Goal: Feedback & Contribution: Leave review/rating

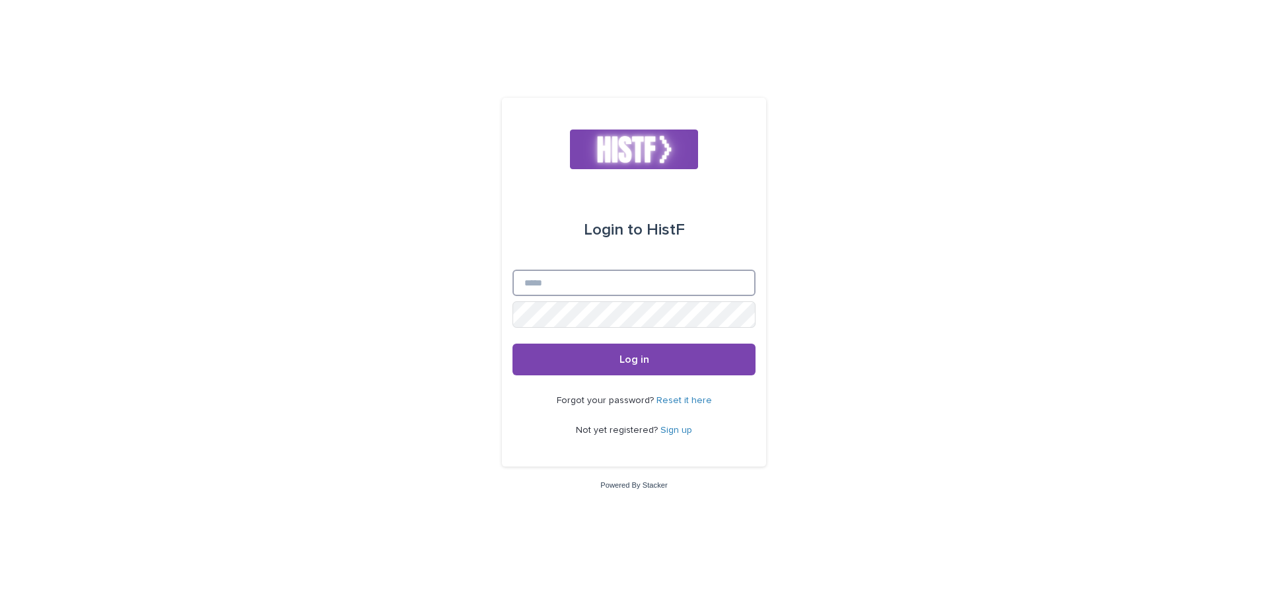
click at [622, 291] on input "Email" at bounding box center [634, 282] width 243 height 26
type input "**********"
click at [680, 429] on link "Sign up" at bounding box center [676, 429] width 32 height 9
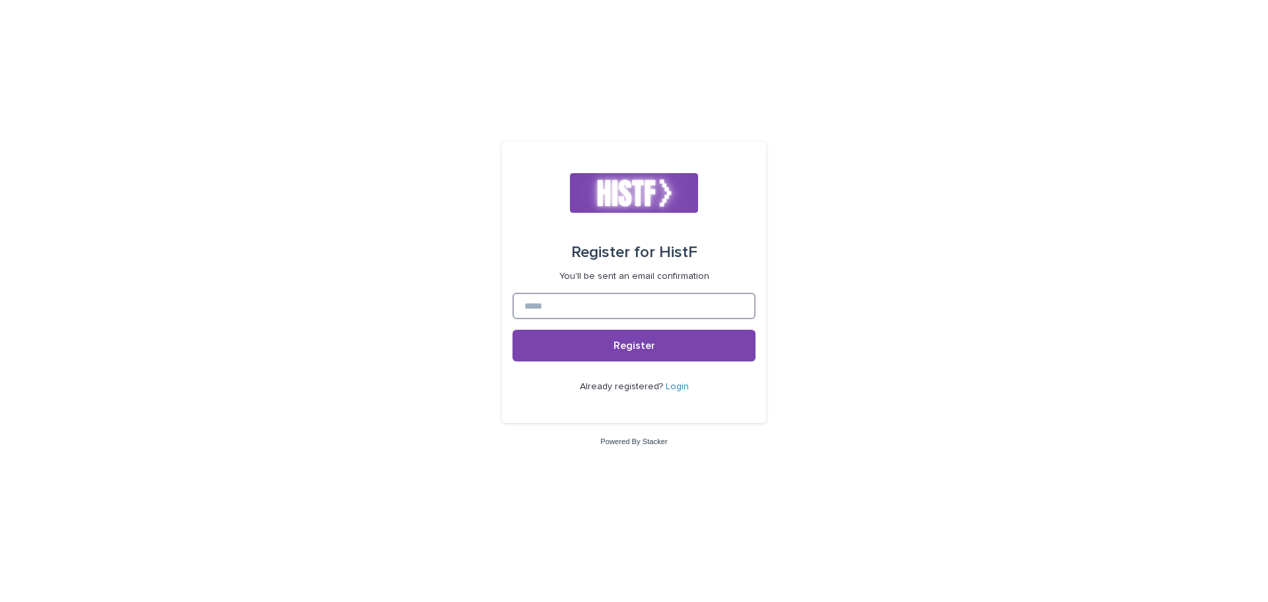
click at [648, 307] on input at bounding box center [634, 306] width 243 height 26
type input "**********"
click at [513, 330] on button "Register" at bounding box center [634, 346] width 243 height 32
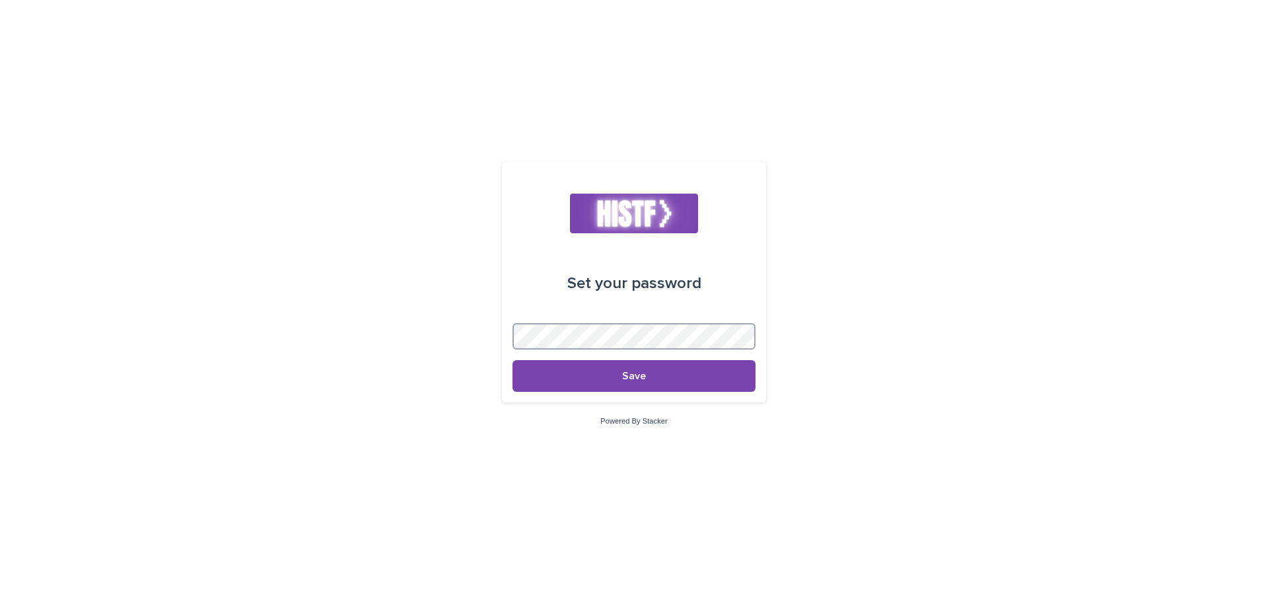
click at [513, 360] on button "Save" at bounding box center [634, 376] width 243 height 32
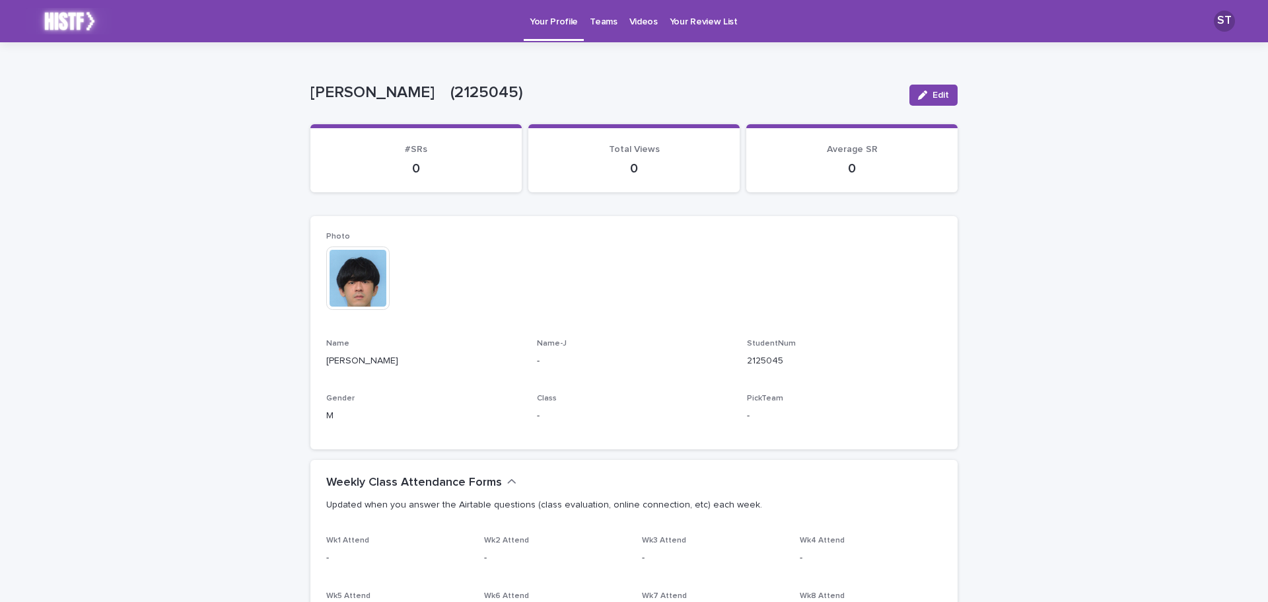
click at [1077, 258] on div "**********" at bounding box center [634, 599] width 1268 height 1114
click at [703, 15] on p "Your Review List" at bounding box center [704, 14] width 68 height 28
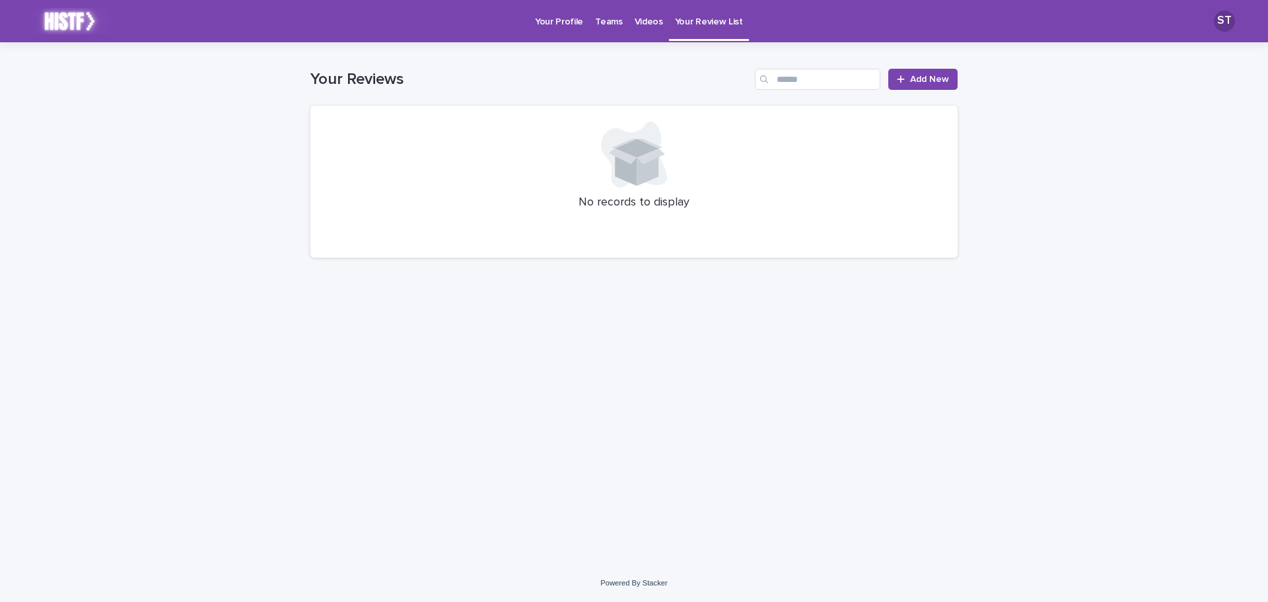
click at [633, 30] on link "Videos" at bounding box center [649, 20] width 40 height 41
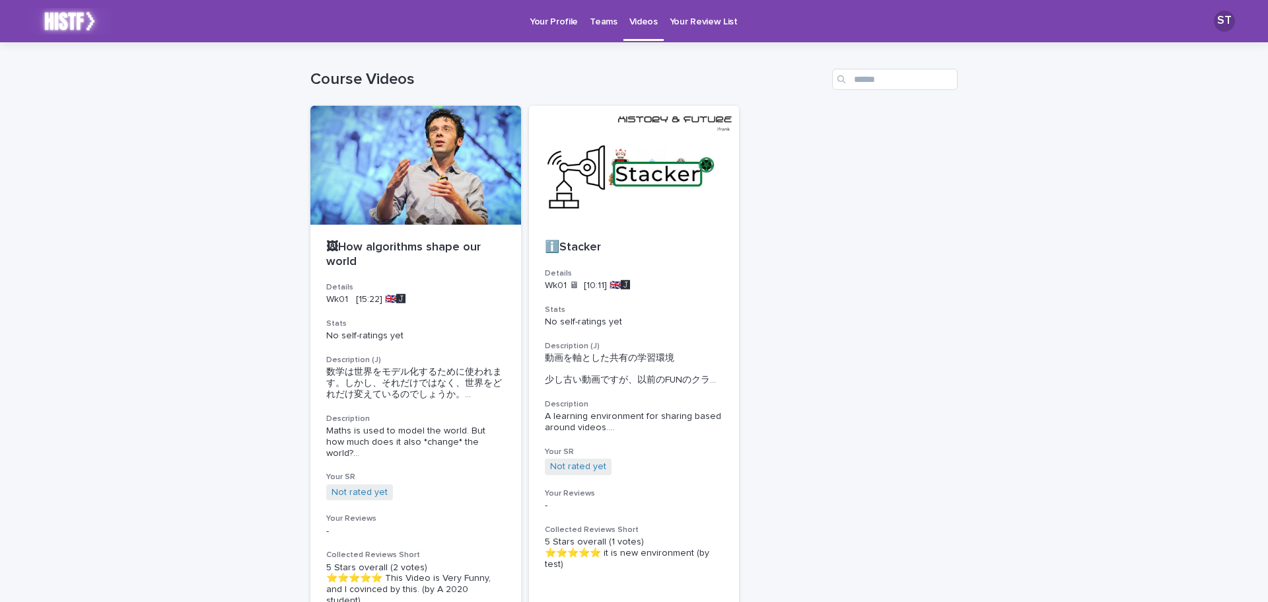
click at [598, 24] on p "Teams" at bounding box center [603, 14] width 27 height 28
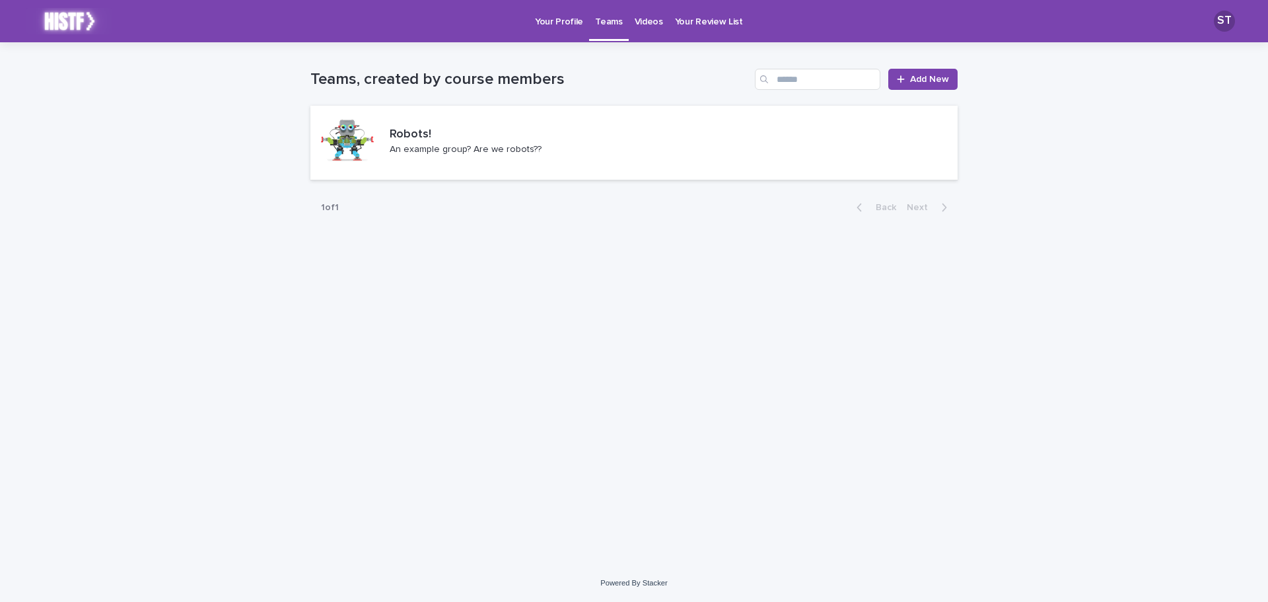
click at [635, 18] on p "Videos" at bounding box center [649, 14] width 28 height 28
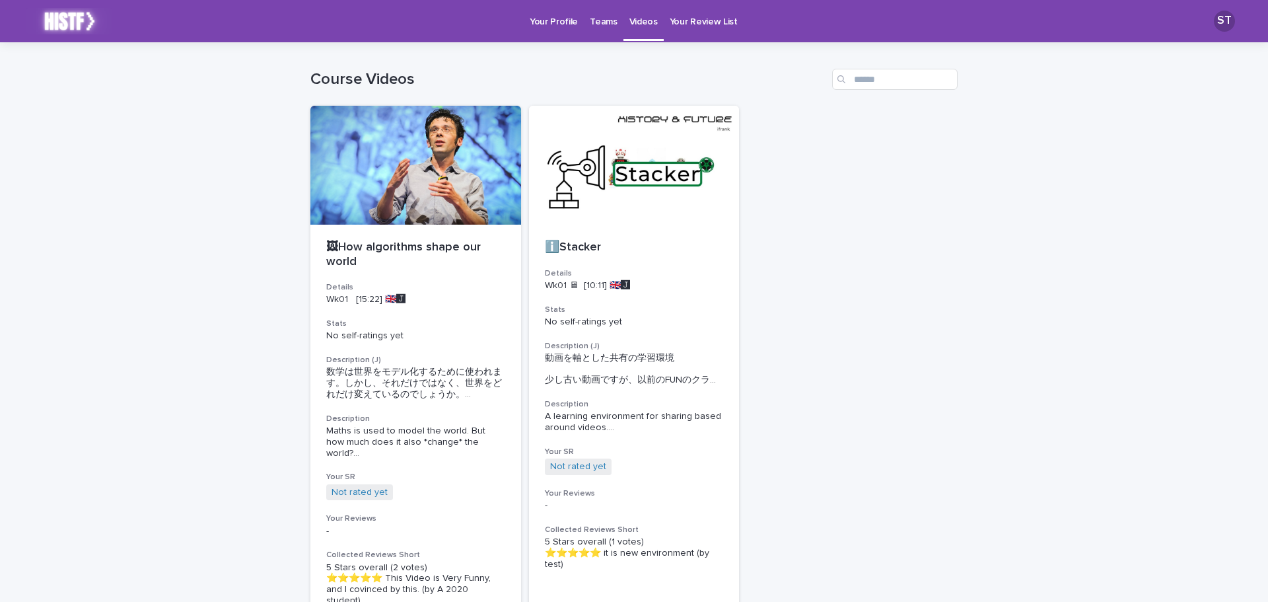
click at [596, 30] on link "Teams" at bounding box center [603, 20] width 39 height 41
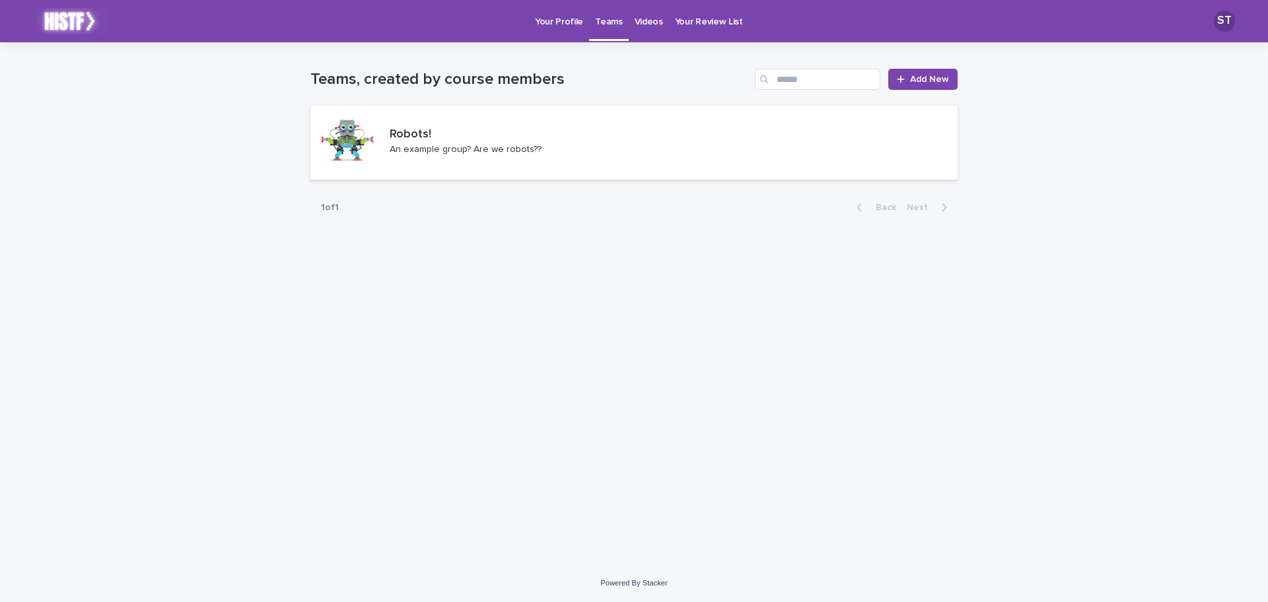
click at [550, 23] on p "Your Profile" at bounding box center [559, 14] width 48 height 28
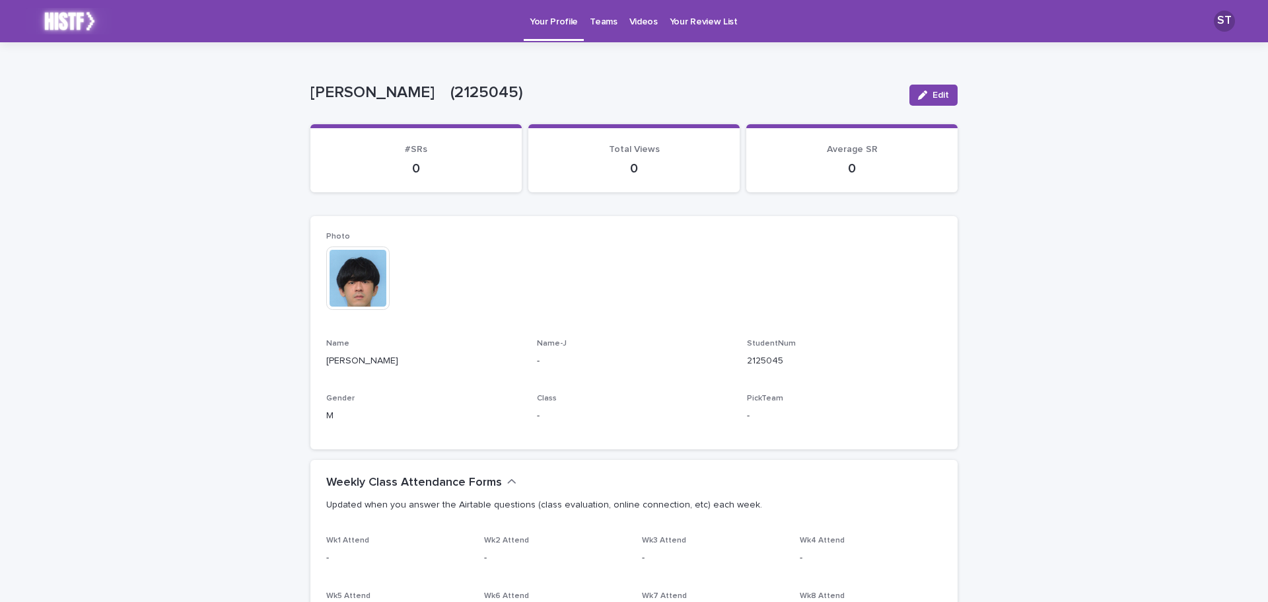
click at [648, 22] on p "Videos" at bounding box center [643, 14] width 28 height 28
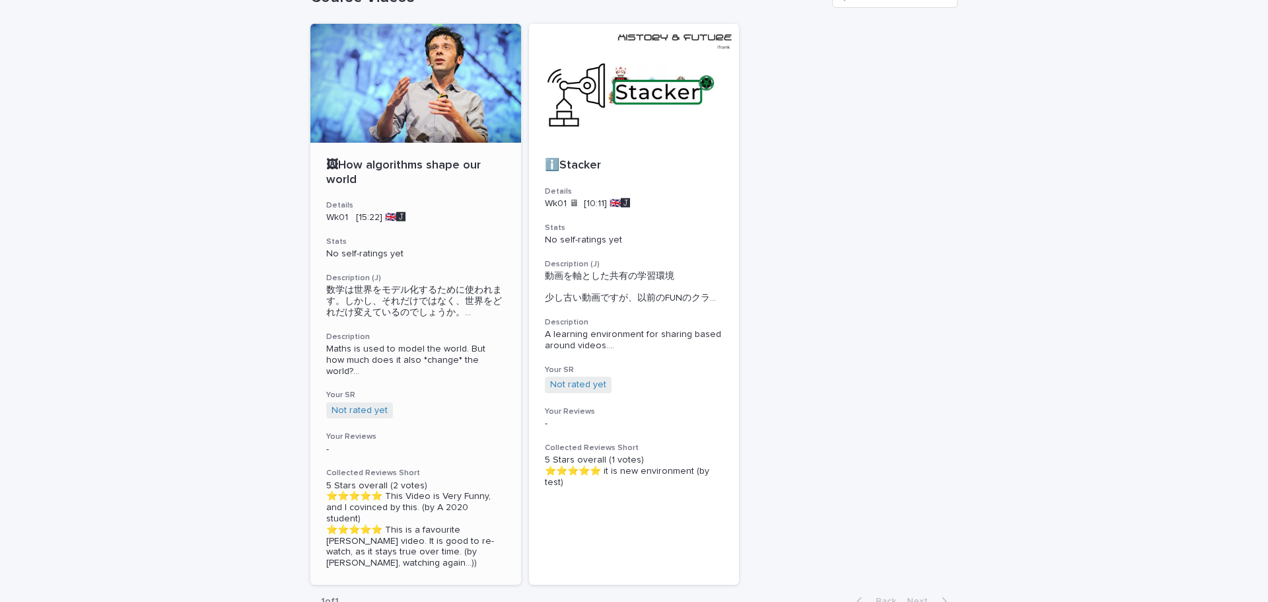
scroll to position [179, 0]
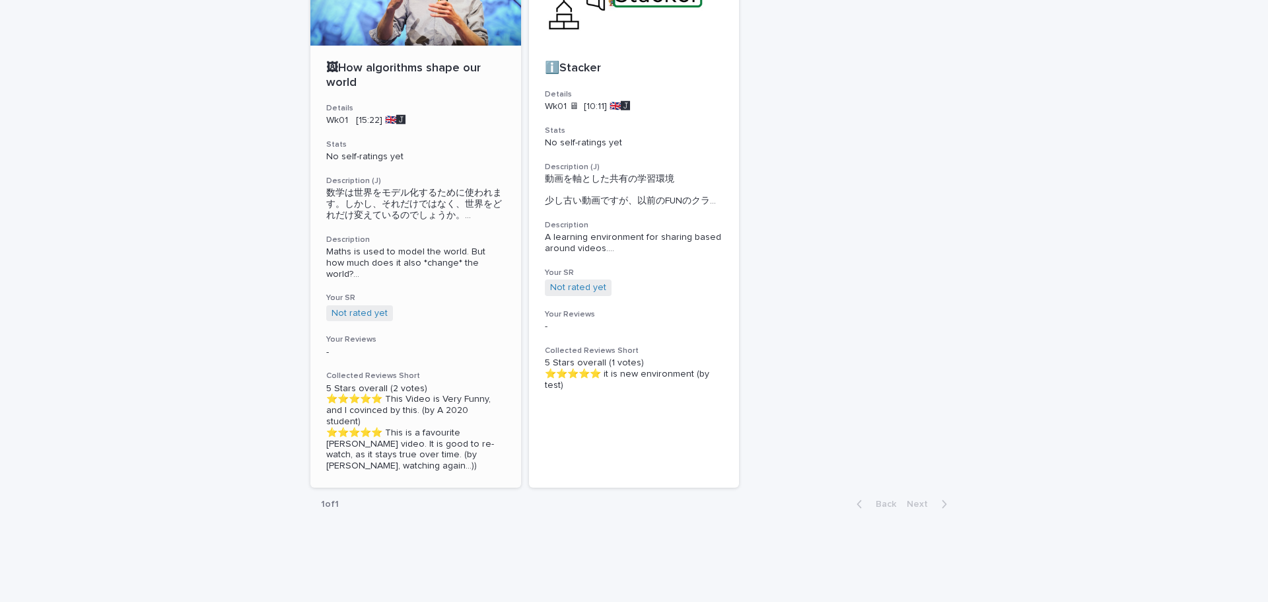
click at [441, 248] on span "Maths is used to model the world. But how much does it also *change* the world?…" at bounding box center [415, 262] width 179 height 33
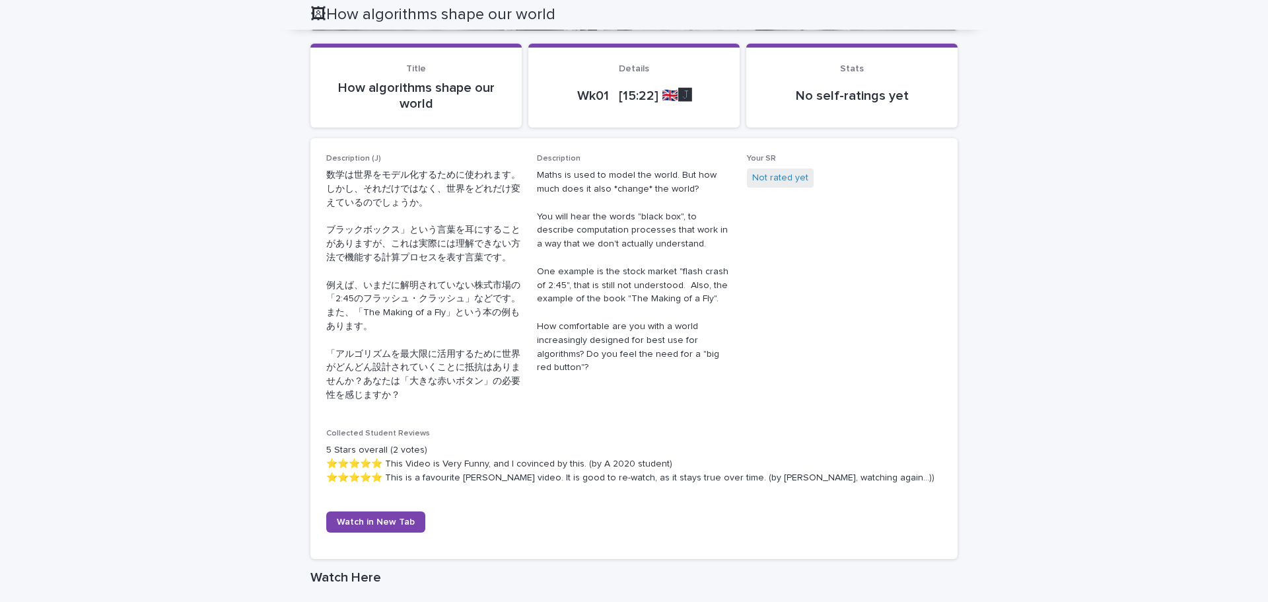
scroll to position [334, 0]
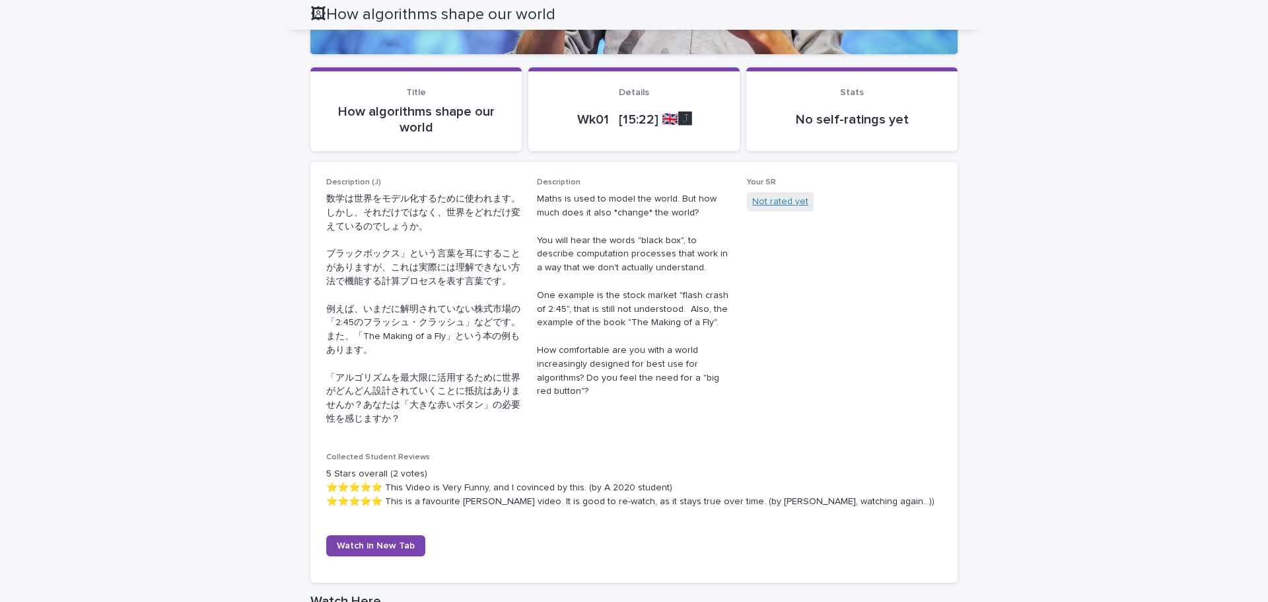
click at [771, 206] on link "Not rated yet" at bounding box center [780, 202] width 56 height 14
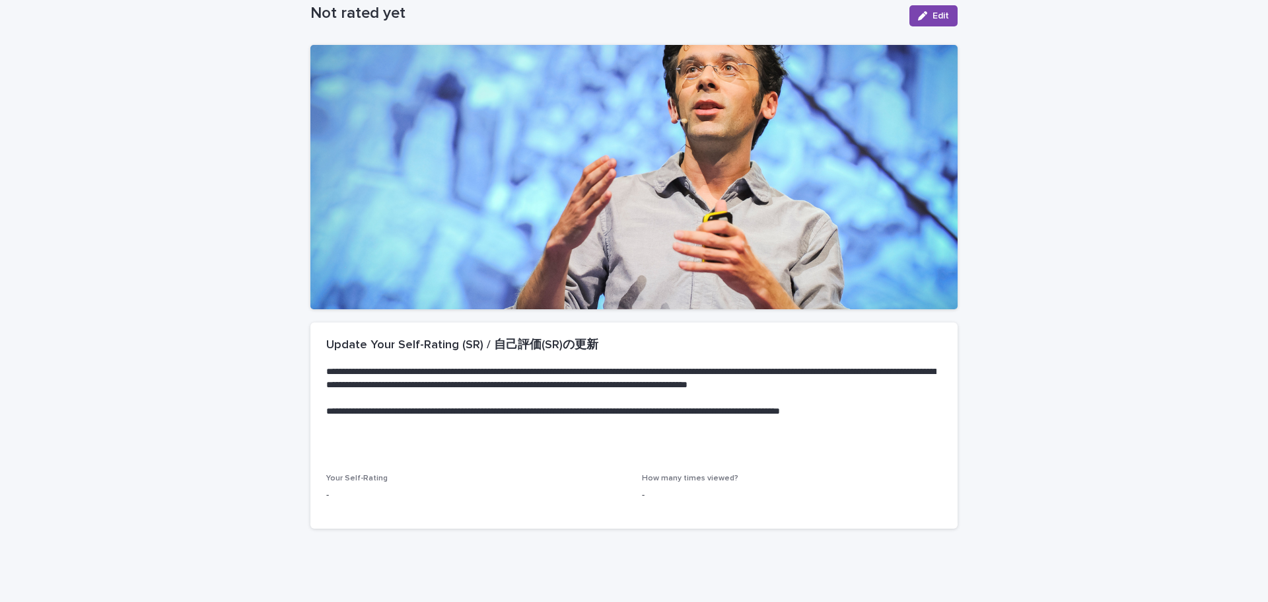
scroll to position [120, 0]
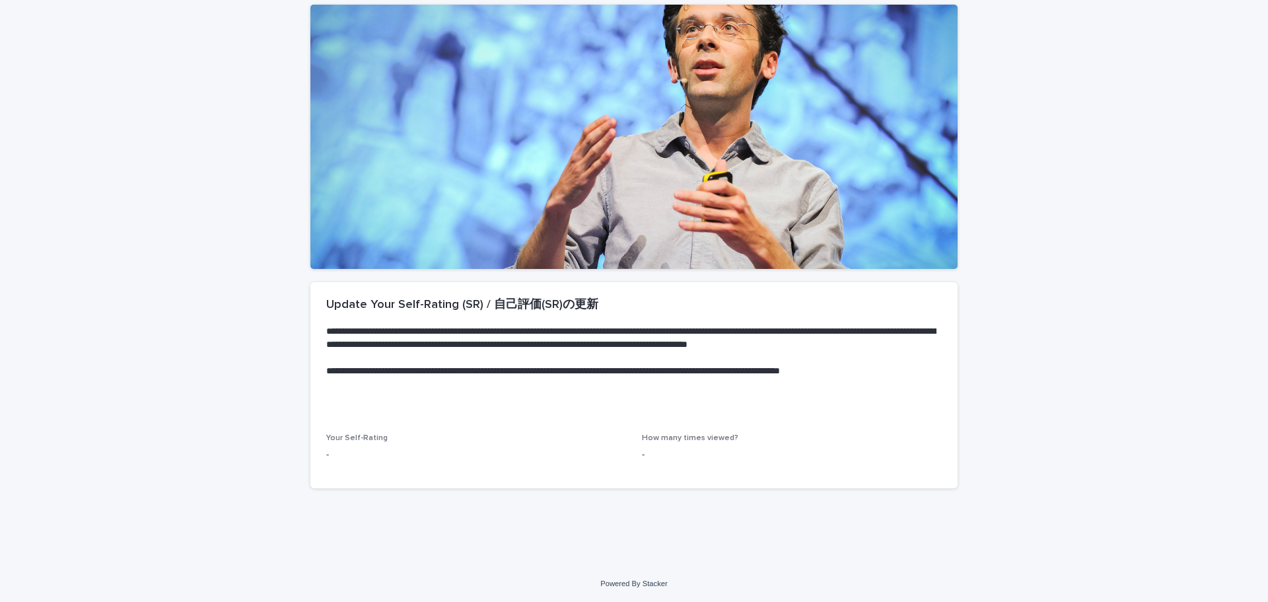
click at [658, 453] on p "-" at bounding box center [792, 455] width 300 height 14
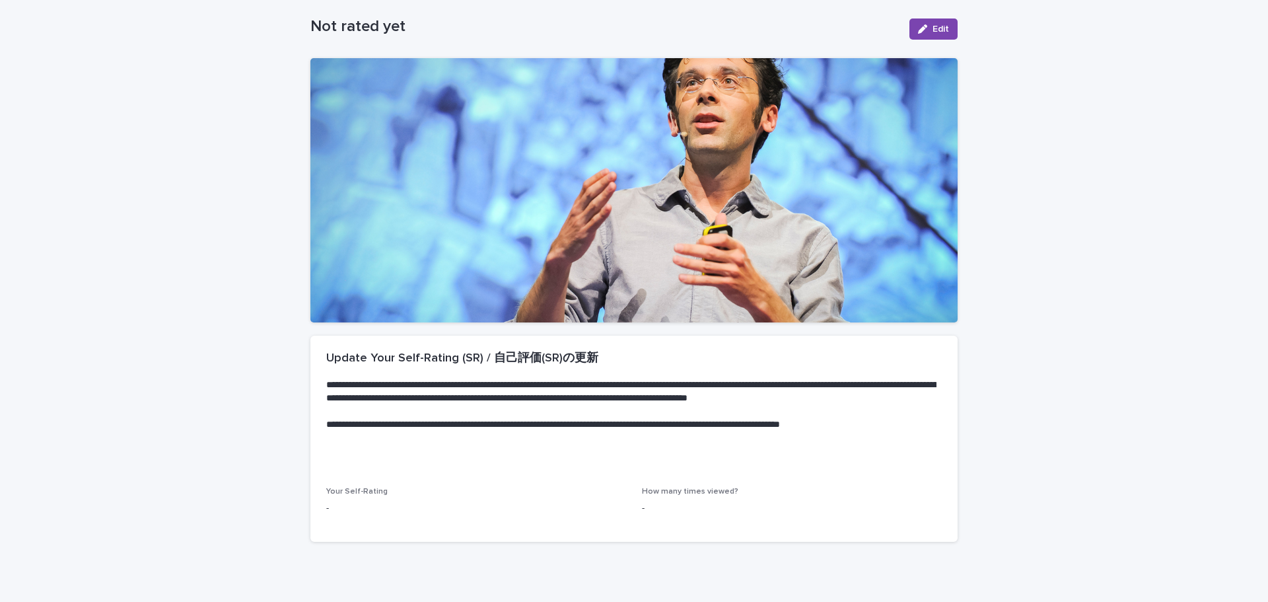
scroll to position [0, 0]
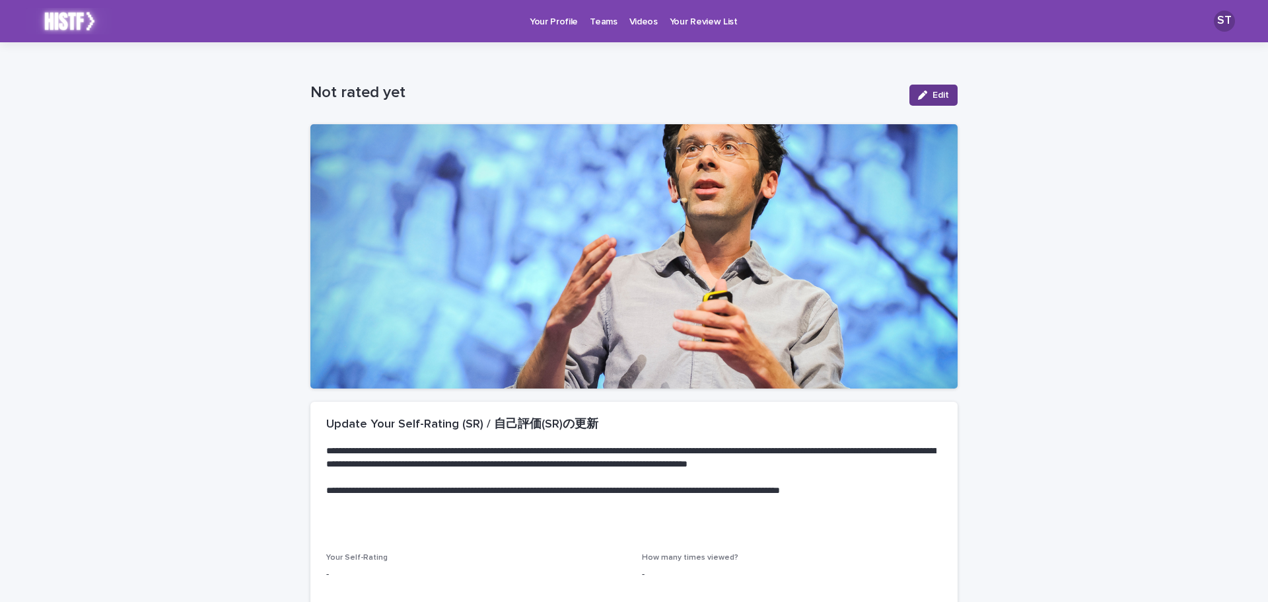
click at [910, 94] on button "Edit" at bounding box center [933, 95] width 48 height 21
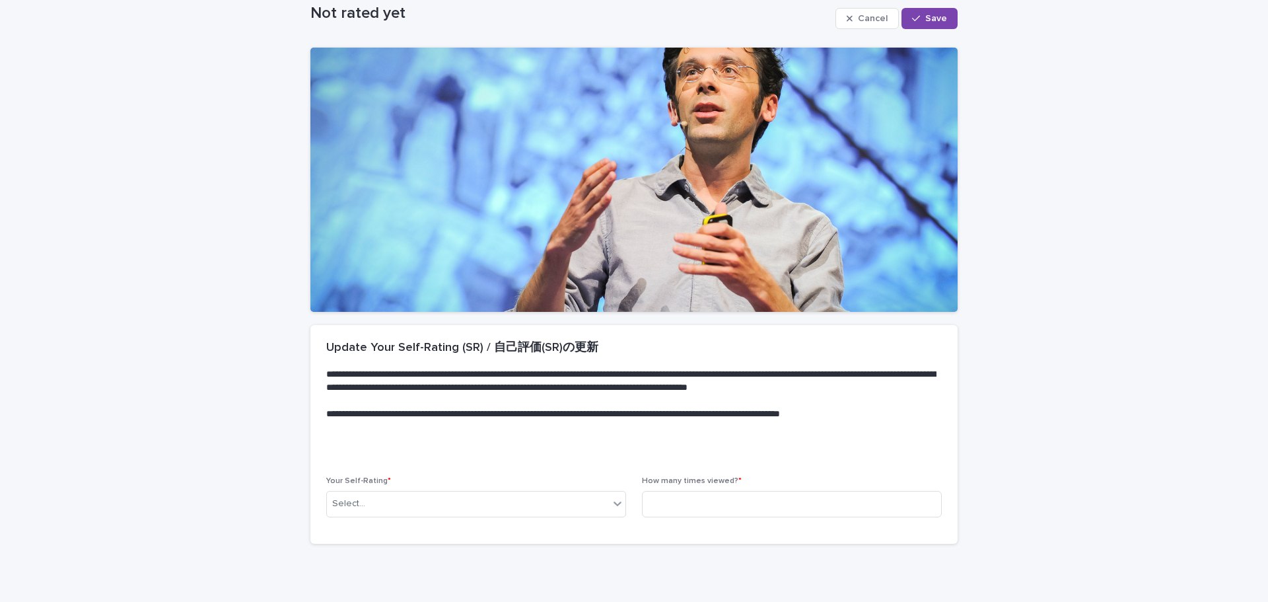
scroll to position [133, 0]
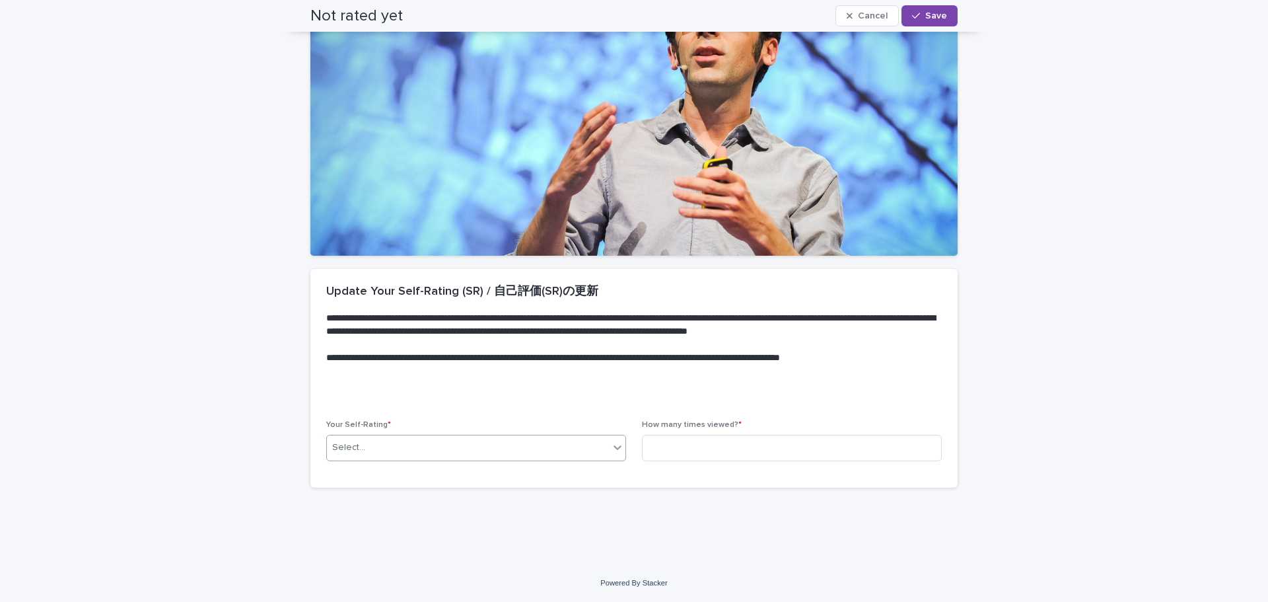
click at [435, 449] on div "Select..." at bounding box center [468, 448] width 282 height 22
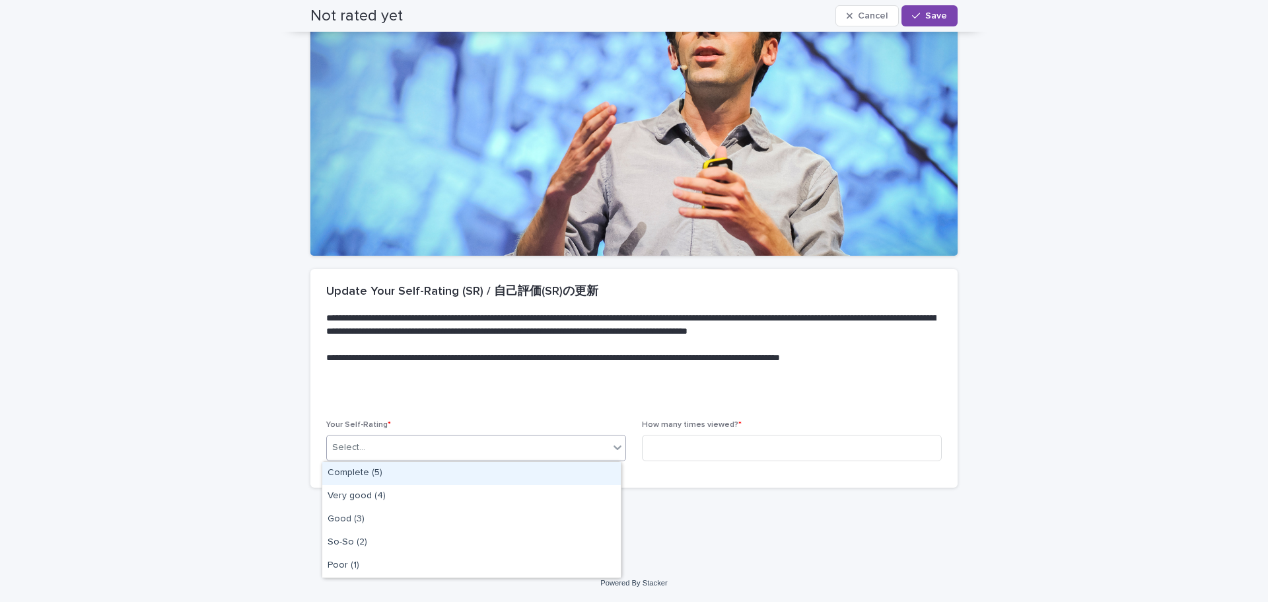
click at [497, 393] on p at bounding box center [631, 397] width 610 height 13
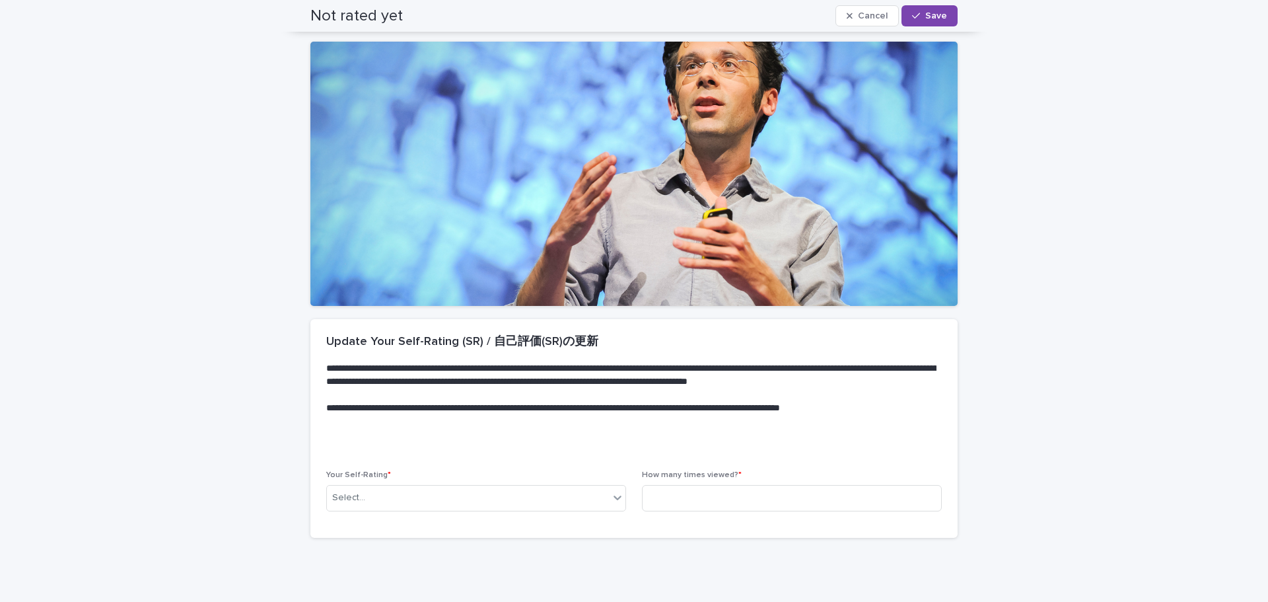
scroll to position [0, 0]
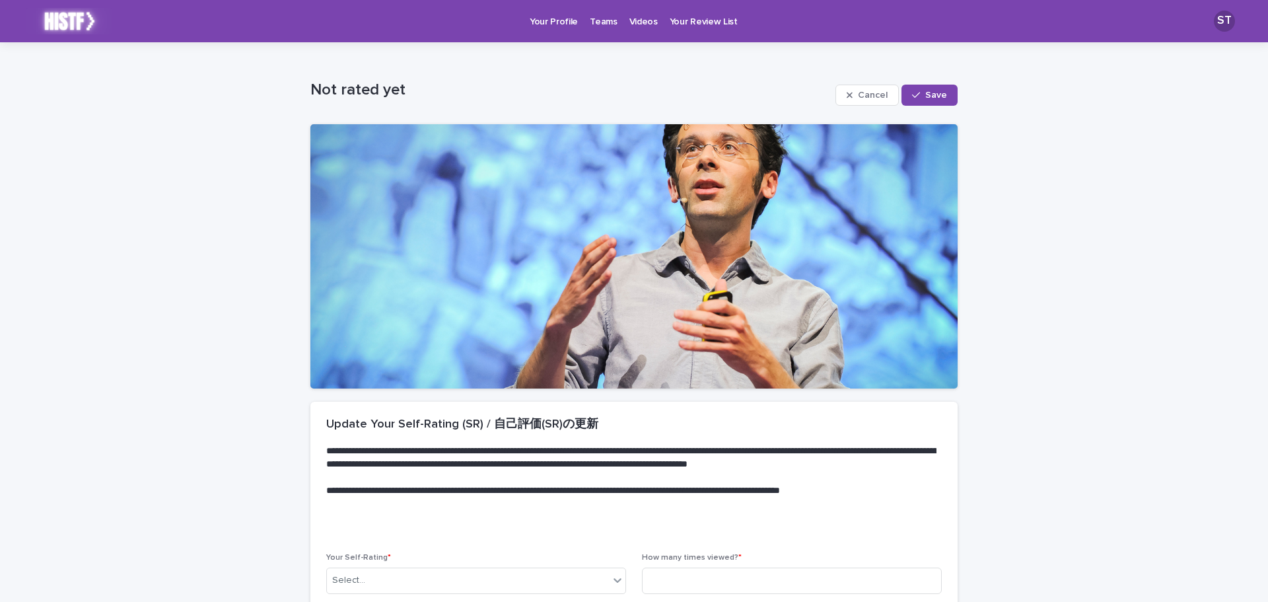
click at [631, 22] on p "Videos" at bounding box center [643, 14] width 28 height 28
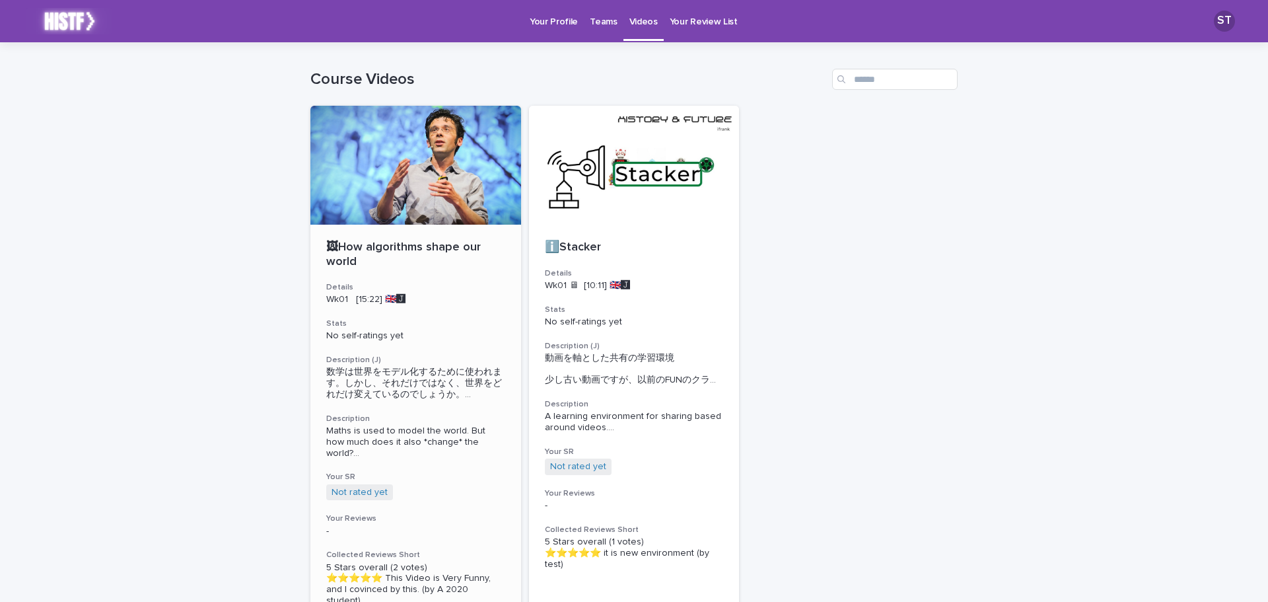
click at [443, 236] on div "🖼How algorithms shape our world Details Wk01 [15:22] 🇬🇧🅹️ Stats No self-ratings…" at bounding box center [415, 446] width 211 height 442
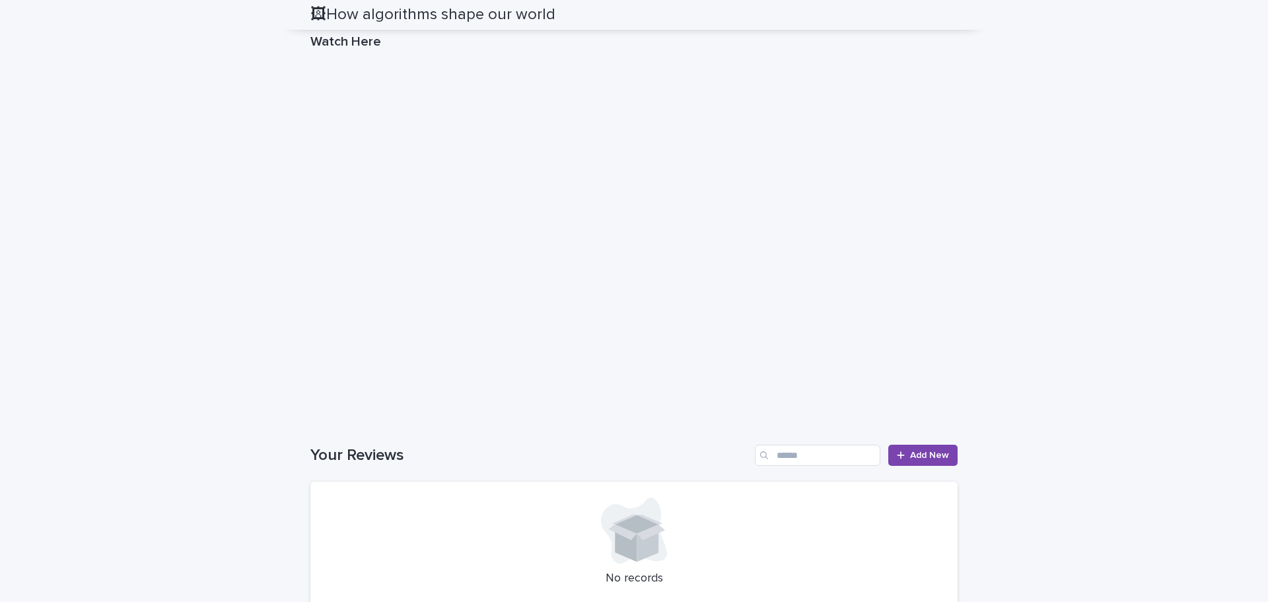
scroll to position [880, 0]
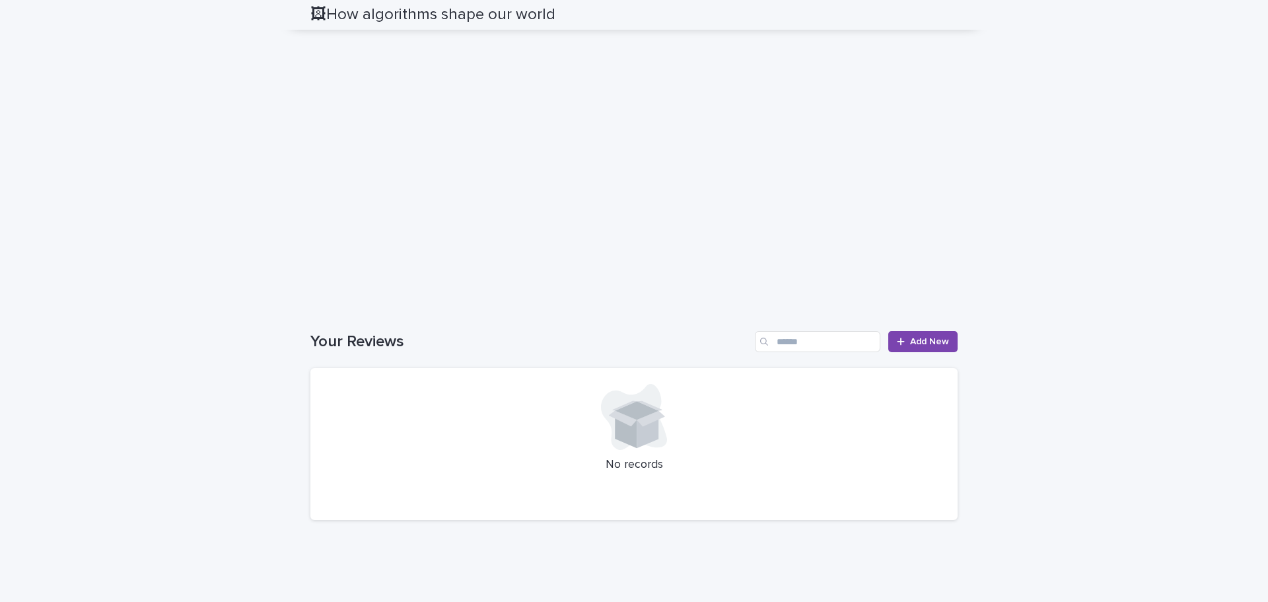
scroll to position [1053, 0]
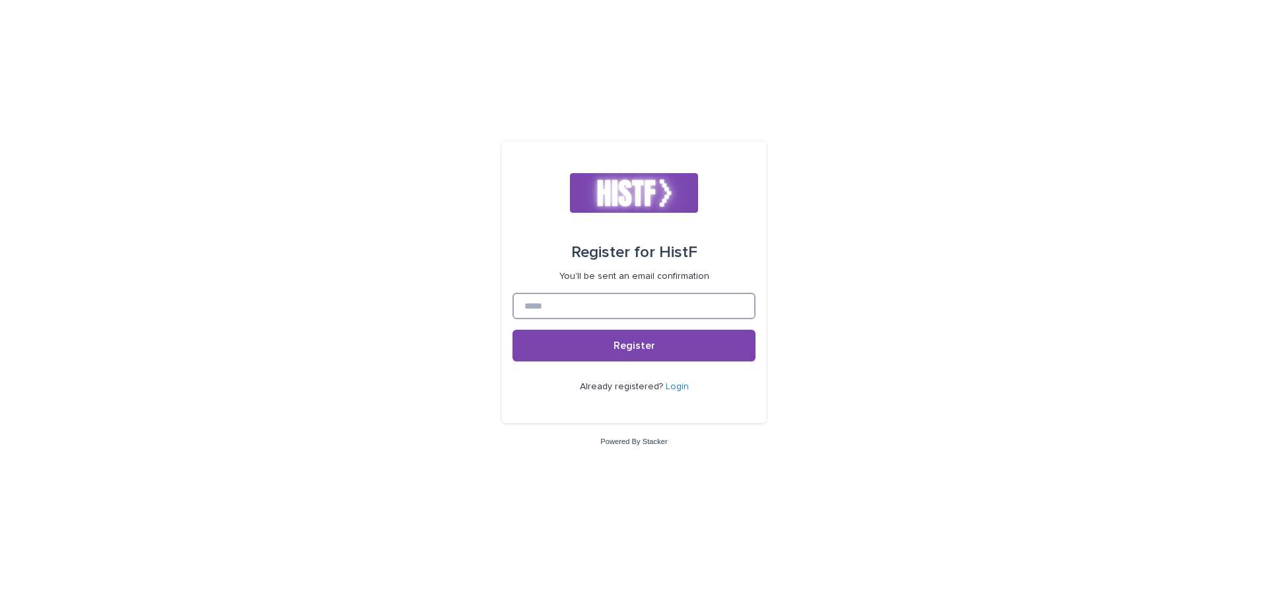
click at [636, 301] on input at bounding box center [634, 306] width 243 height 26
type input "**********"
click at [513, 330] on button "Register" at bounding box center [634, 346] width 243 height 32
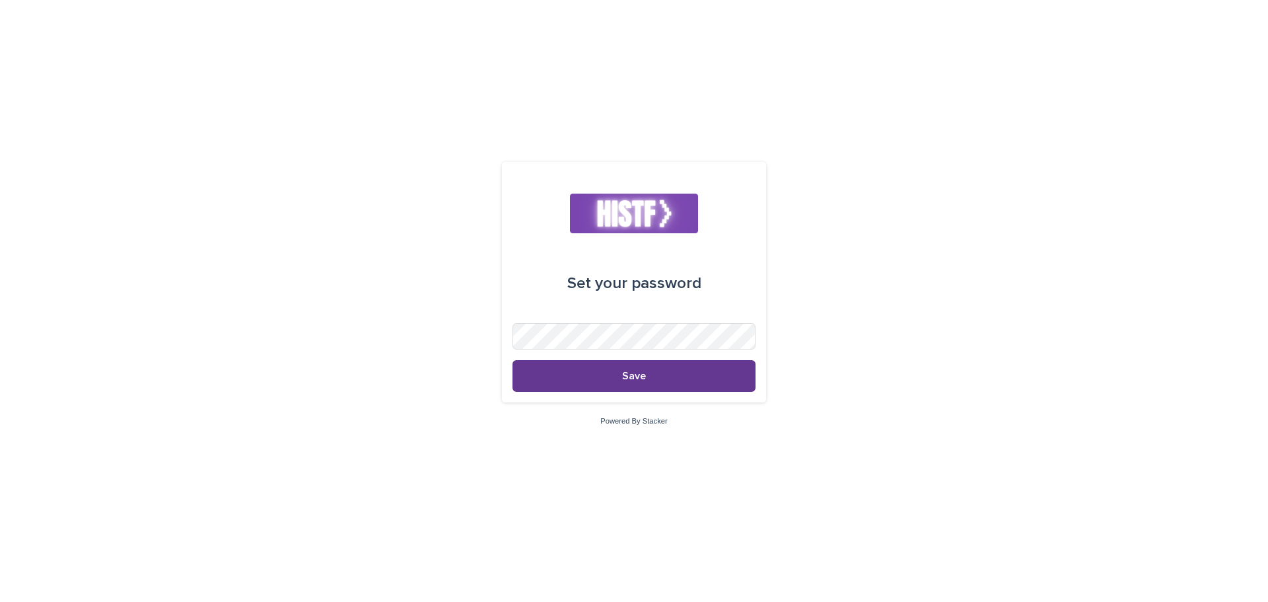
click at [635, 375] on span "Save" at bounding box center [634, 376] width 24 height 11
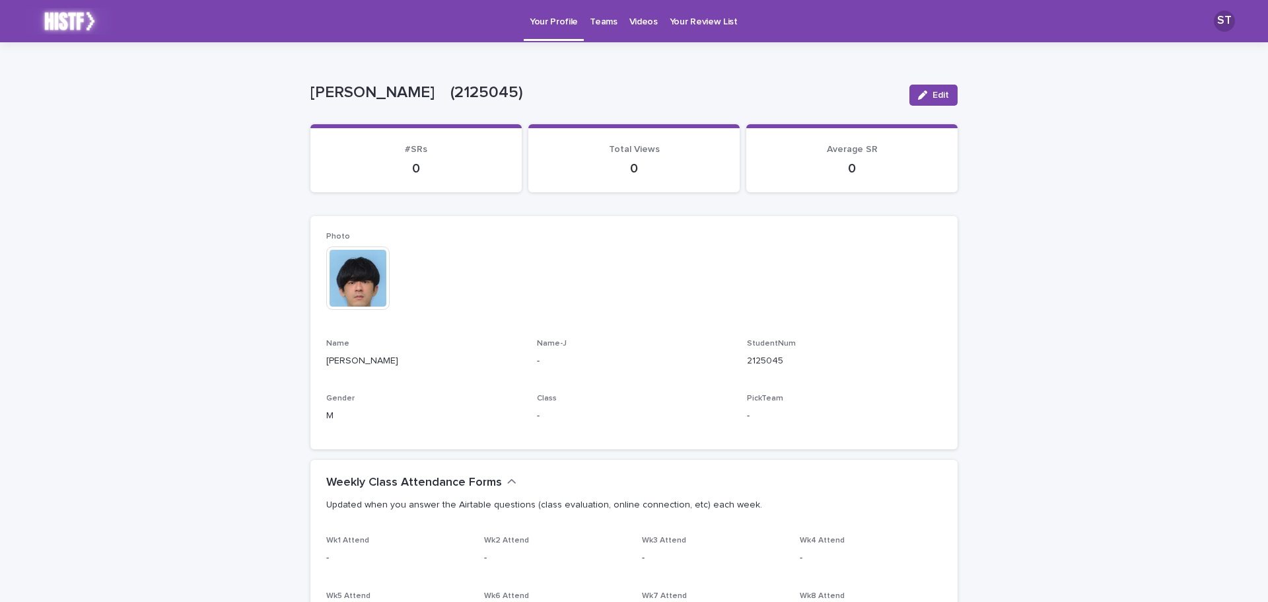
click at [632, 21] on p "Videos" at bounding box center [643, 14] width 28 height 28
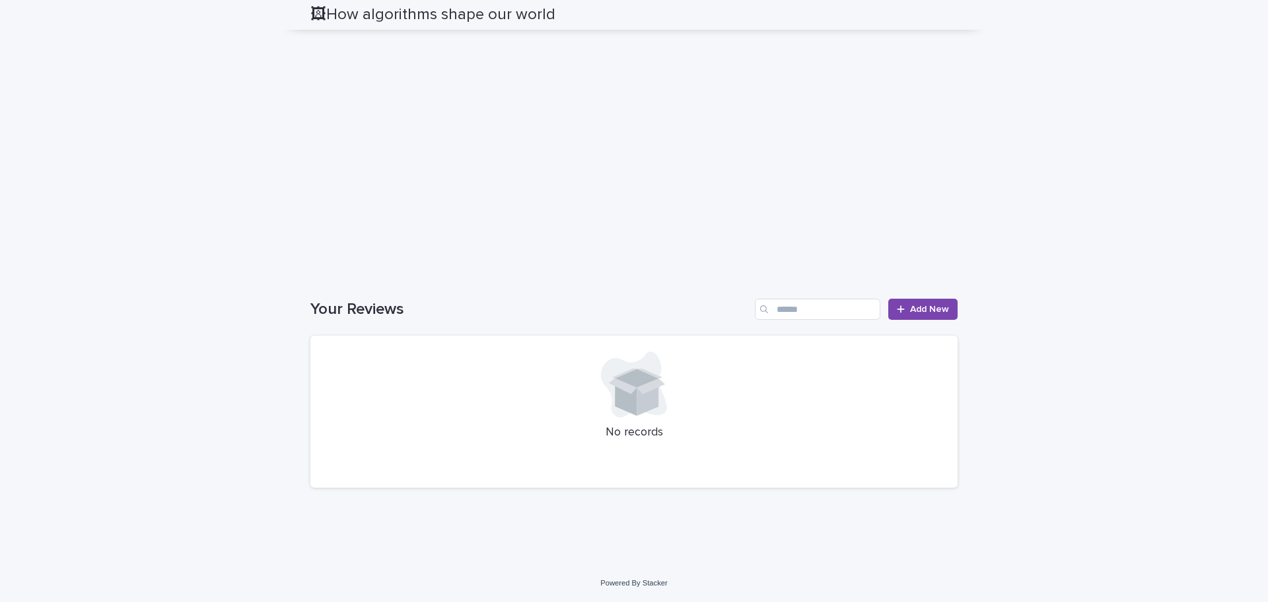
scroll to position [789, 0]
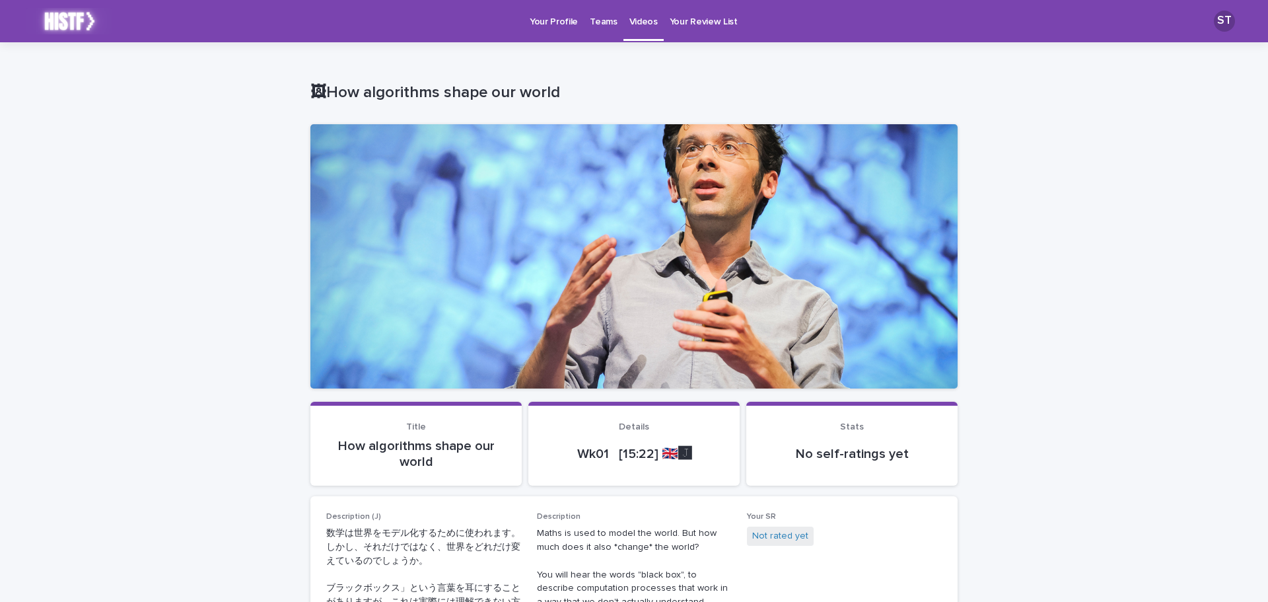
click at [631, 34] on link "Videos" at bounding box center [643, 19] width 40 height 39
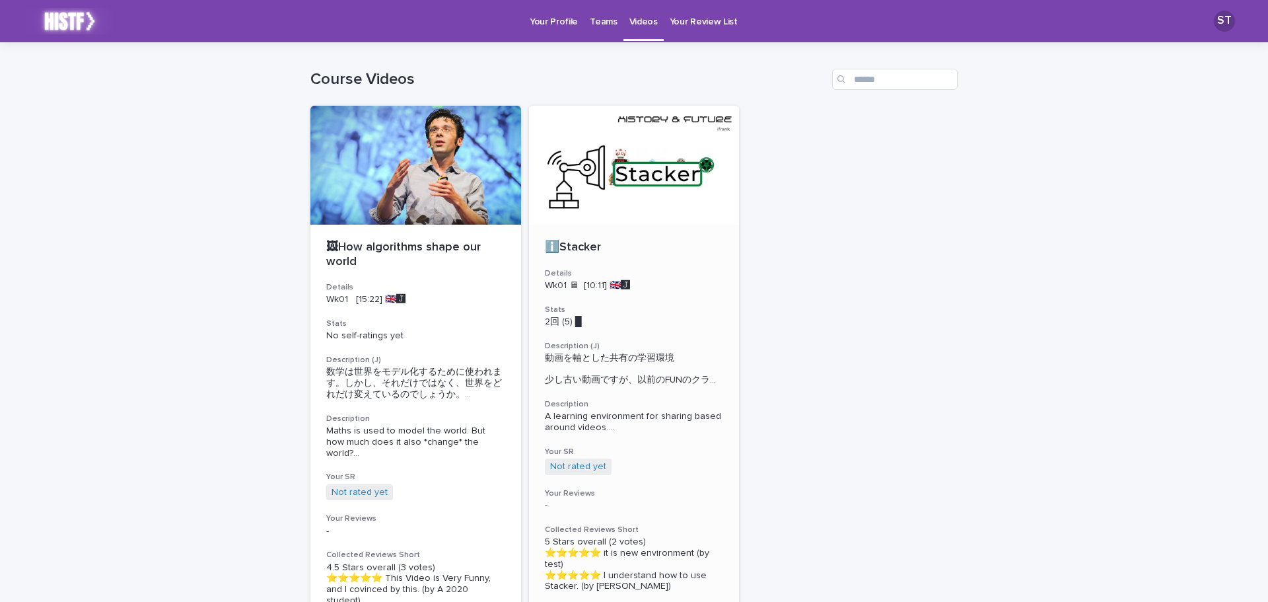
click at [639, 293] on div "ℹ️Stacker Details Wk01 🖥 [10:11] 🇬🇧🅹️ Stats 2回 (5) █　　　　 Description (J) 動画を軸…" at bounding box center [634, 416] width 211 height 383
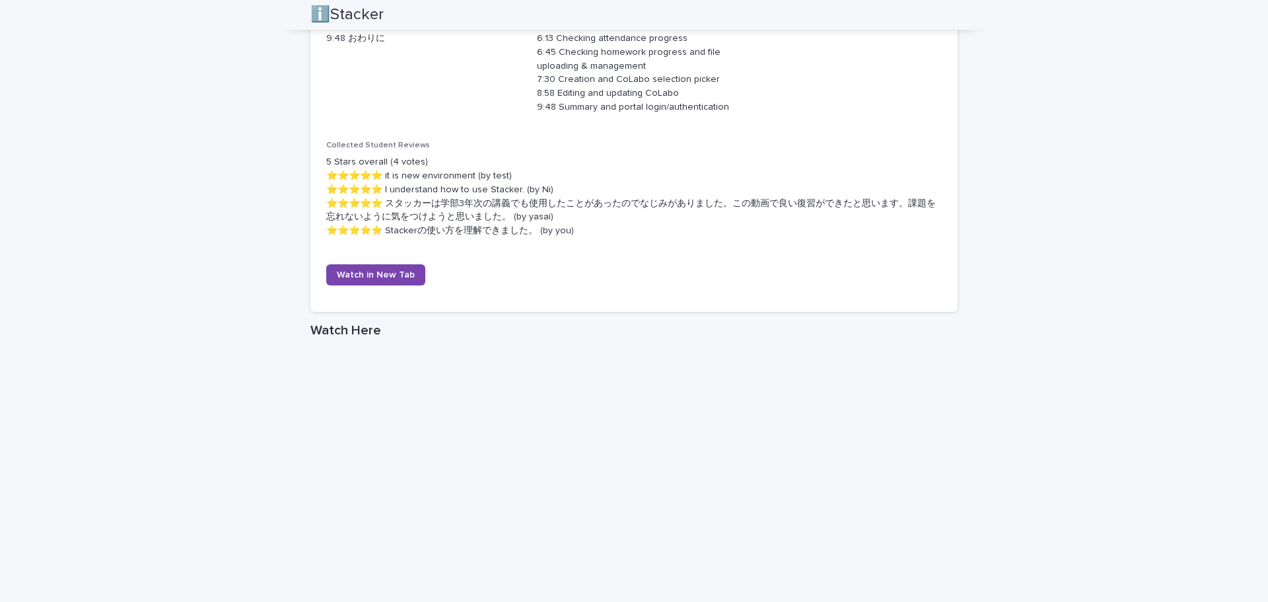
scroll to position [725, 0]
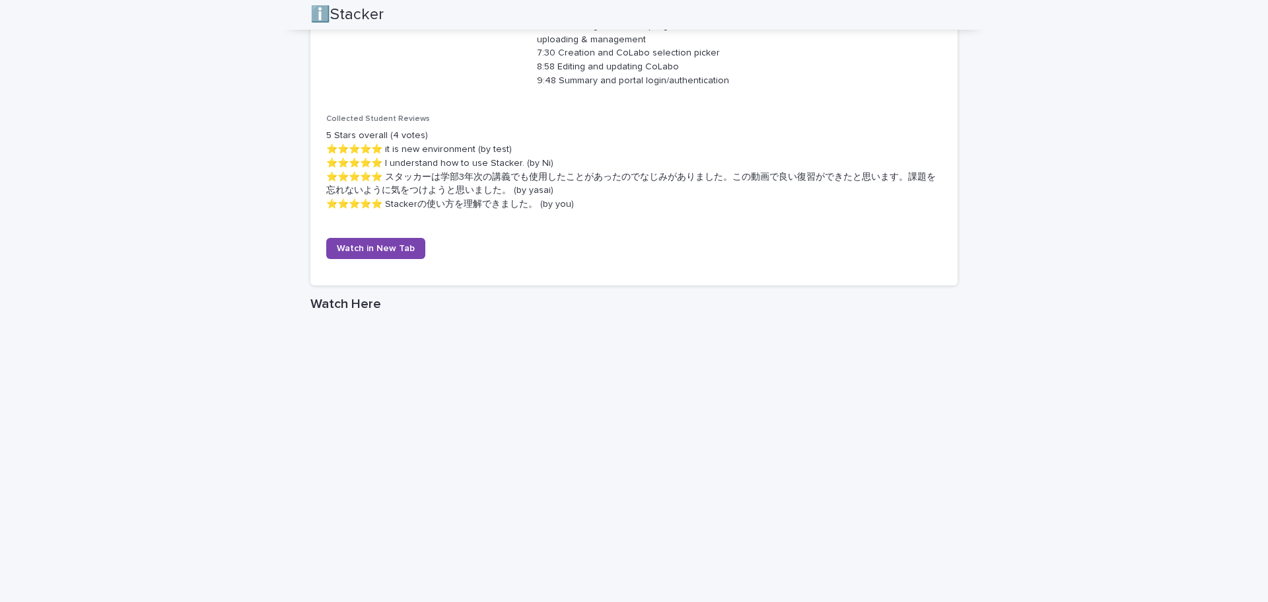
click at [600, 255] on div "Description (J) 動画を軸とした共有の学習環境 少し古い動画ですが、以前のFUNのクラスシステム「manaba」をご覧いただけます。 0:00 …" at bounding box center [634, 20] width 616 height 499
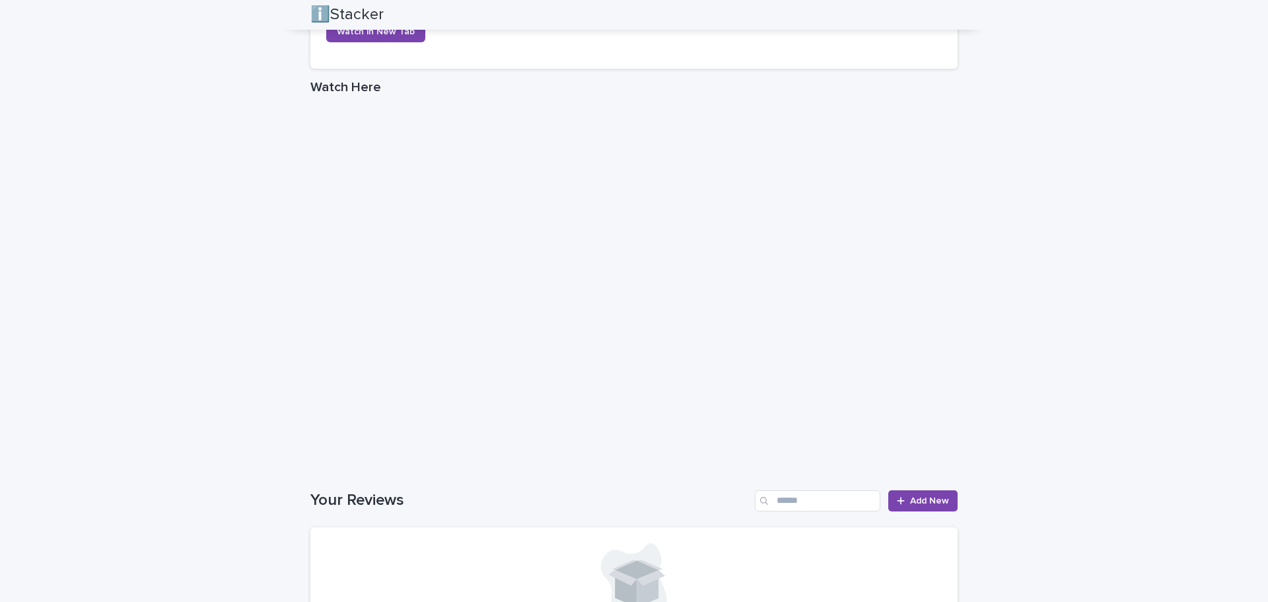
scroll to position [1133, 0]
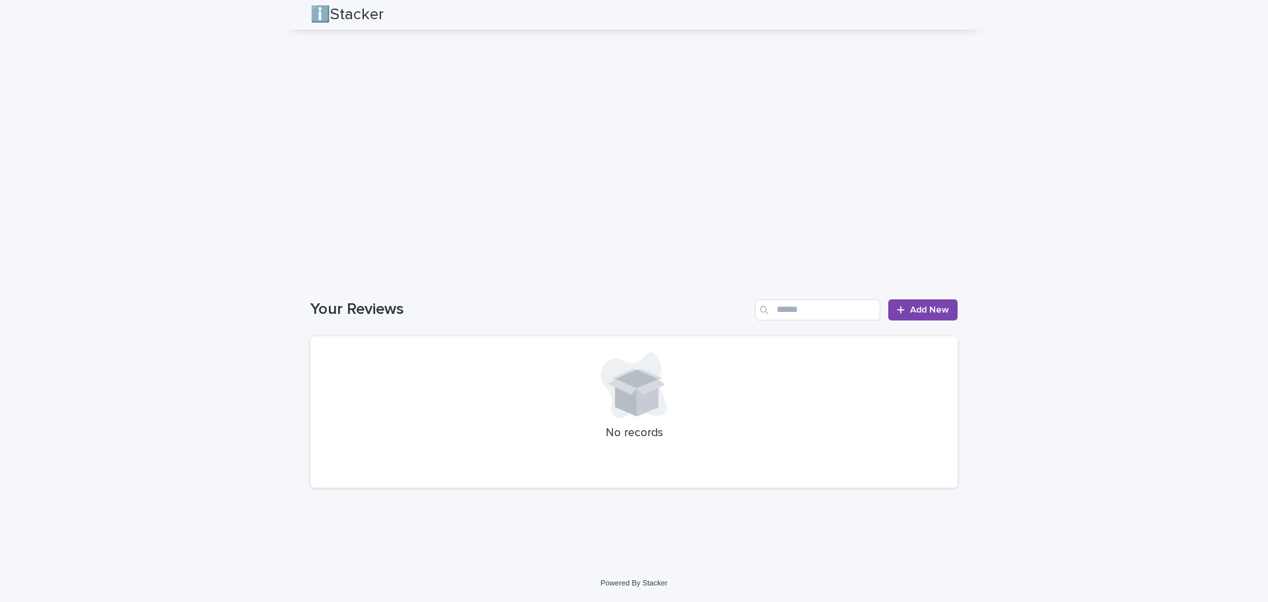
click at [930, 323] on div "Your Reviews Add New No records" at bounding box center [633, 393] width 647 height 189
click at [930, 316] on link "Add New" at bounding box center [922, 309] width 69 height 21
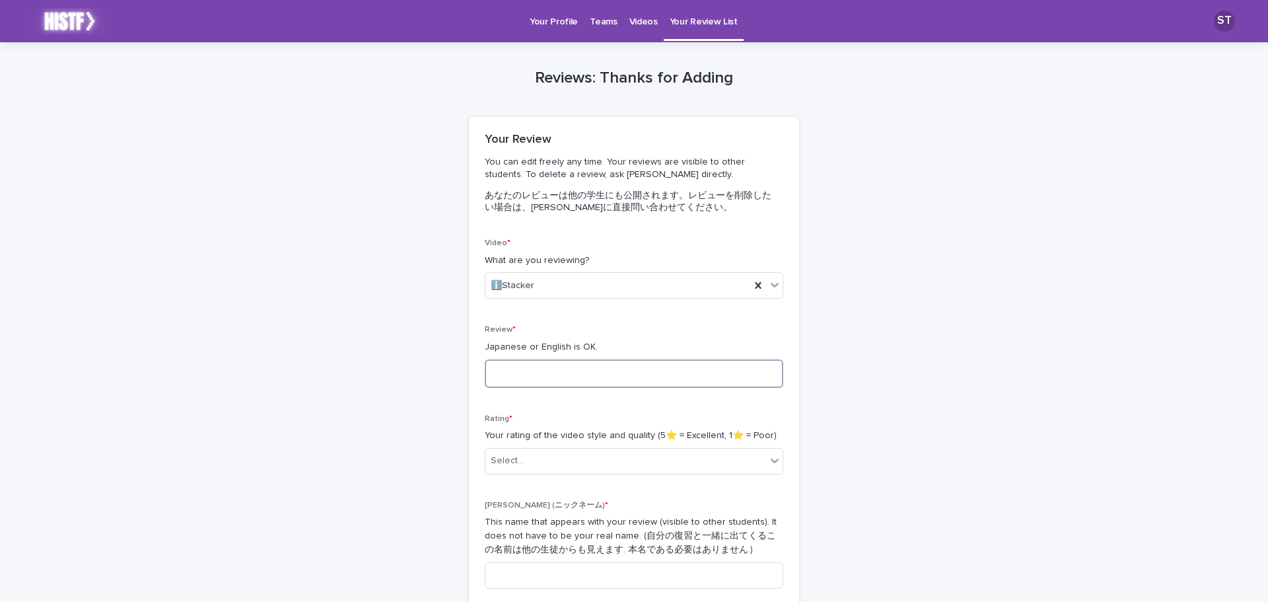
click at [532, 375] on textarea at bounding box center [634, 373] width 299 height 28
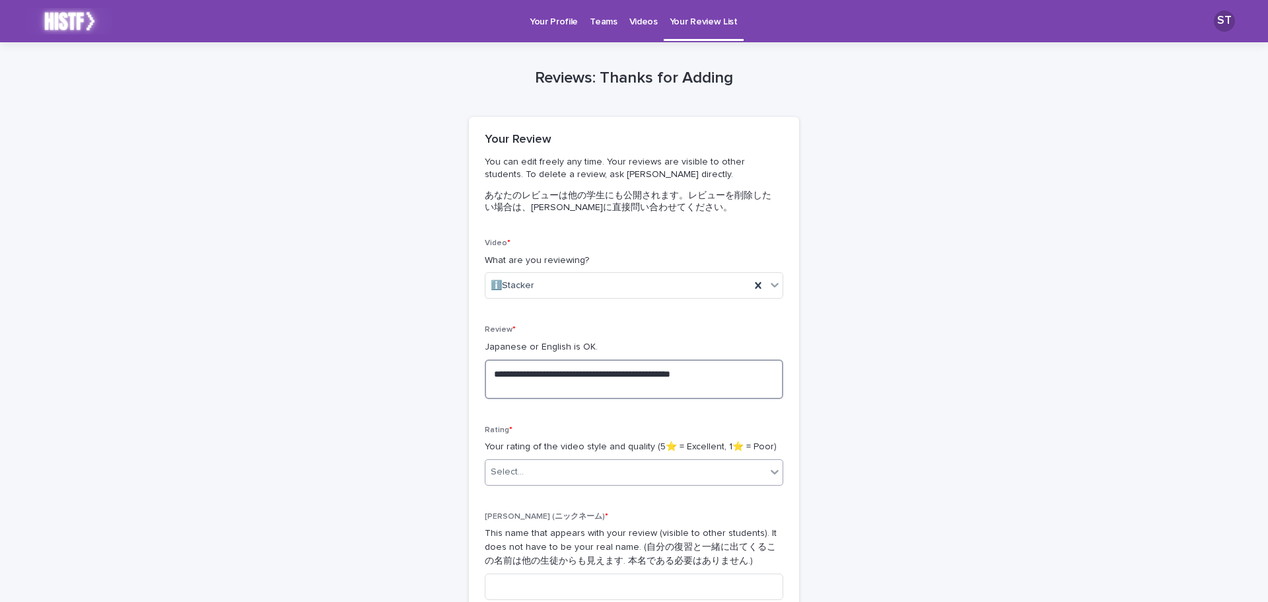
type textarea "**********"
click at [585, 474] on div "Select..." at bounding box center [625, 472] width 281 height 22
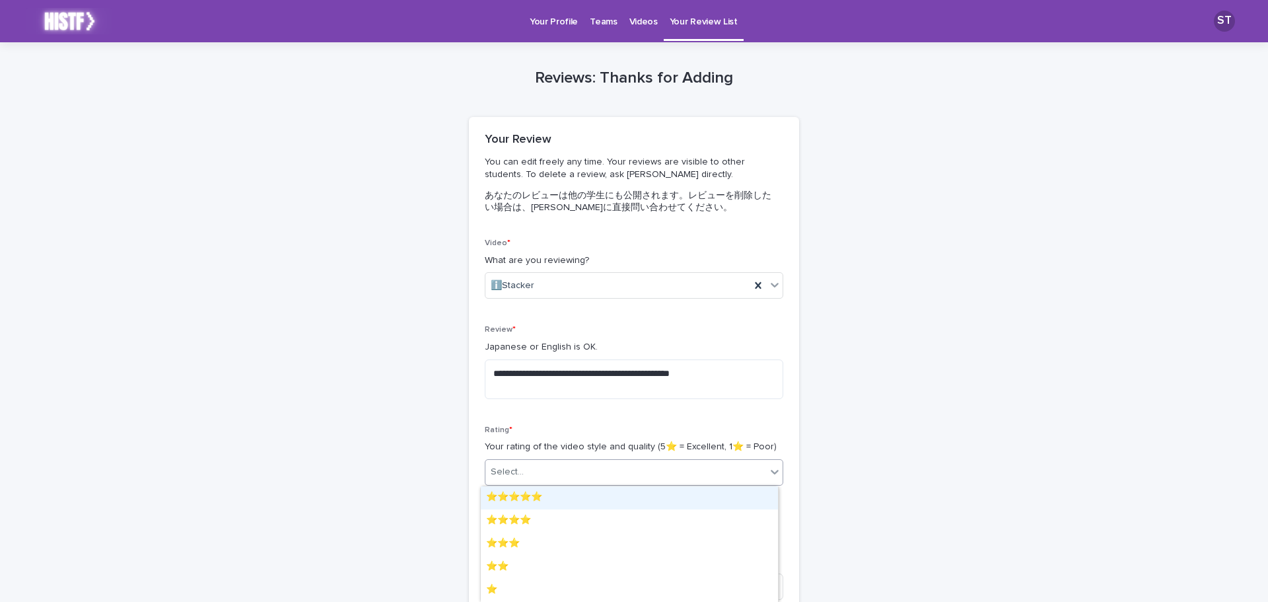
click at [550, 503] on div "⭐️⭐️⭐️⭐️⭐️" at bounding box center [629, 497] width 297 height 23
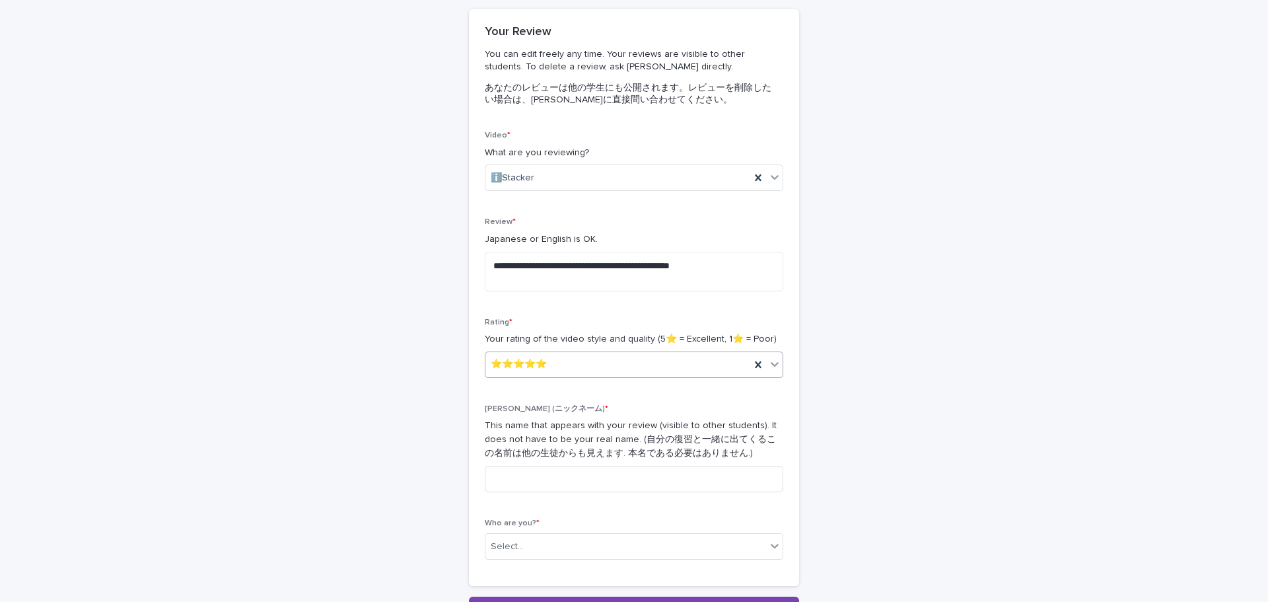
scroll to position [176, 0]
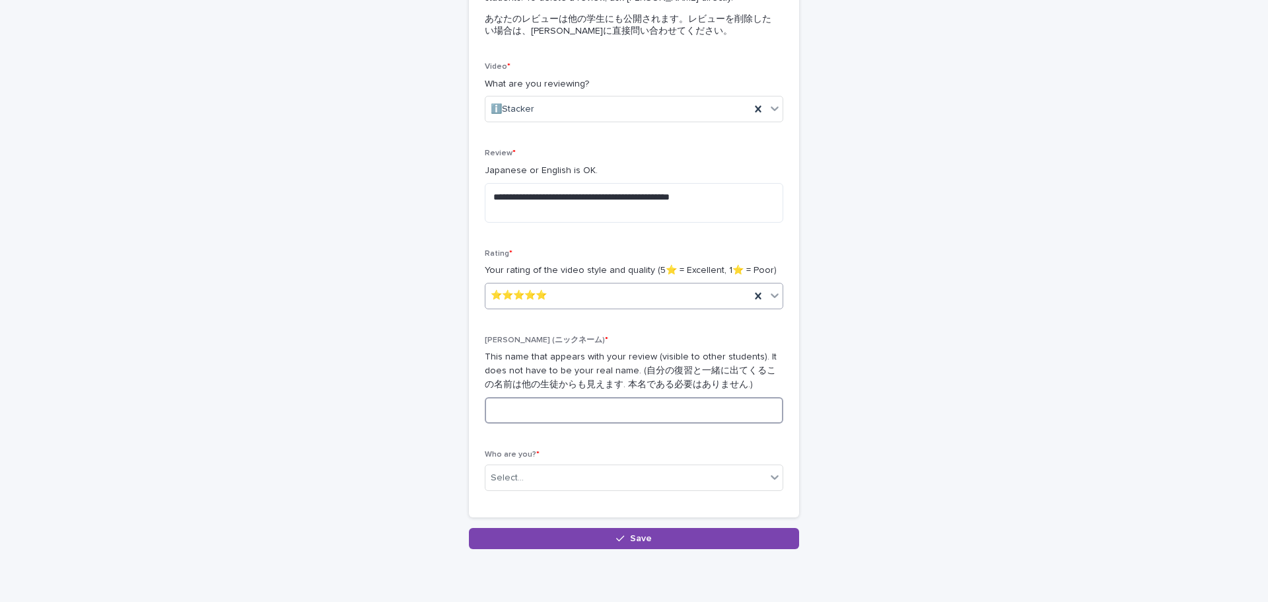
click at [608, 416] on input at bounding box center [634, 410] width 299 height 26
type input "*"
type input "****"
click at [623, 378] on p "This name that appears with your review (visible to other students). It does no…" at bounding box center [634, 370] width 299 height 41
click at [583, 482] on div "Select..." at bounding box center [625, 478] width 281 height 22
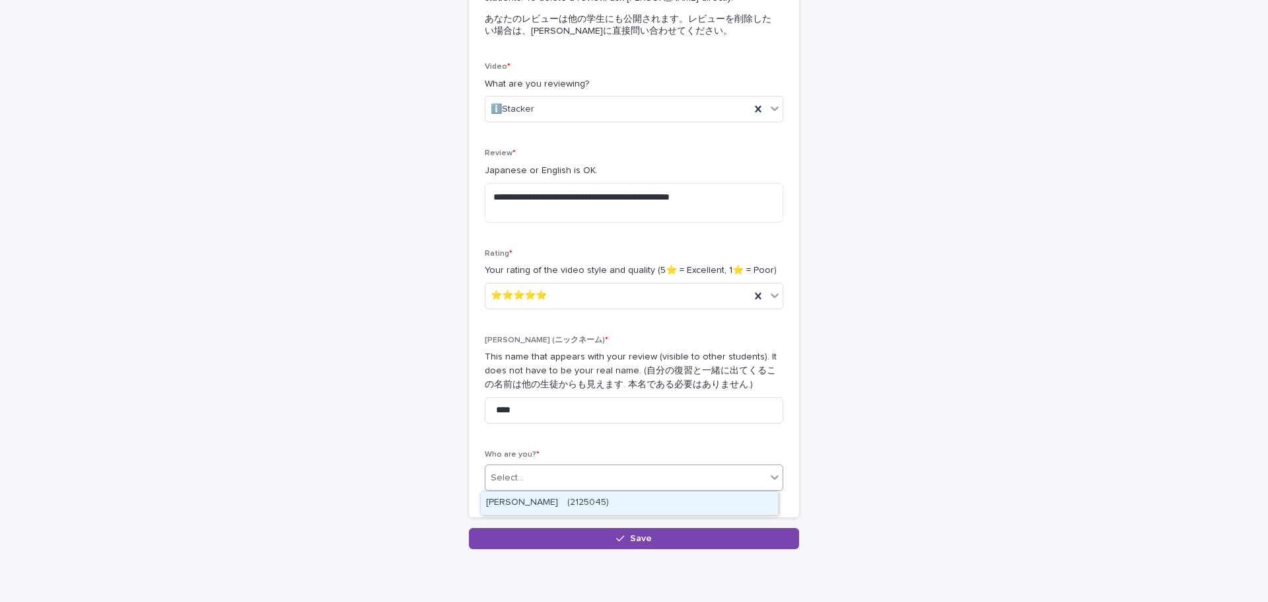
click at [575, 501] on div "[PERSON_NAME]　(2125045)" at bounding box center [629, 502] width 297 height 23
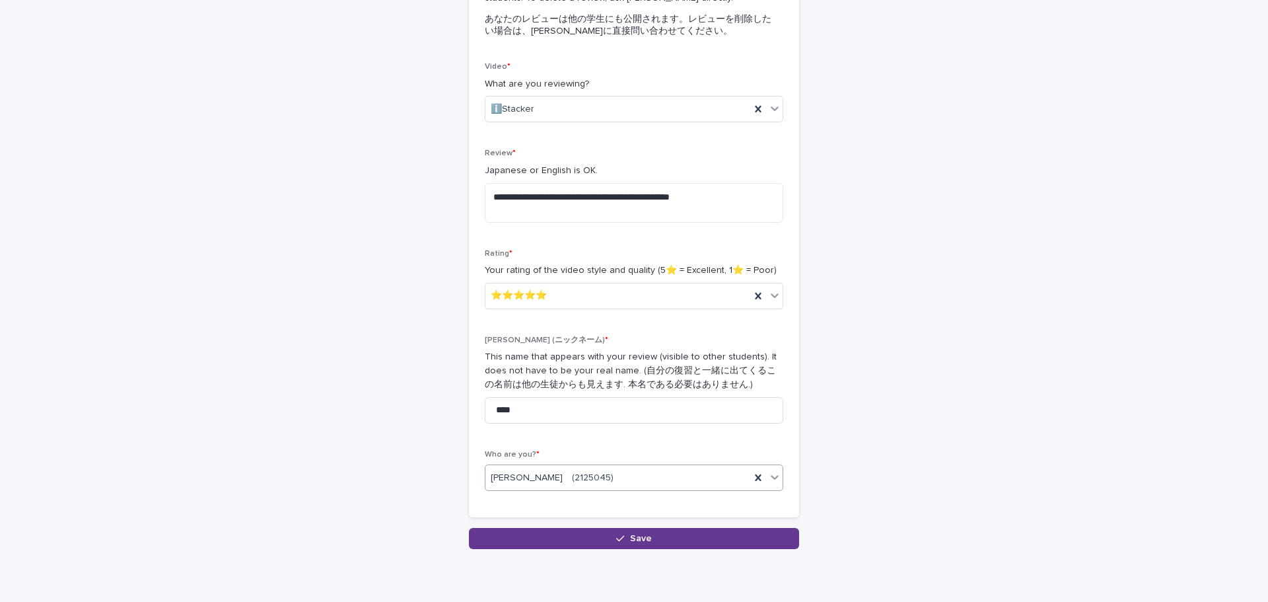
click at [581, 536] on button "Save" at bounding box center [634, 538] width 330 height 21
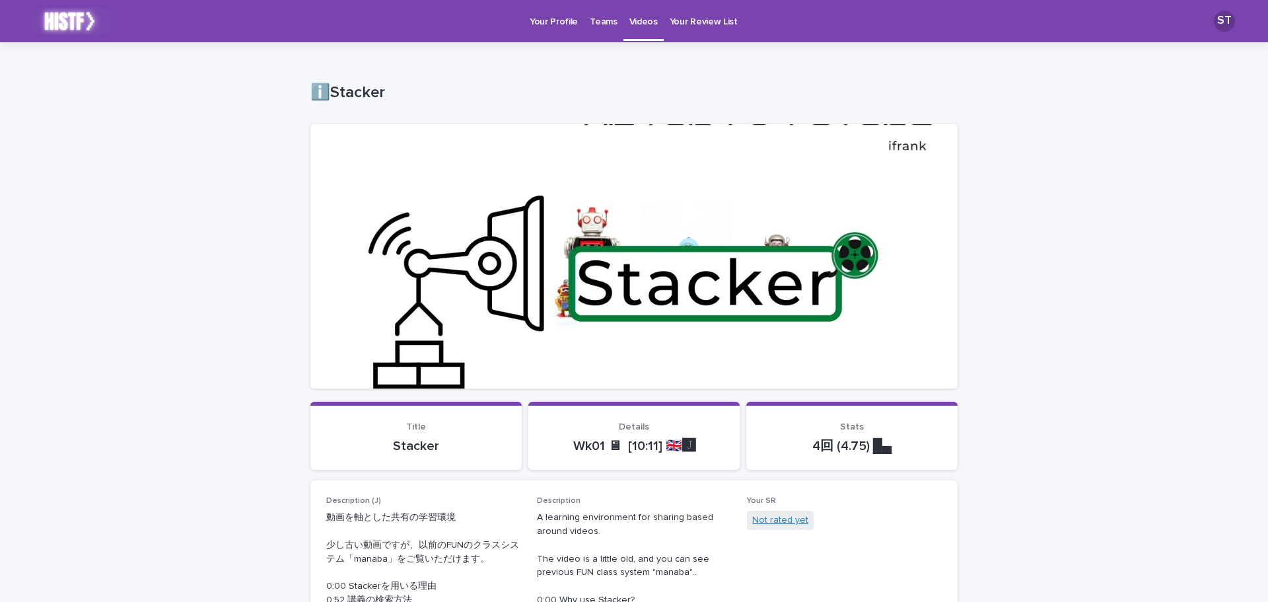
click at [785, 518] on link "Not rated yet" at bounding box center [780, 520] width 56 height 14
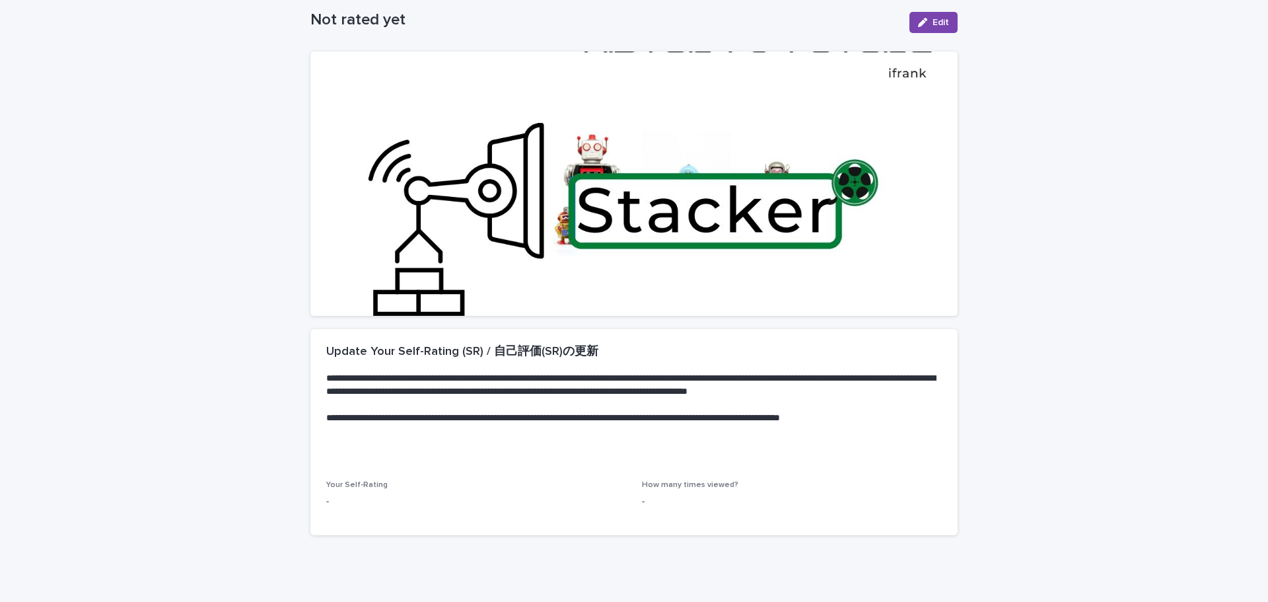
scroll to position [120, 0]
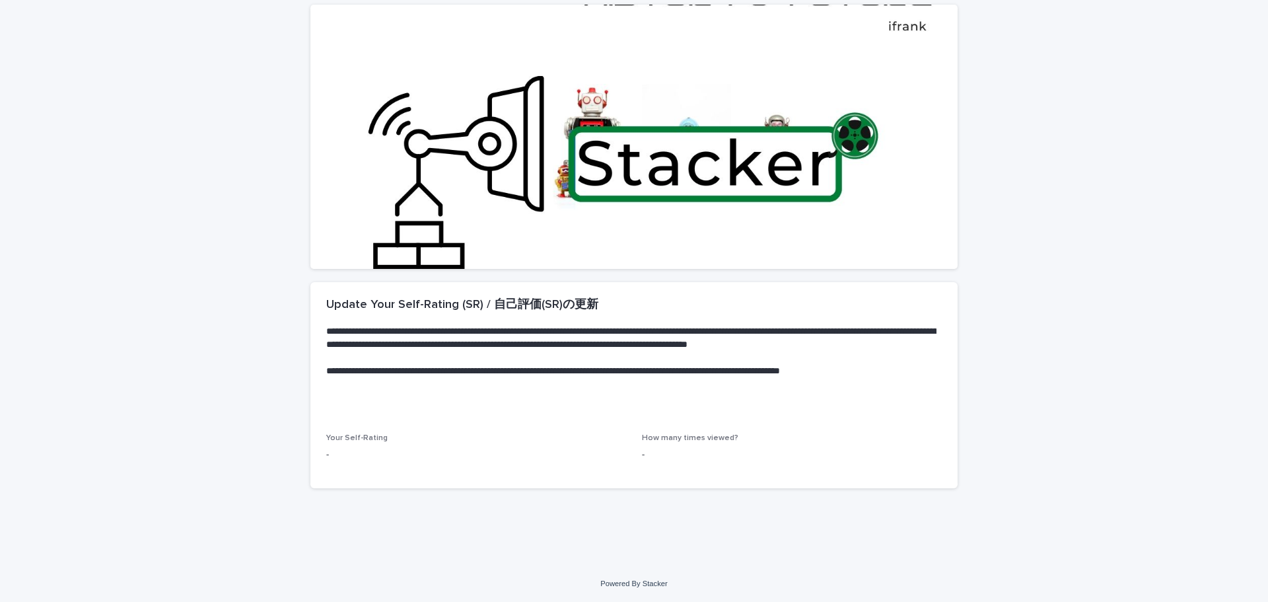
click at [353, 439] on span "Your Self-Rating" at bounding box center [356, 438] width 61 height 8
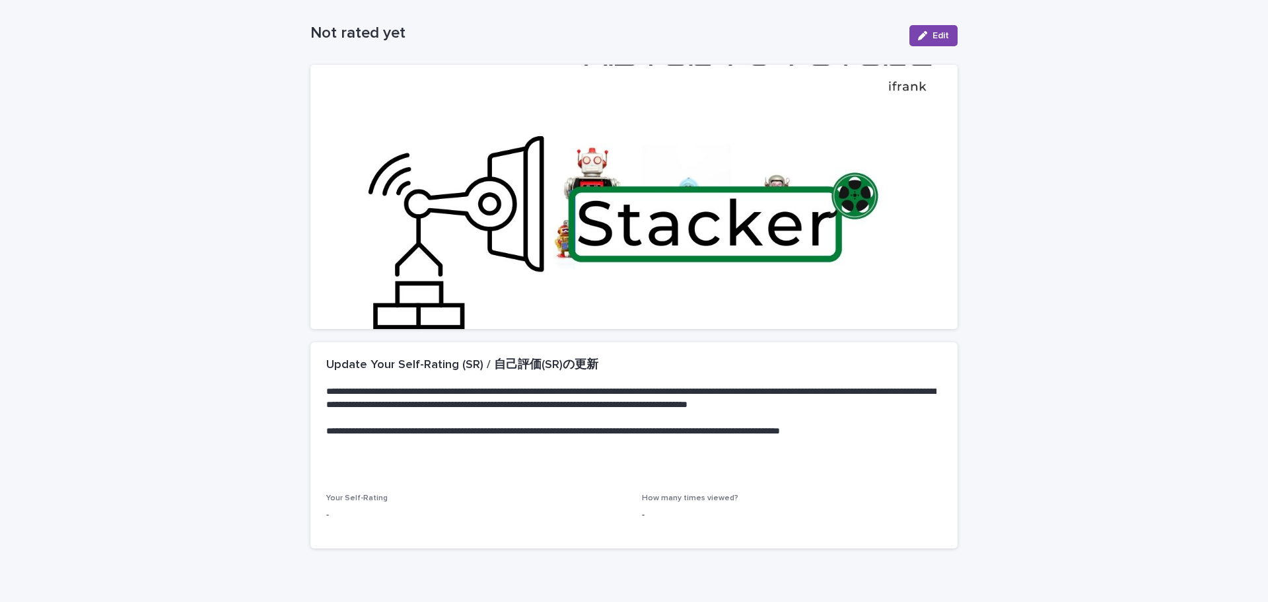
scroll to position [0, 0]
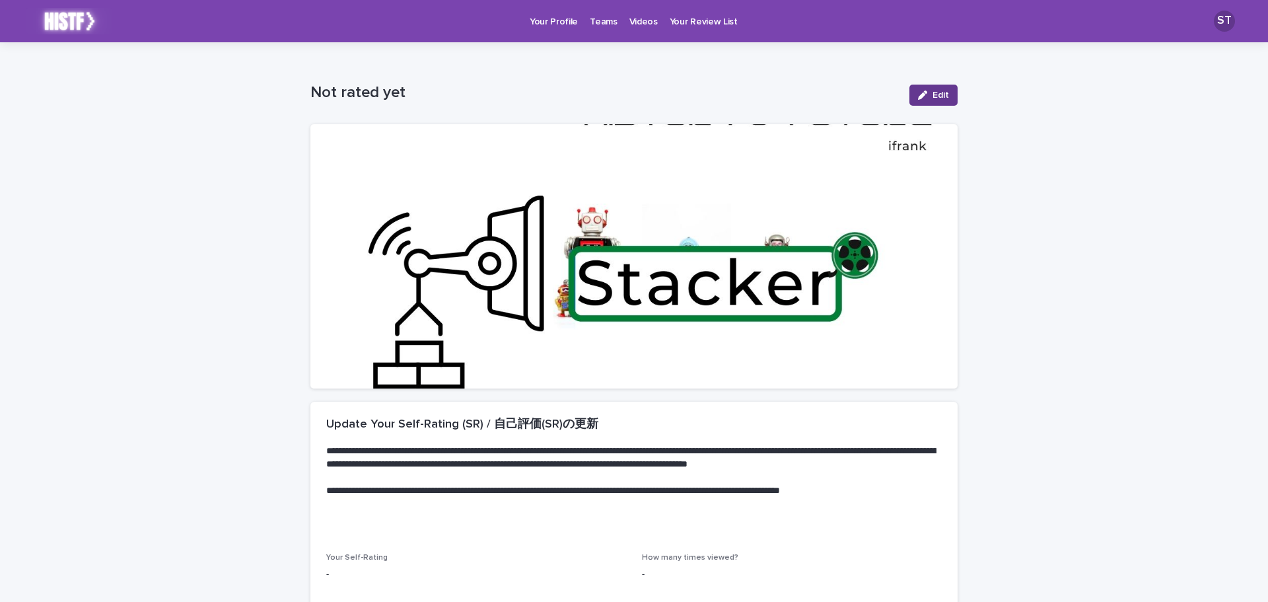
click at [918, 98] on icon "button" at bounding box center [922, 94] width 9 height 9
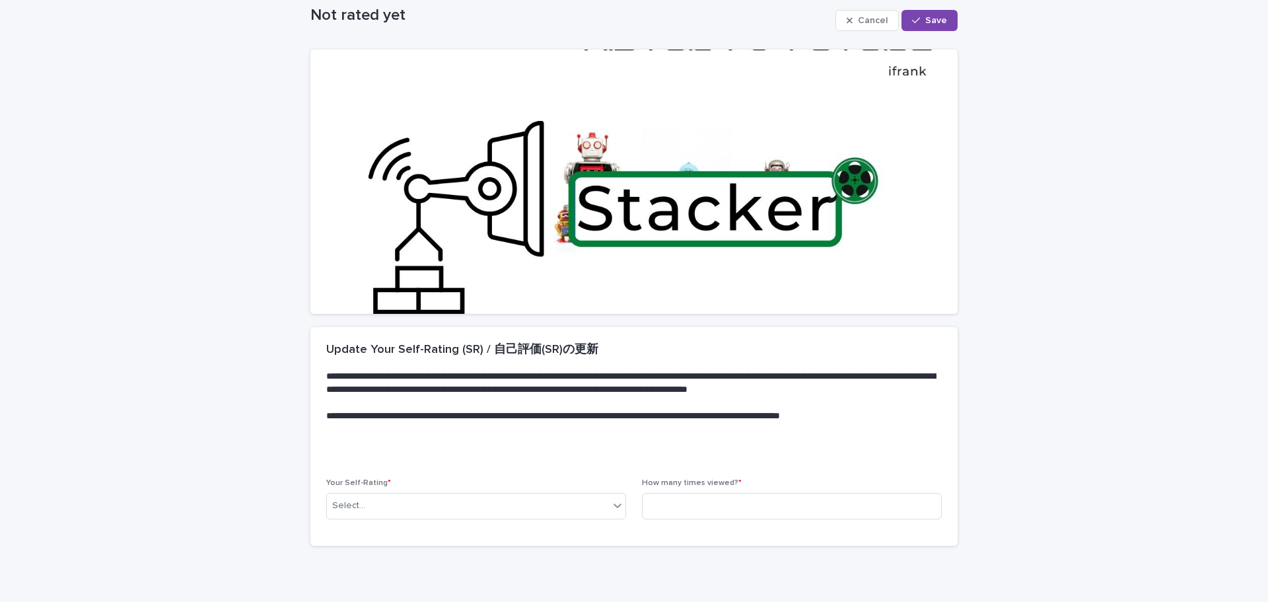
scroll to position [133, 0]
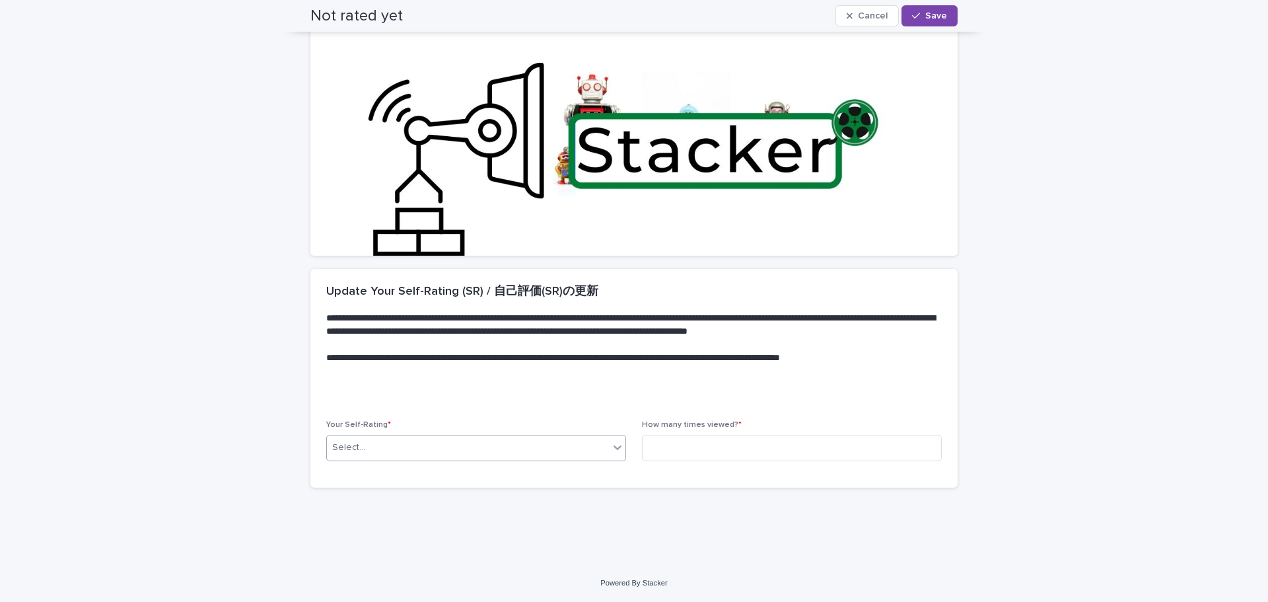
click at [393, 451] on div "Select..." at bounding box center [468, 448] width 282 height 22
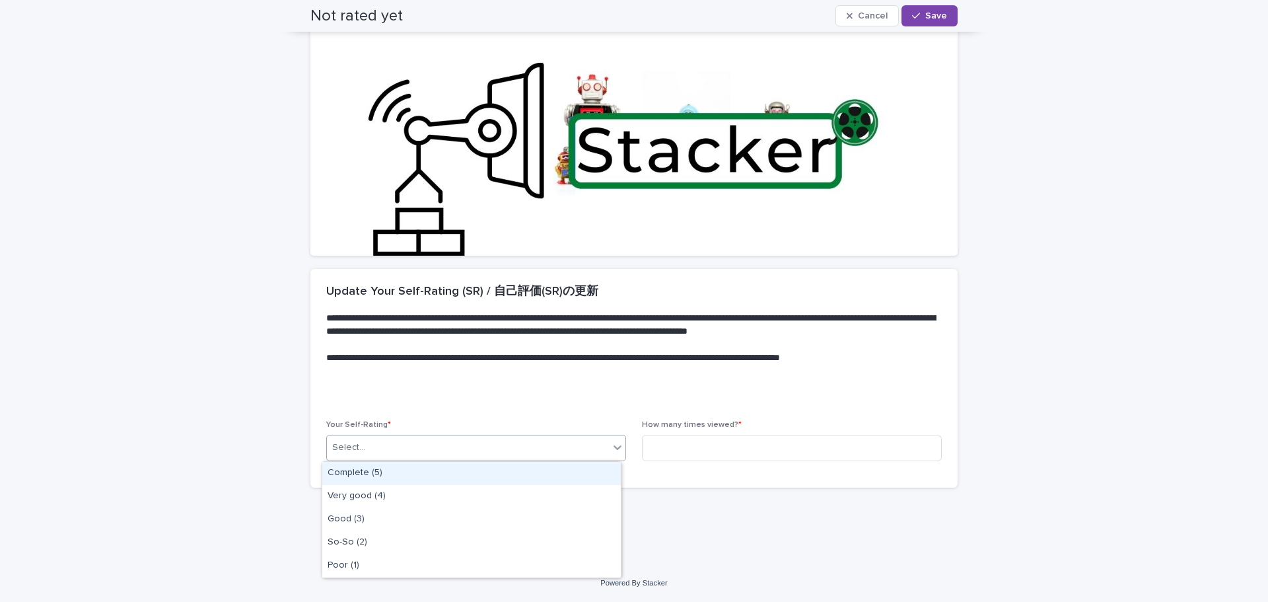
click at [384, 473] on div "Complete (5)" at bounding box center [471, 473] width 299 height 23
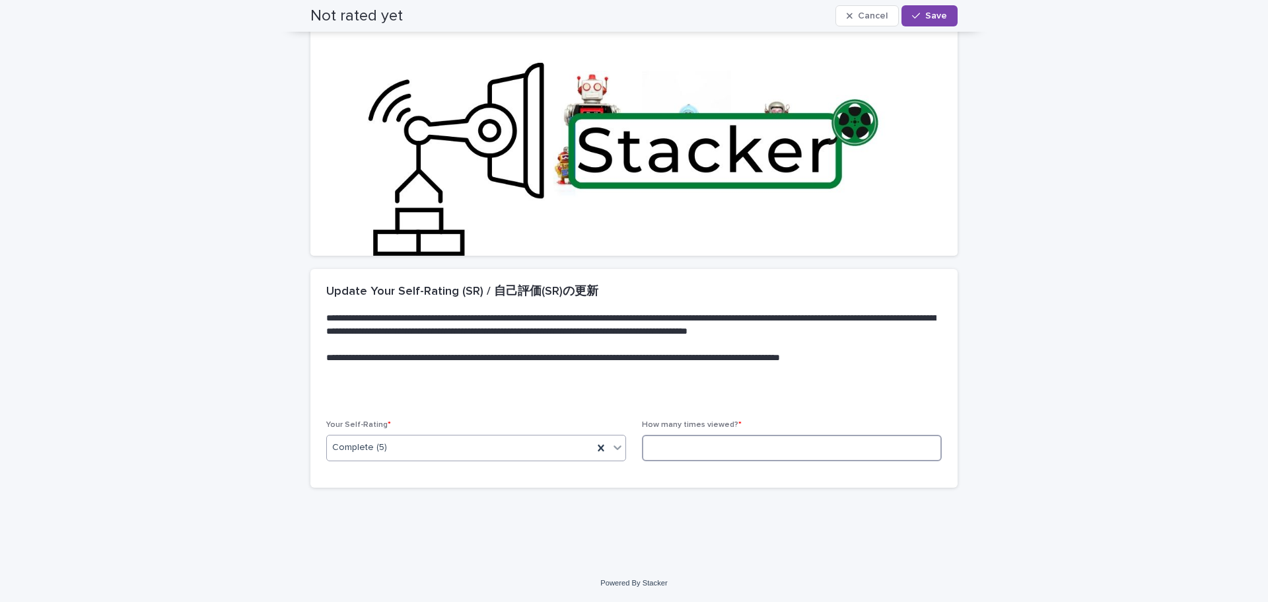
click at [703, 448] on input at bounding box center [792, 448] width 300 height 26
type input "*"
click at [937, 13] on span "Save" at bounding box center [936, 15] width 22 height 9
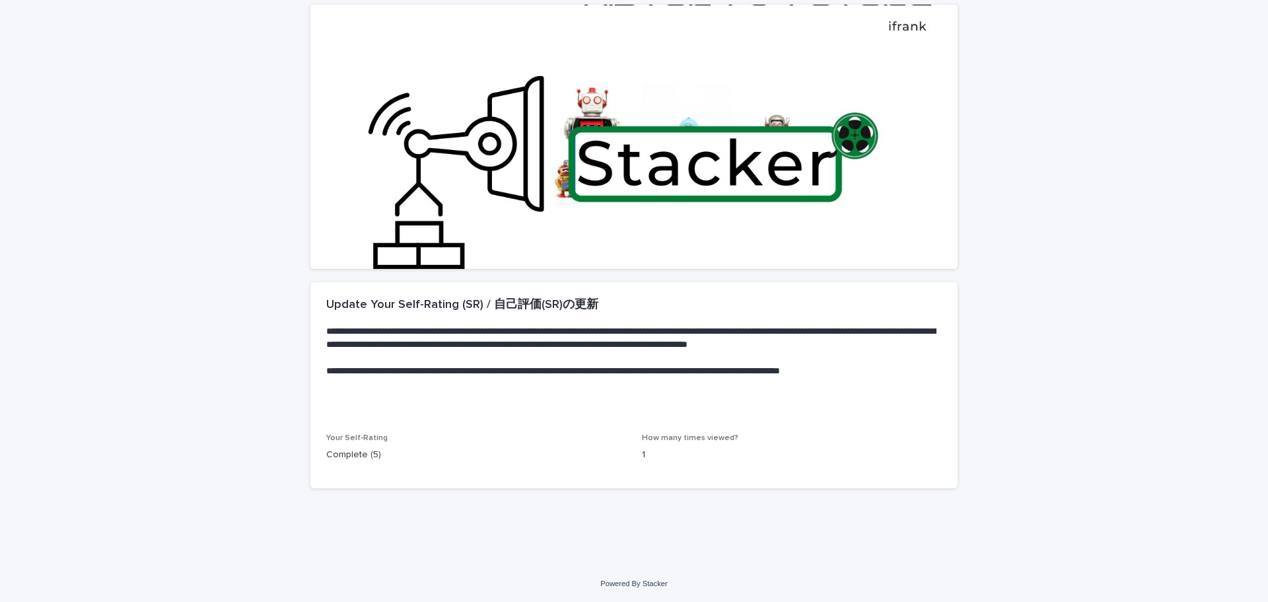
scroll to position [0, 0]
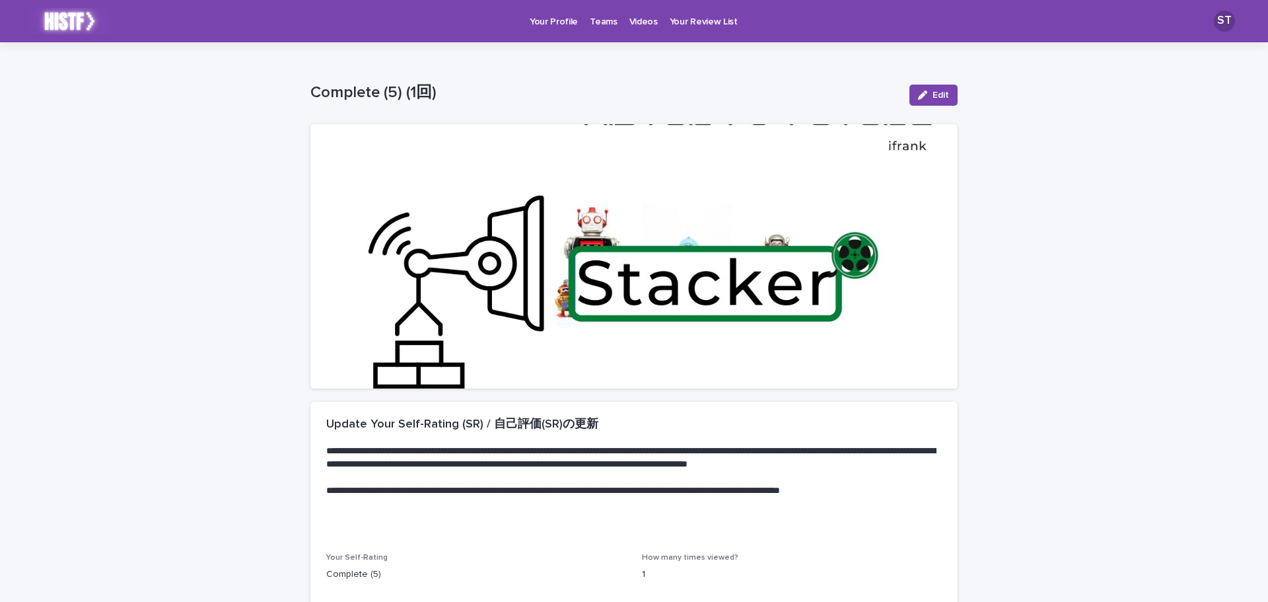
click at [629, 21] on p "Videos" at bounding box center [643, 14] width 28 height 28
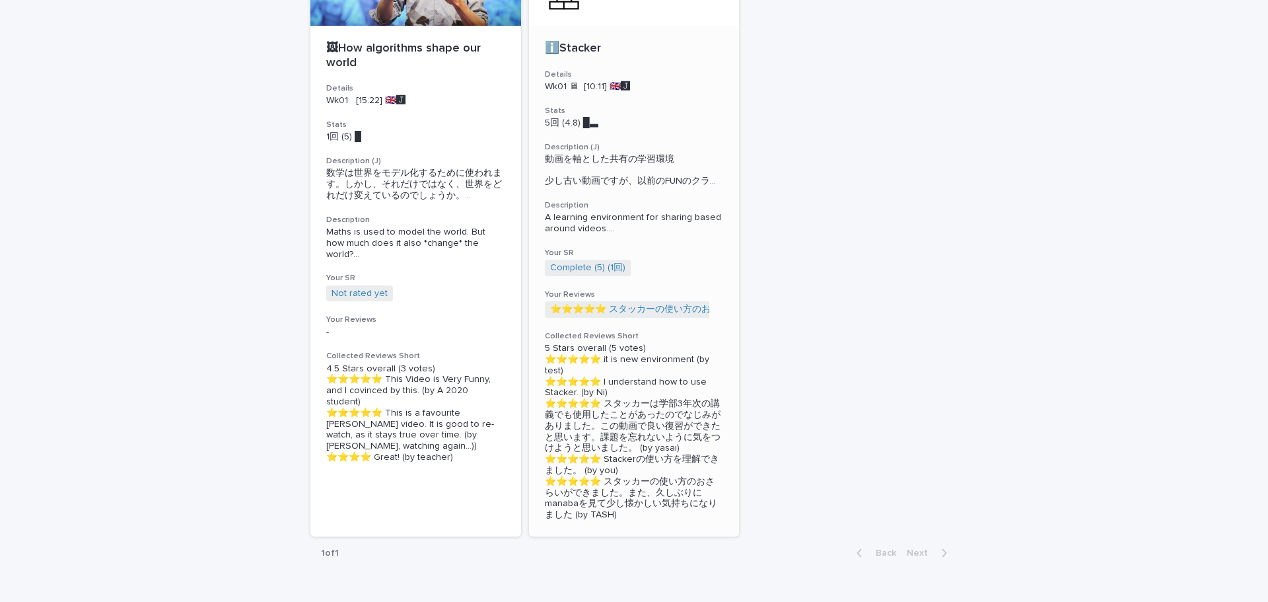
scroll to position [105, 0]
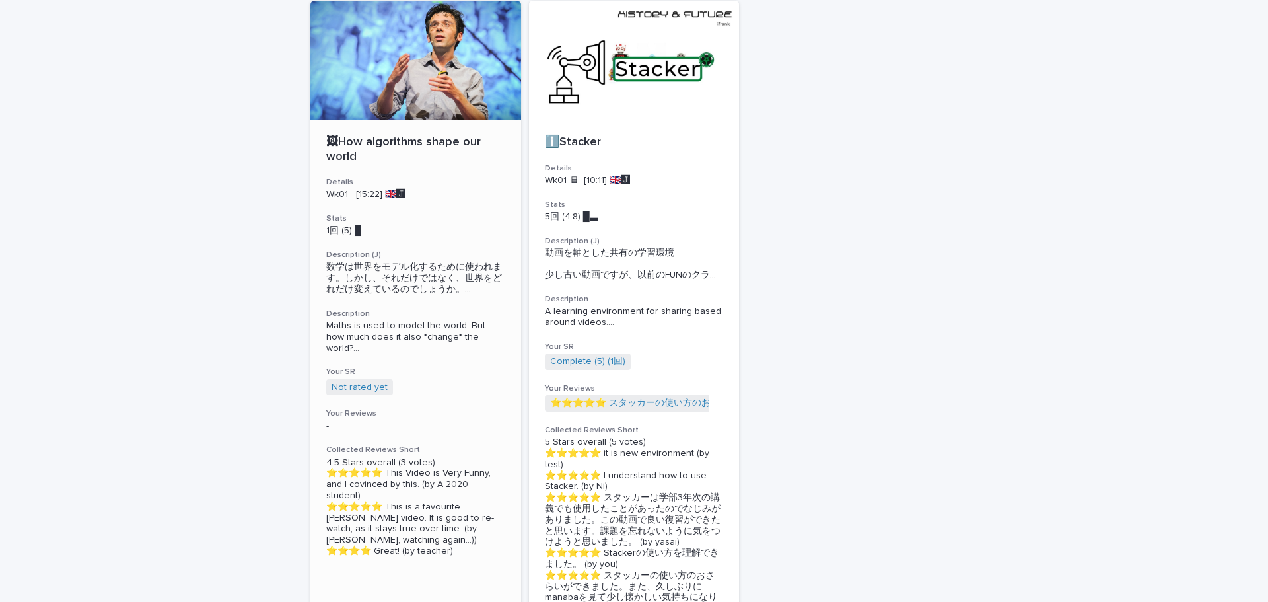
click at [434, 252] on h3 "Description (J)" at bounding box center [415, 255] width 179 height 11
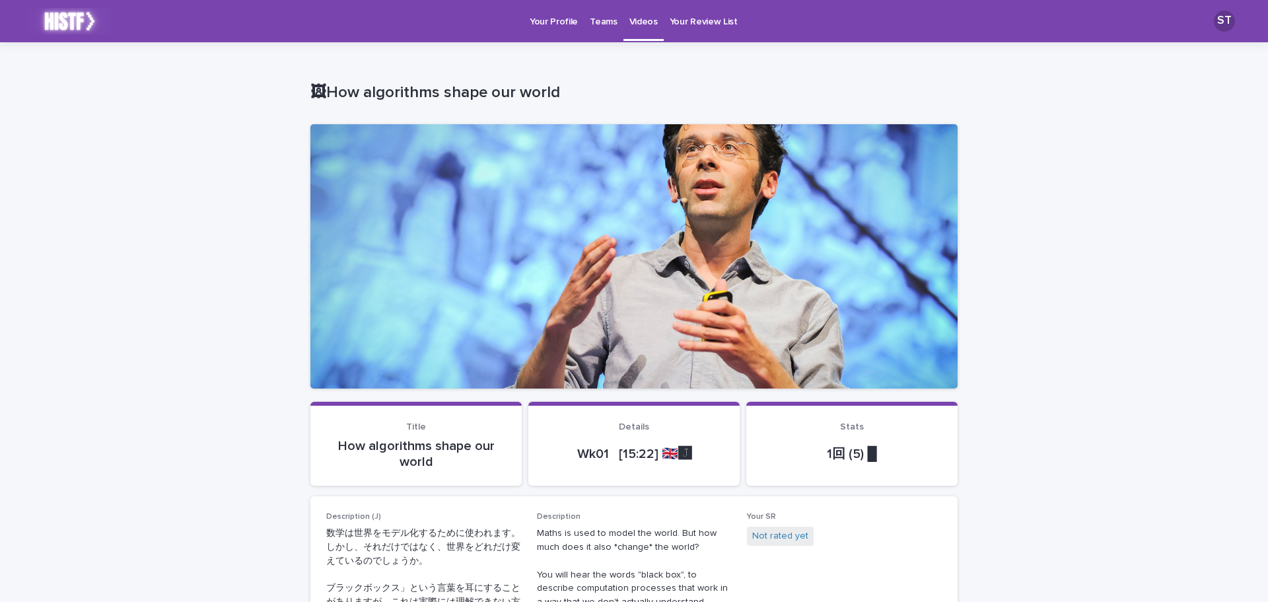
click at [638, 30] on link "Videos" at bounding box center [643, 19] width 40 height 39
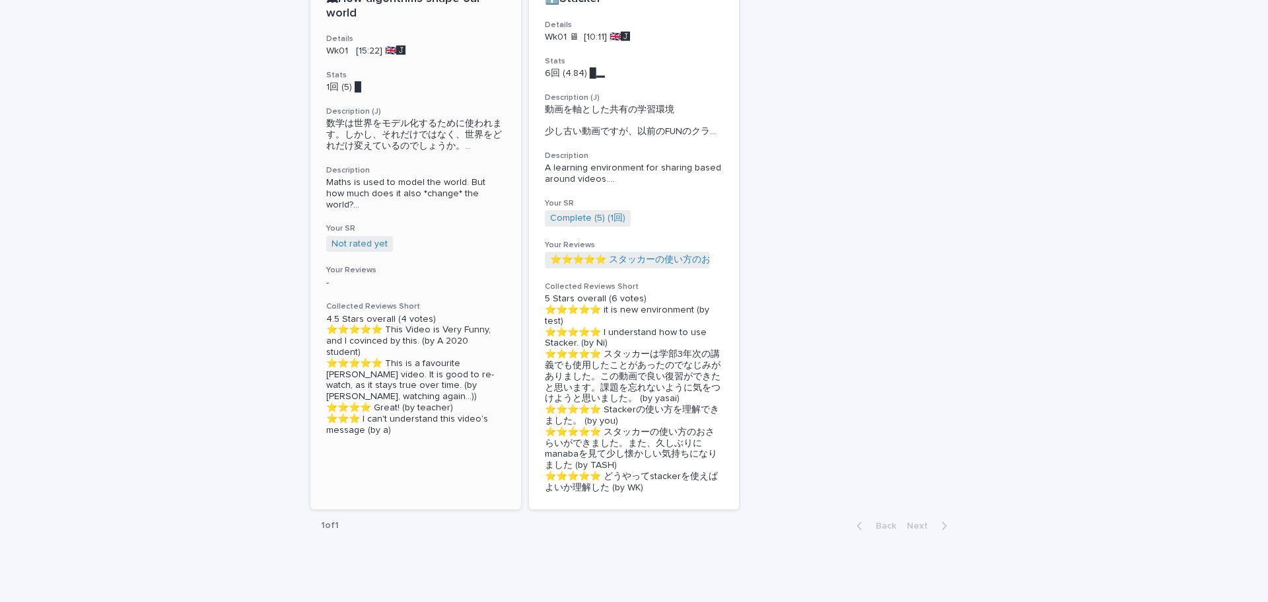
scroll to position [303, 0]
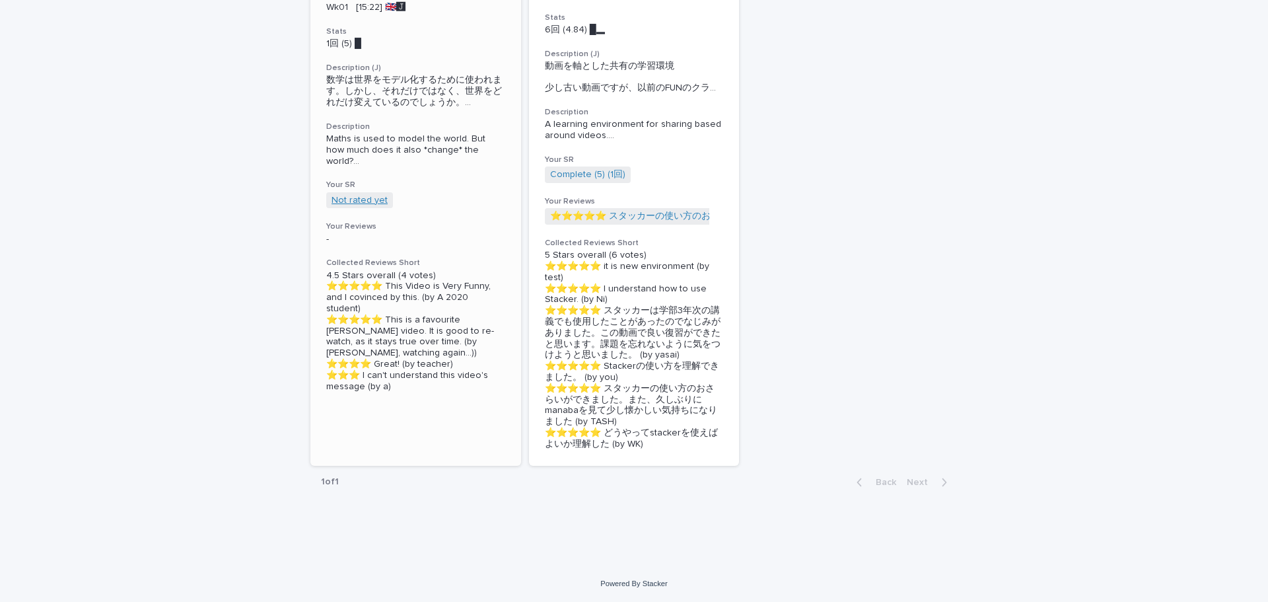
click at [367, 195] on link "Not rated yet" at bounding box center [360, 200] width 56 height 11
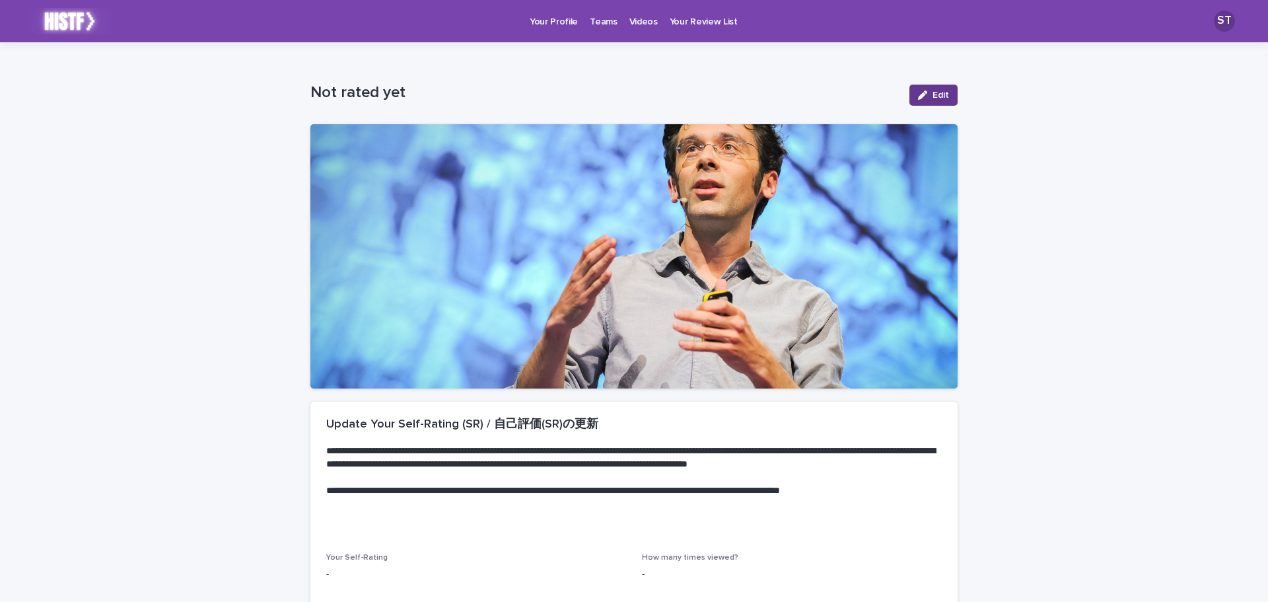
click at [924, 98] on div "button" at bounding box center [925, 94] width 15 height 9
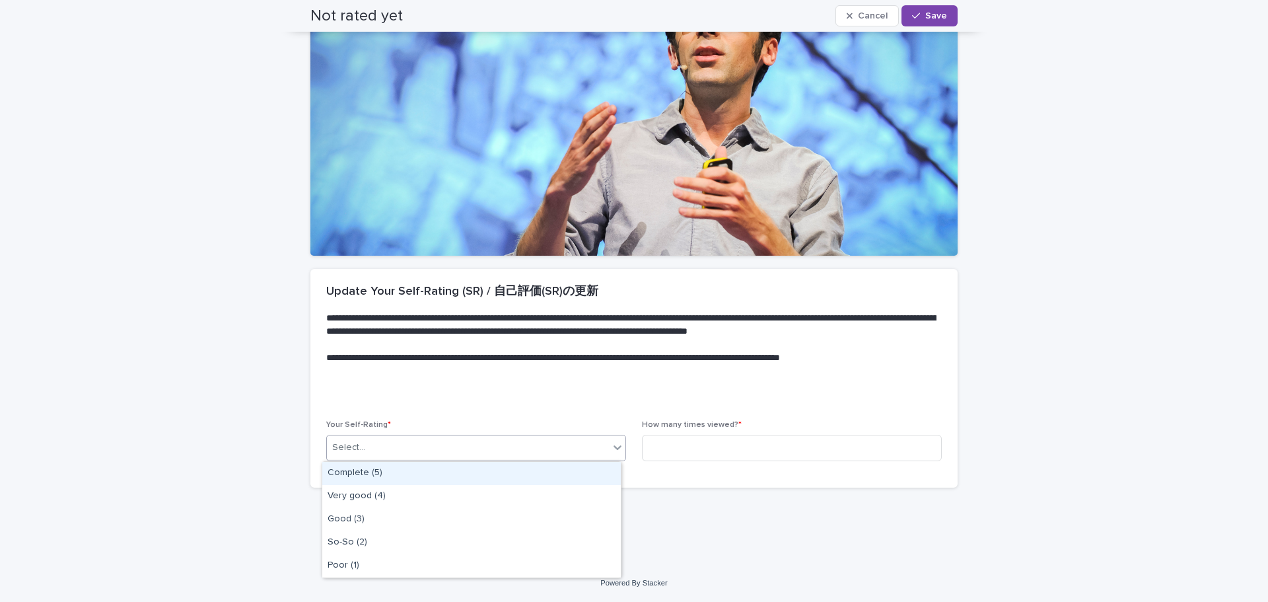
click at [396, 456] on div "Select..." at bounding box center [468, 448] width 282 height 22
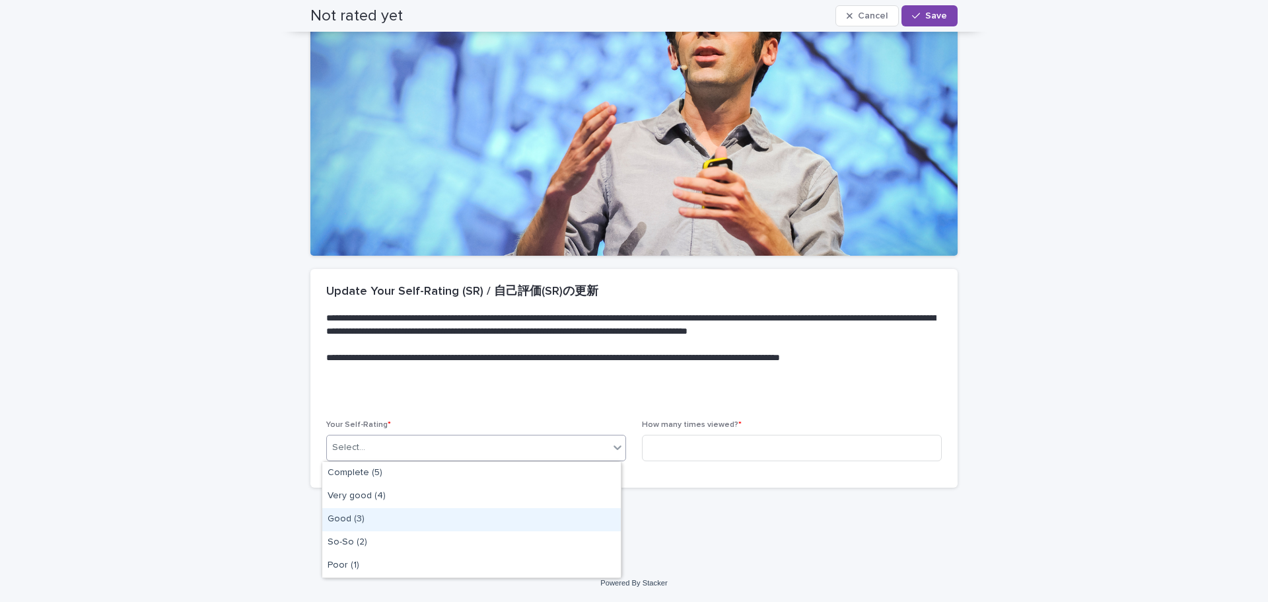
click at [369, 515] on div "Good (3)" at bounding box center [471, 519] width 299 height 23
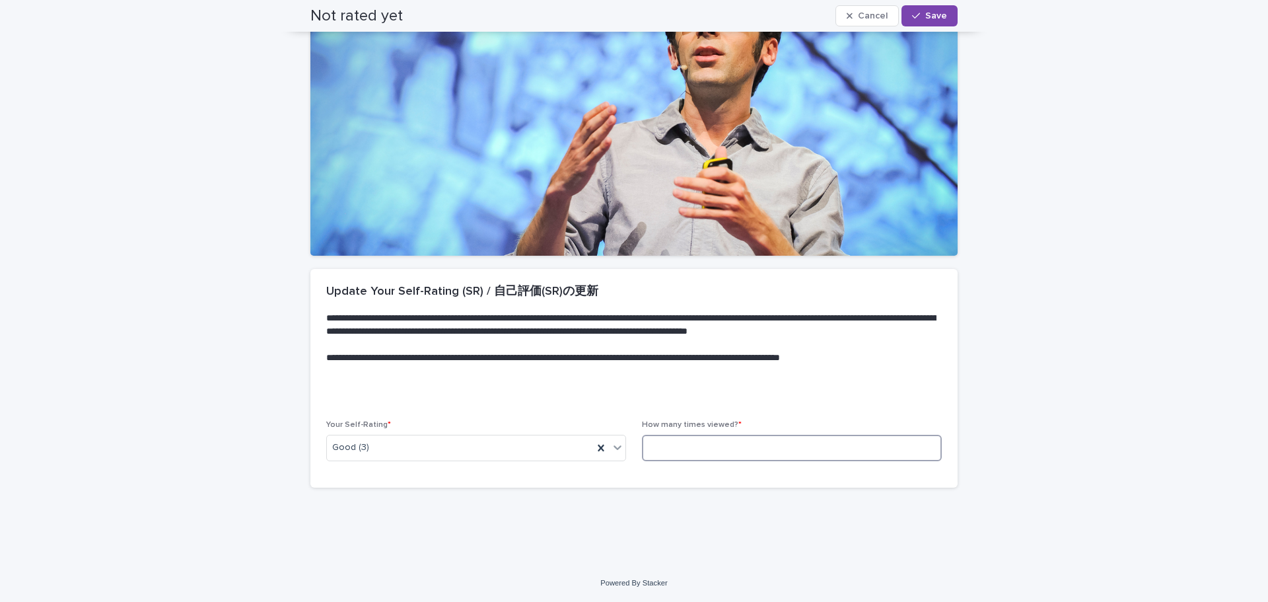
click at [693, 441] on input at bounding box center [792, 448] width 300 height 26
type input "*"
click at [803, 366] on p "**********" at bounding box center [631, 371] width 610 height 40
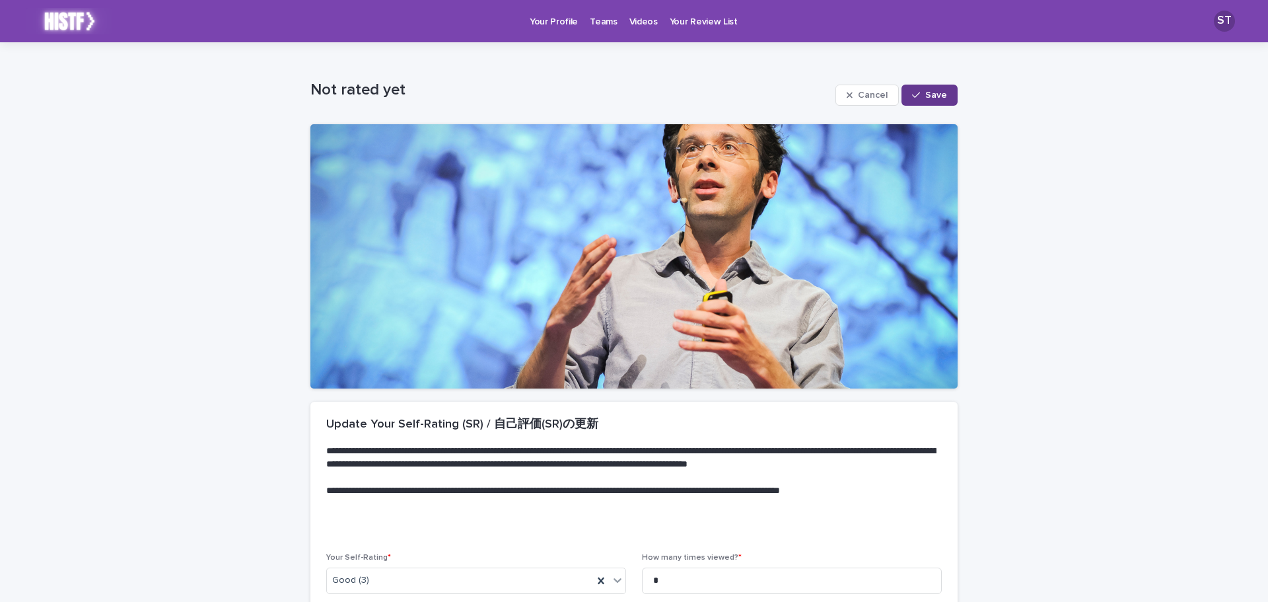
click at [917, 89] on button "Save" at bounding box center [930, 95] width 56 height 21
click at [634, 26] on p "Videos" at bounding box center [643, 14] width 28 height 28
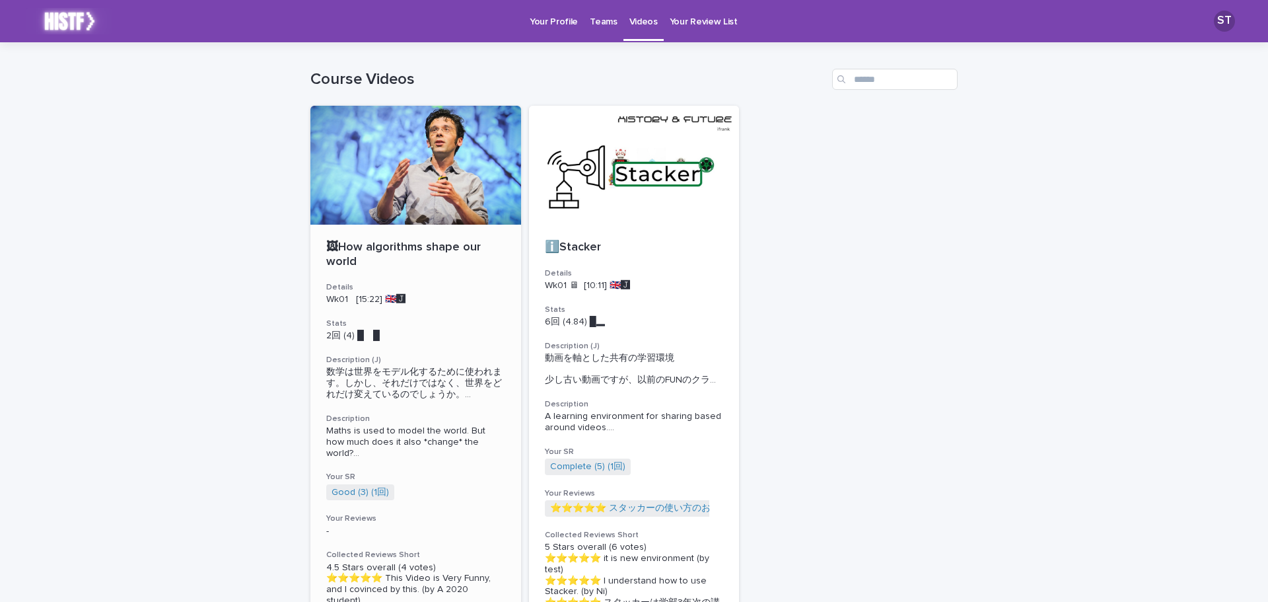
click at [398, 297] on p "Wk01 [15:22] 🇬🇧🅹️" at bounding box center [415, 299] width 179 height 11
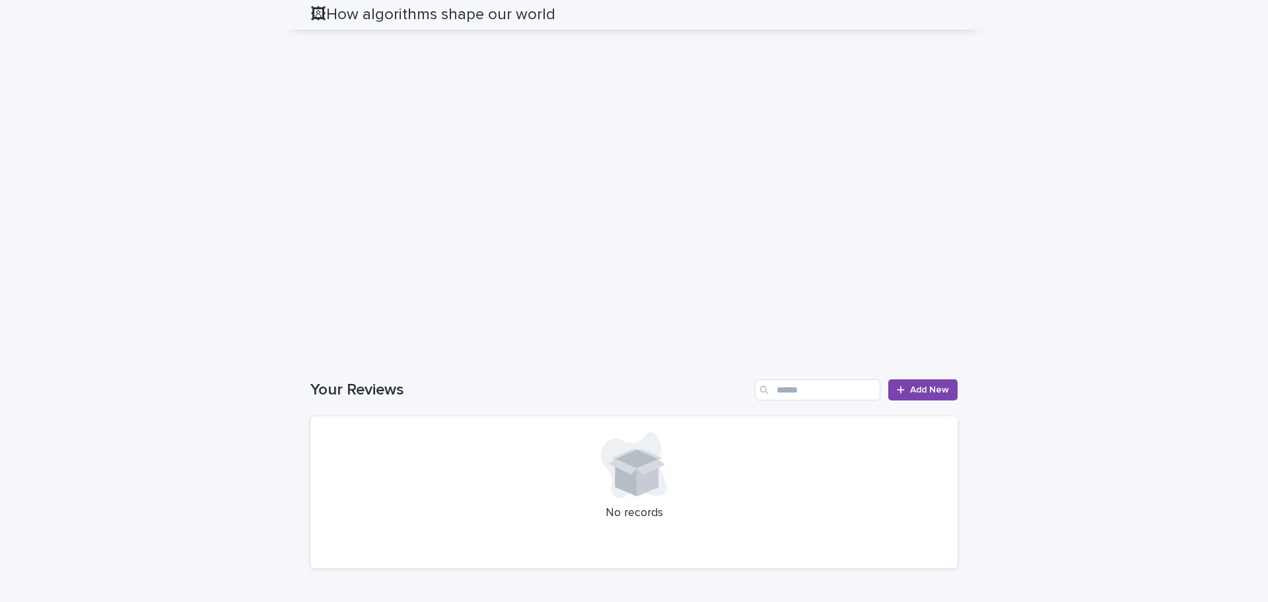
scroll to position [1063, 0]
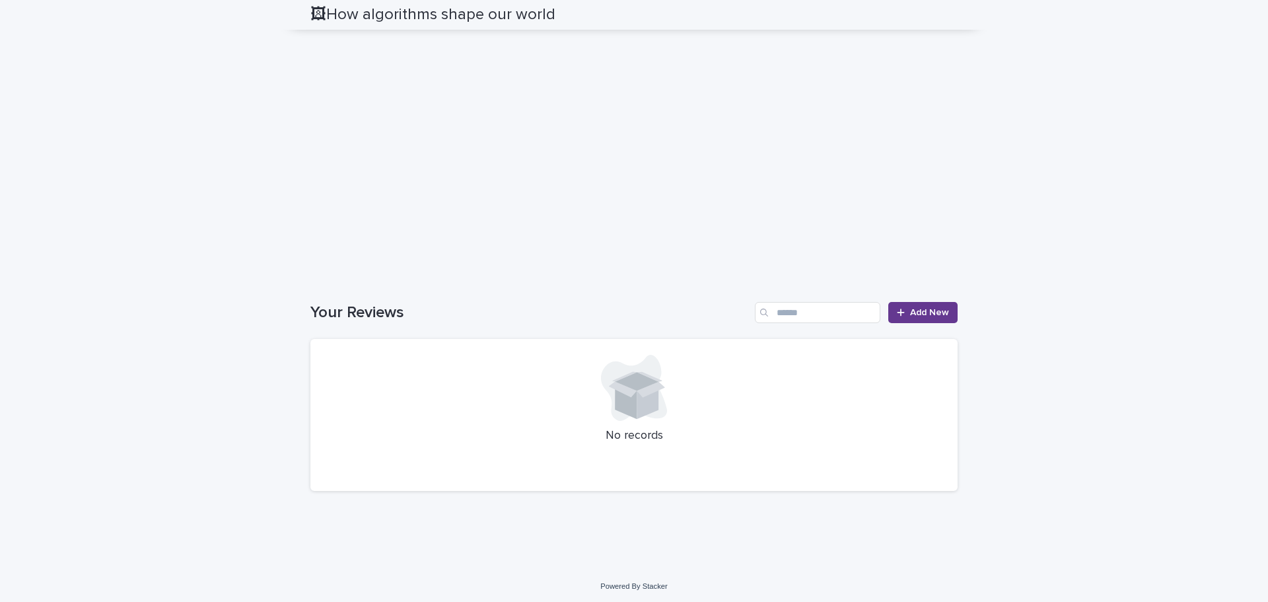
click at [937, 314] on span "Add New" at bounding box center [929, 312] width 39 height 9
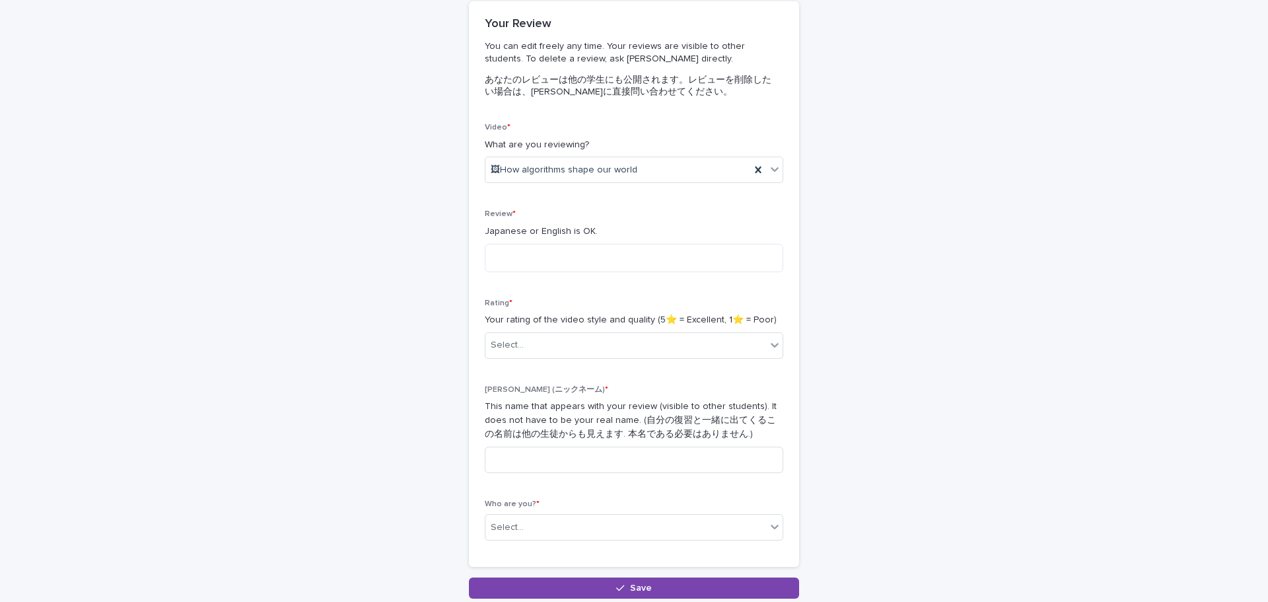
scroll to position [40, 0]
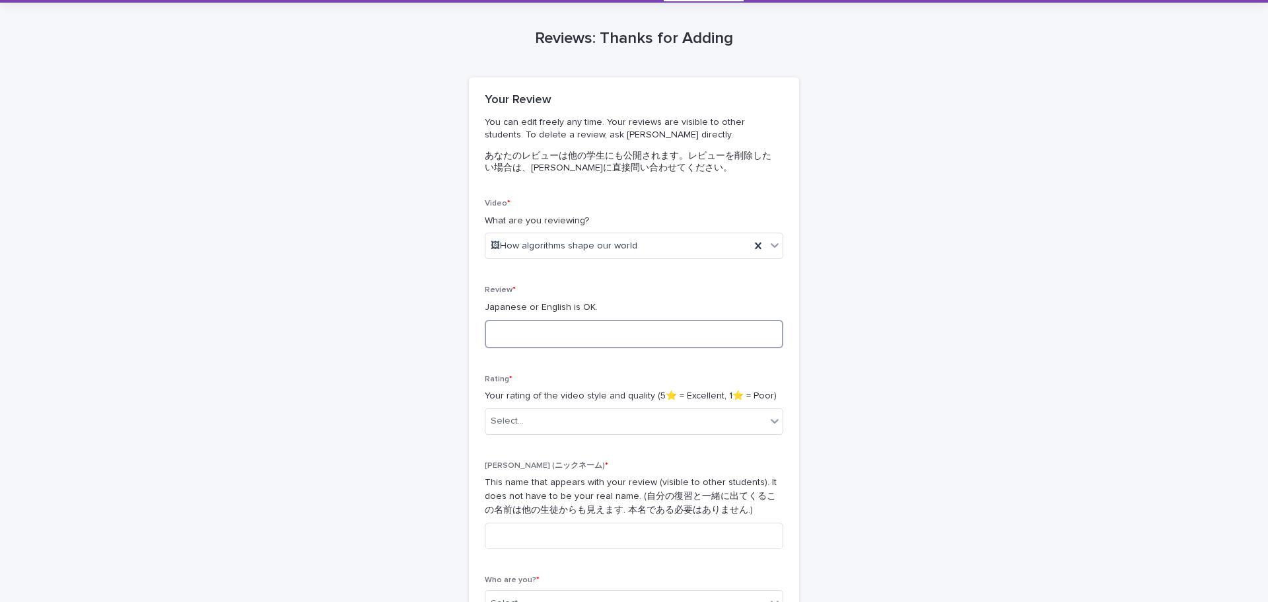
click at [560, 333] on textarea at bounding box center [634, 334] width 299 height 28
paste textarea "**********"
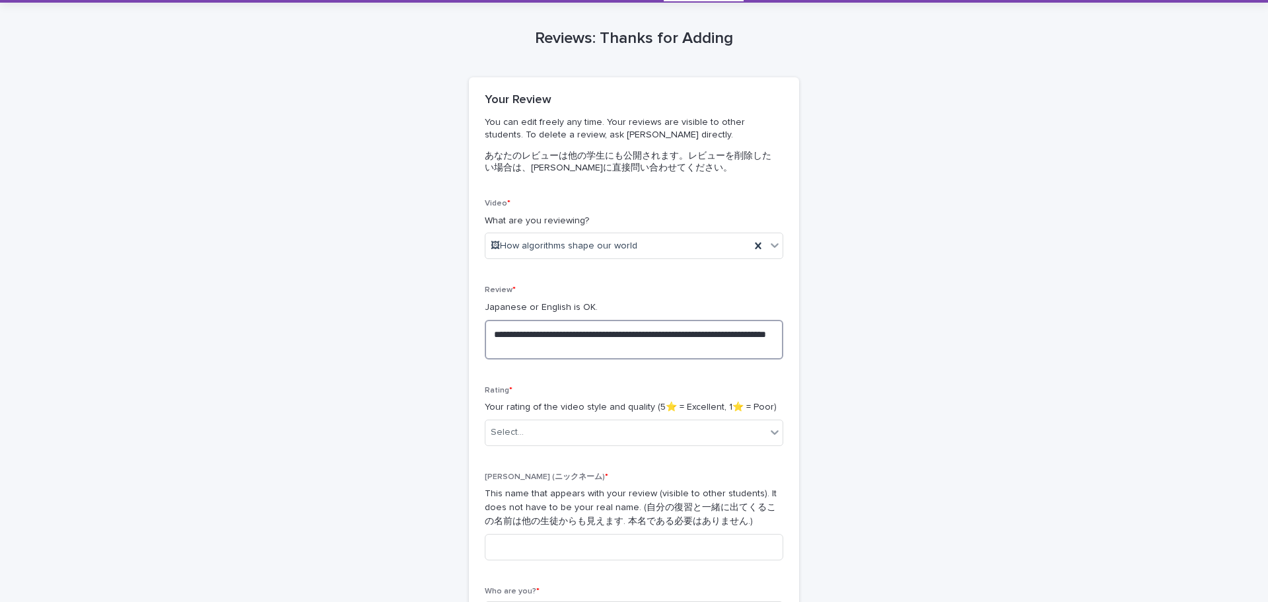
scroll to position [128, 0]
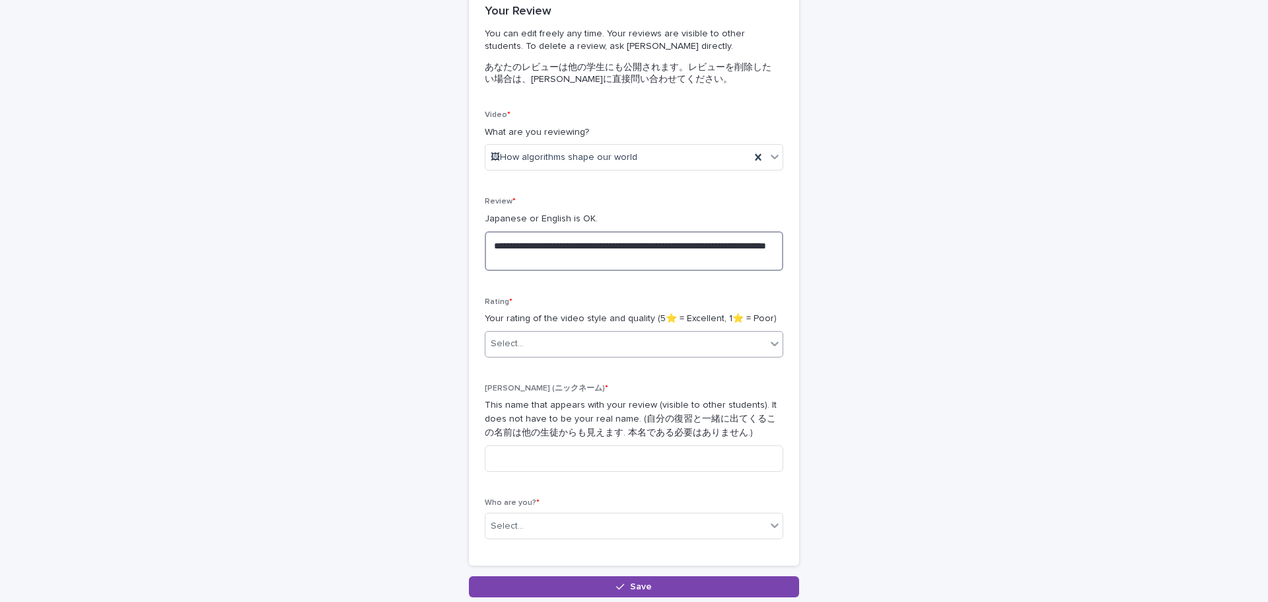
type textarea "**********"
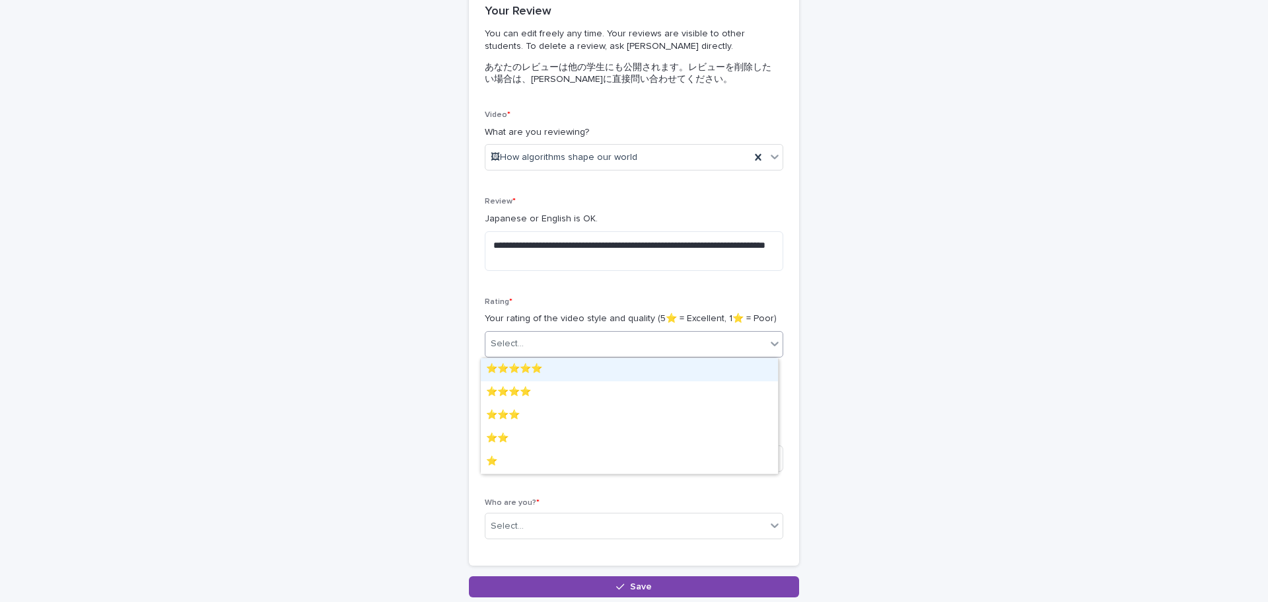
click at [532, 341] on div "Select..." at bounding box center [625, 344] width 281 height 22
click at [528, 372] on div "⭐️⭐️⭐️⭐️⭐️" at bounding box center [629, 369] width 297 height 23
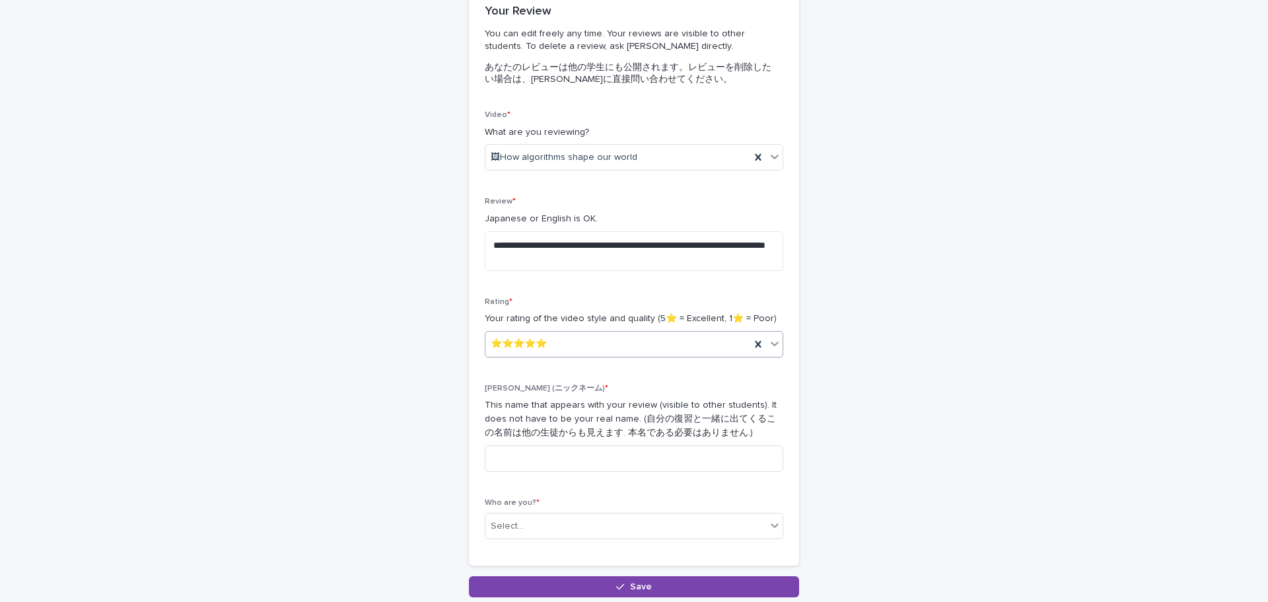
scroll to position [216, 0]
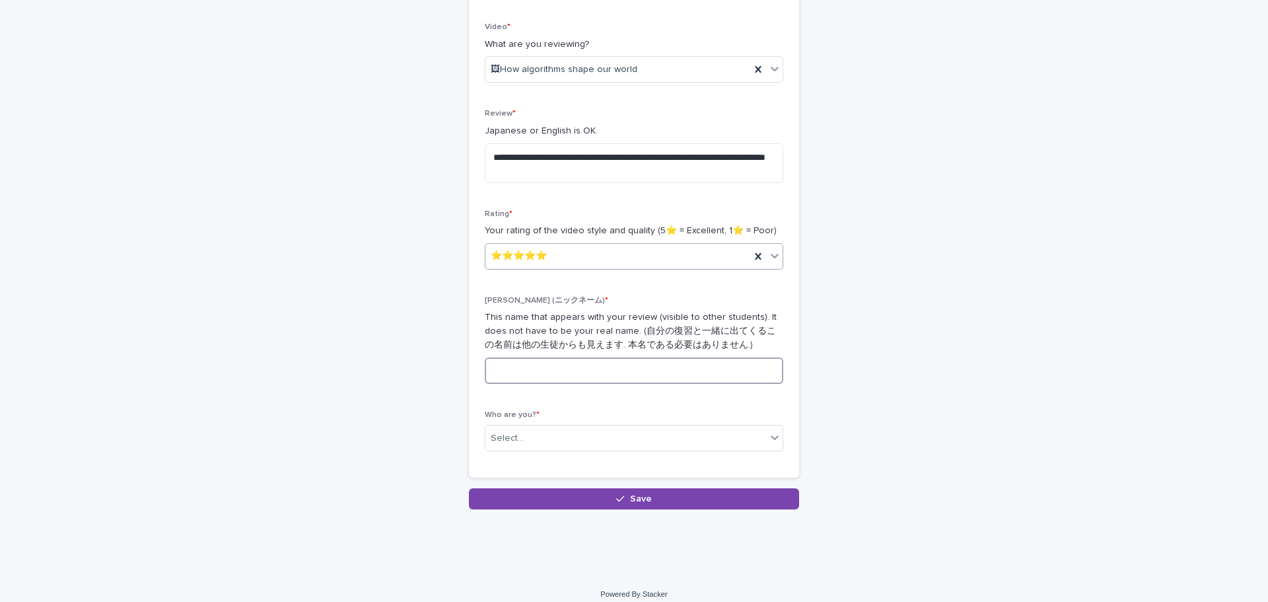
click at [536, 368] on input at bounding box center [634, 370] width 299 height 26
type input "****"
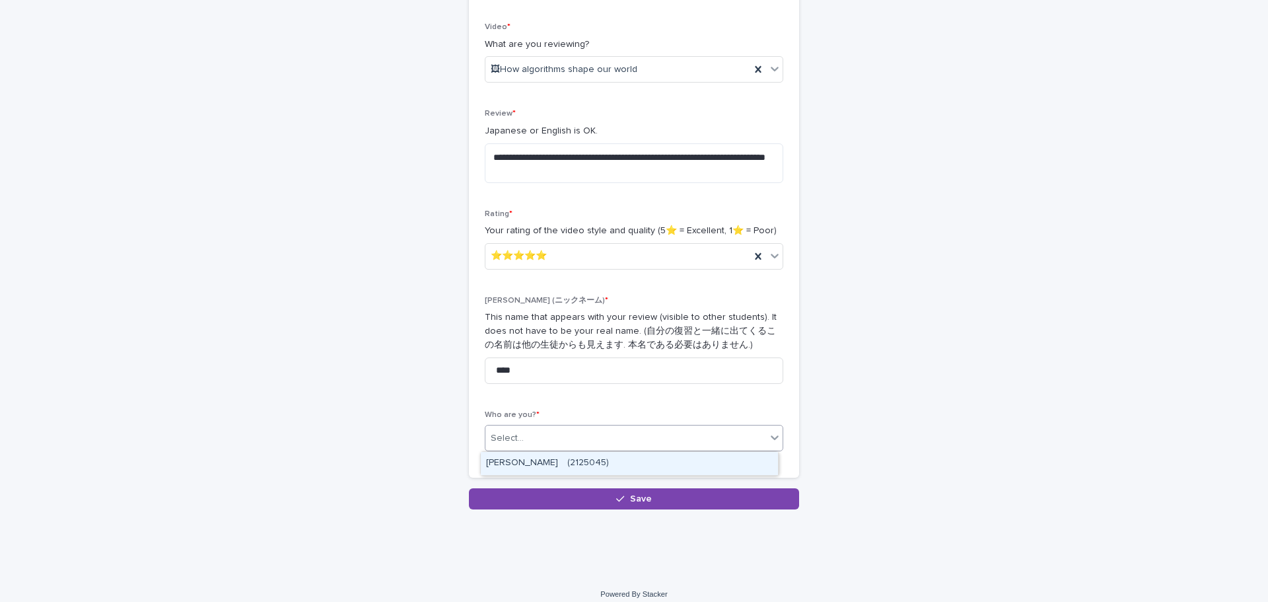
click at [525, 437] on div "Select..." at bounding box center [625, 438] width 281 height 22
click at [515, 460] on div "[PERSON_NAME]　(2125045)" at bounding box center [629, 463] width 297 height 23
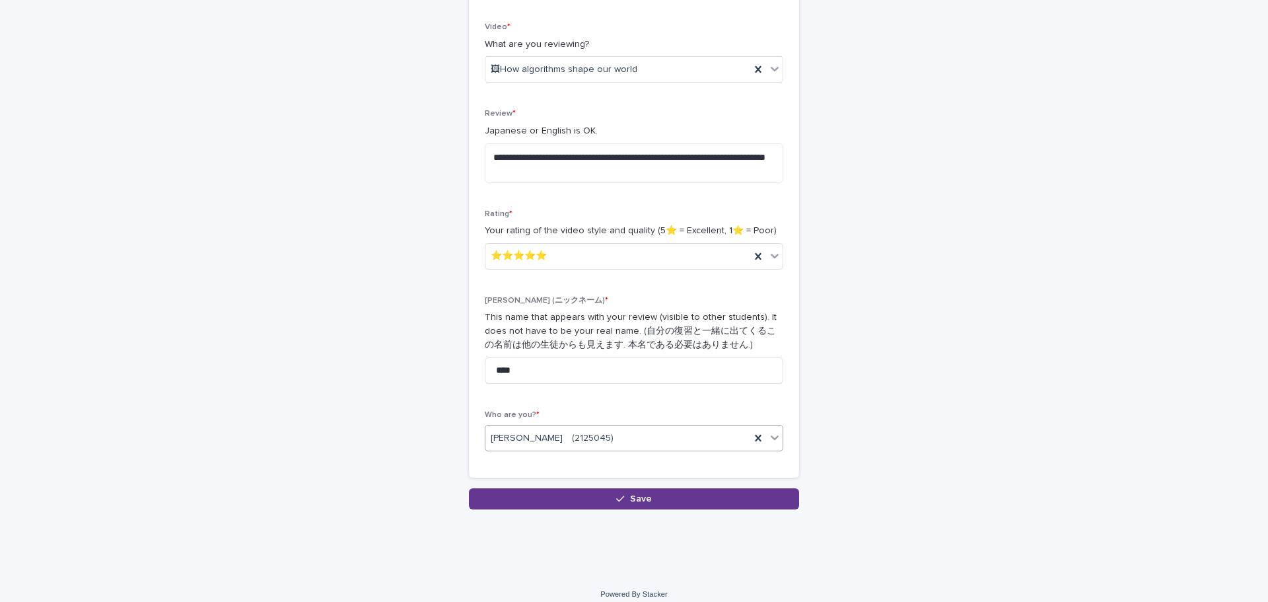
click at [534, 497] on button "Save" at bounding box center [634, 498] width 330 height 21
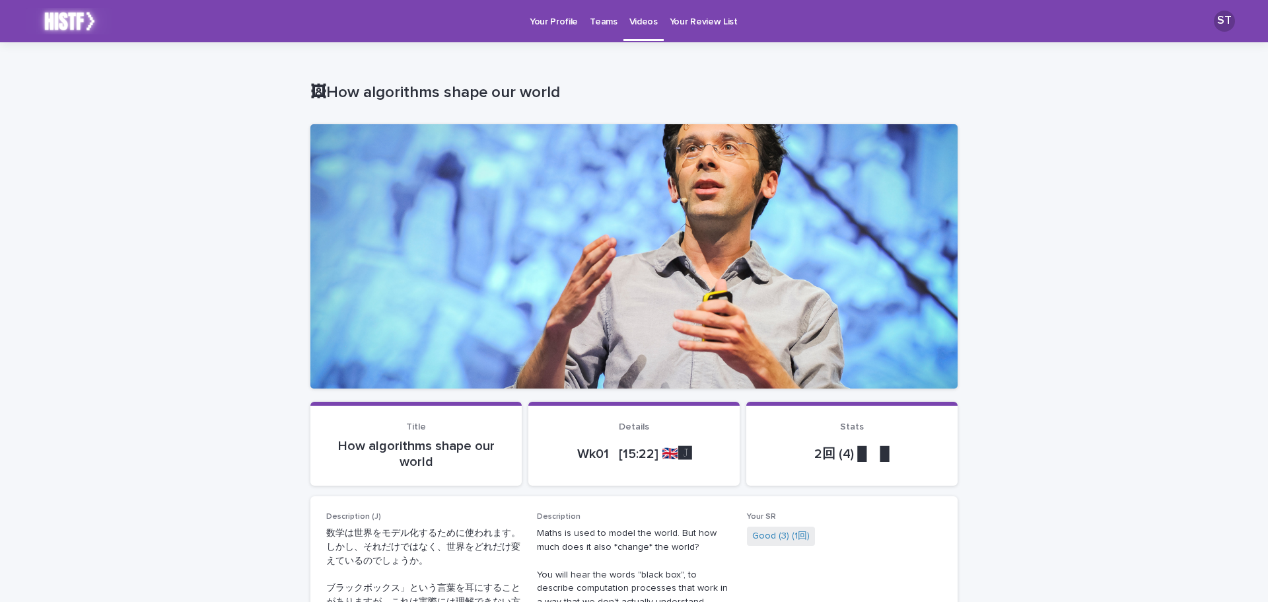
click at [649, 20] on p "Videos" at bounding box center [643, 14] width 28 height 28
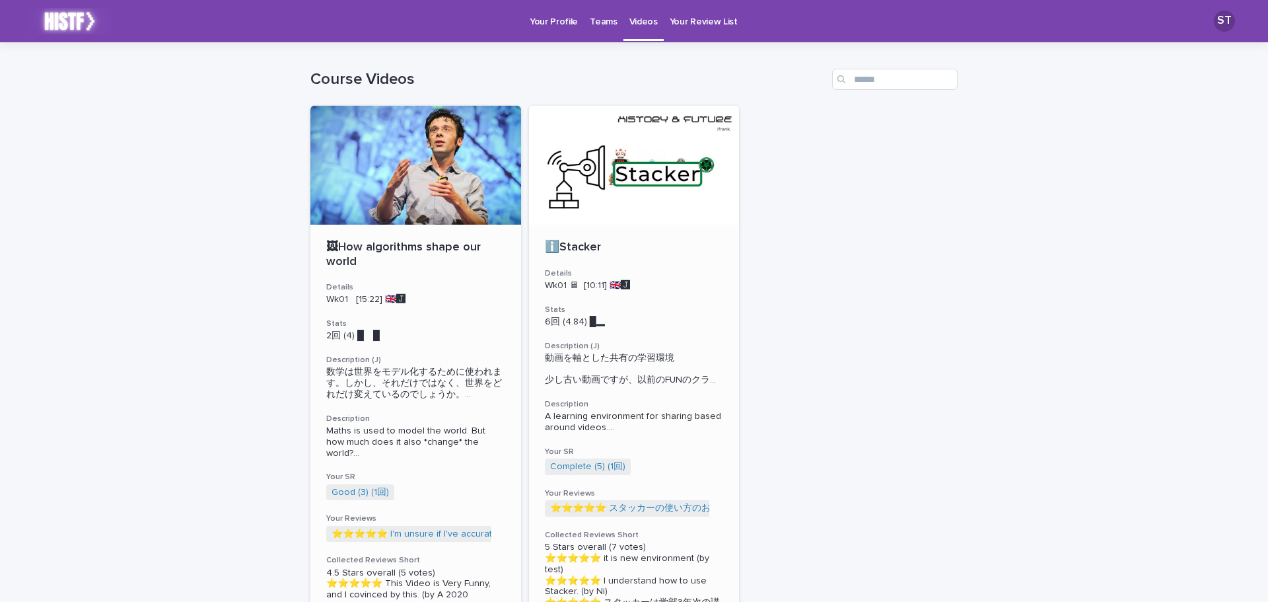
click at [415, 255] on p "🖼How algorithms shape our world" at bounding box center [415, 254] width 179 height 28
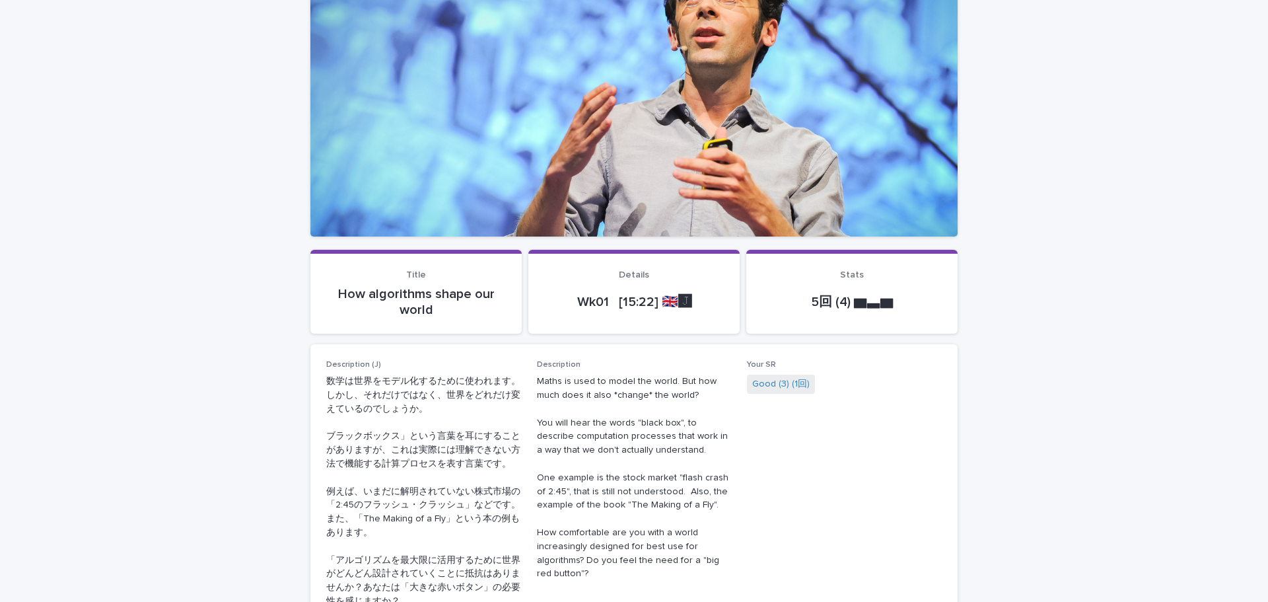
scroll to position [264, 0]
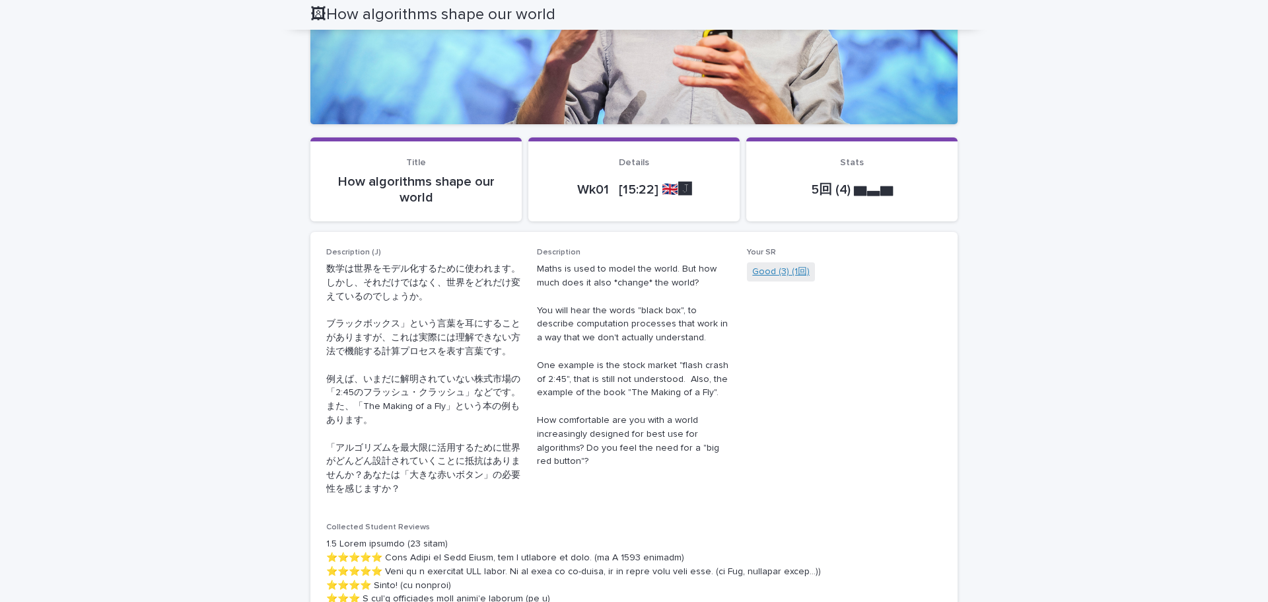
click at [795, 275] on link "Good (3) (1回)" at bounding box center [780, 272] width 57 height 14
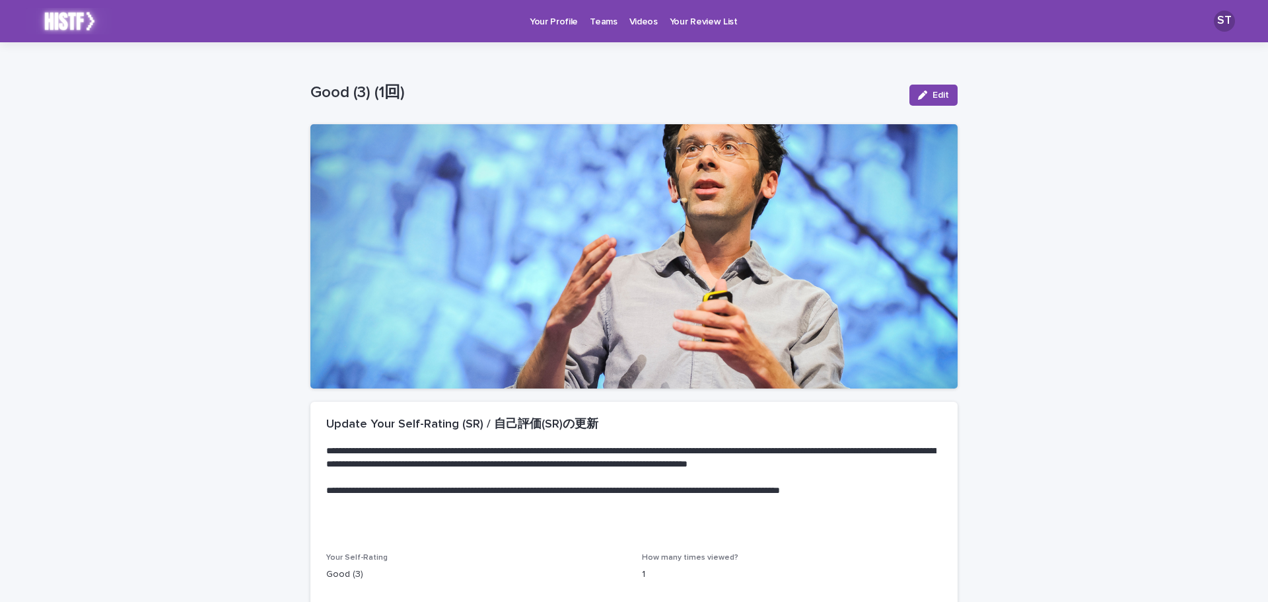
click at [921, 83] on div "Edit" at bounding box center [930, 95] width 53 height 53
click at [926, 89] on button "Edit" at bounding box center [933, 95] width 48 height 21
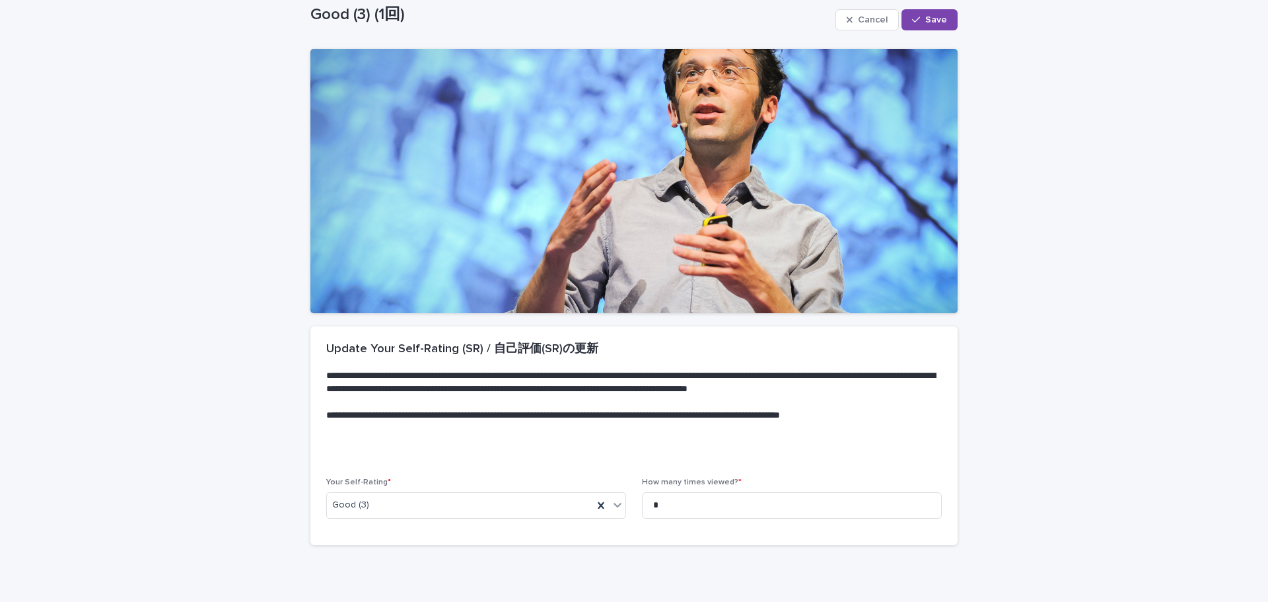
scroll to position [133, 0]
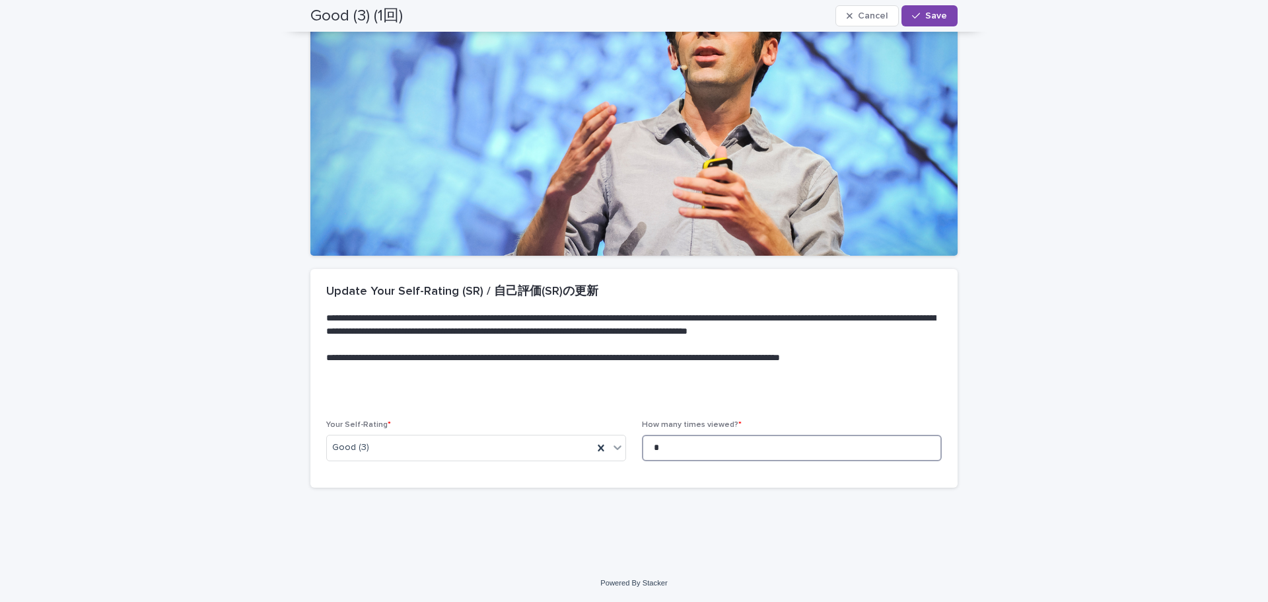
click at [738, 448] on input "*" at bounding box center [792, 448] width 300 height 26
type input "*"
click at [912, 22] on button "Save" at bounding box center [930, 15] width 56 height 21
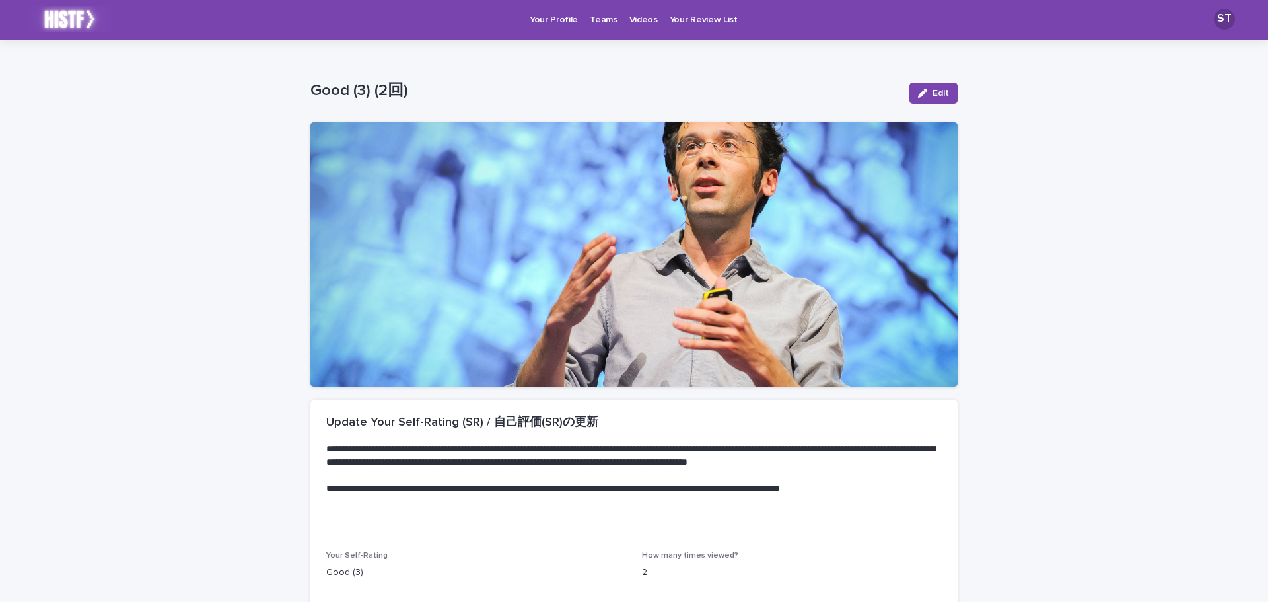
scroll to position [0, 0]
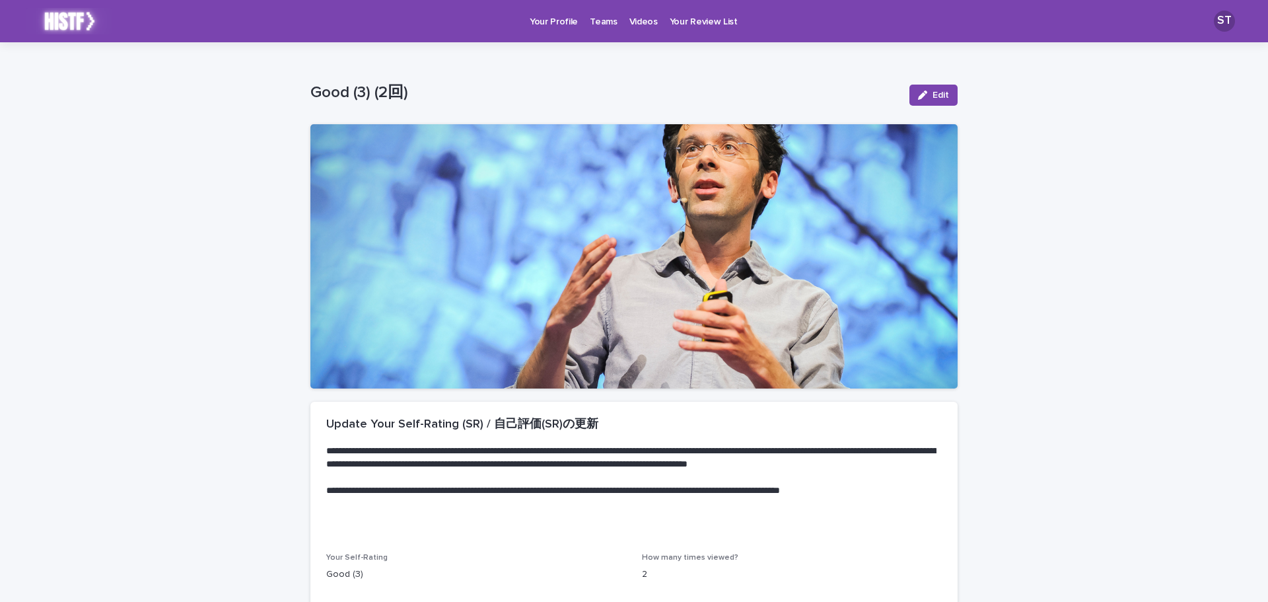
click at [632, 26] on p "Videos" at bounding box center [643, 14] width 28 height 28
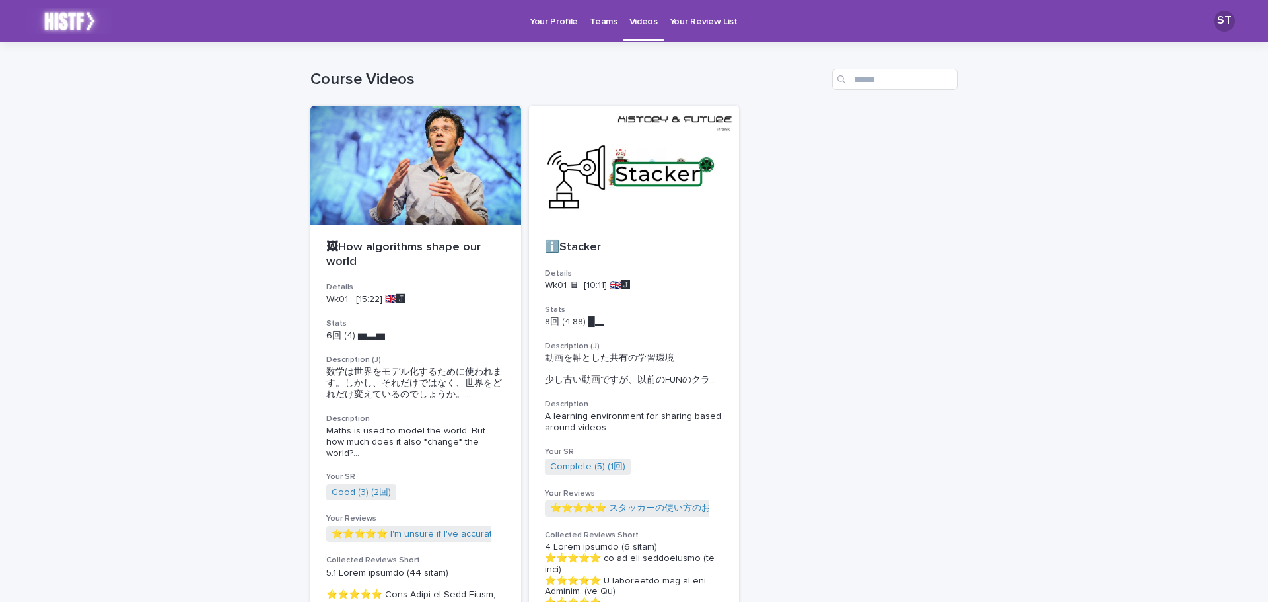
click at [692, 25] on p "Your Review List" at bounding box center [704, 14] width 68 height 28
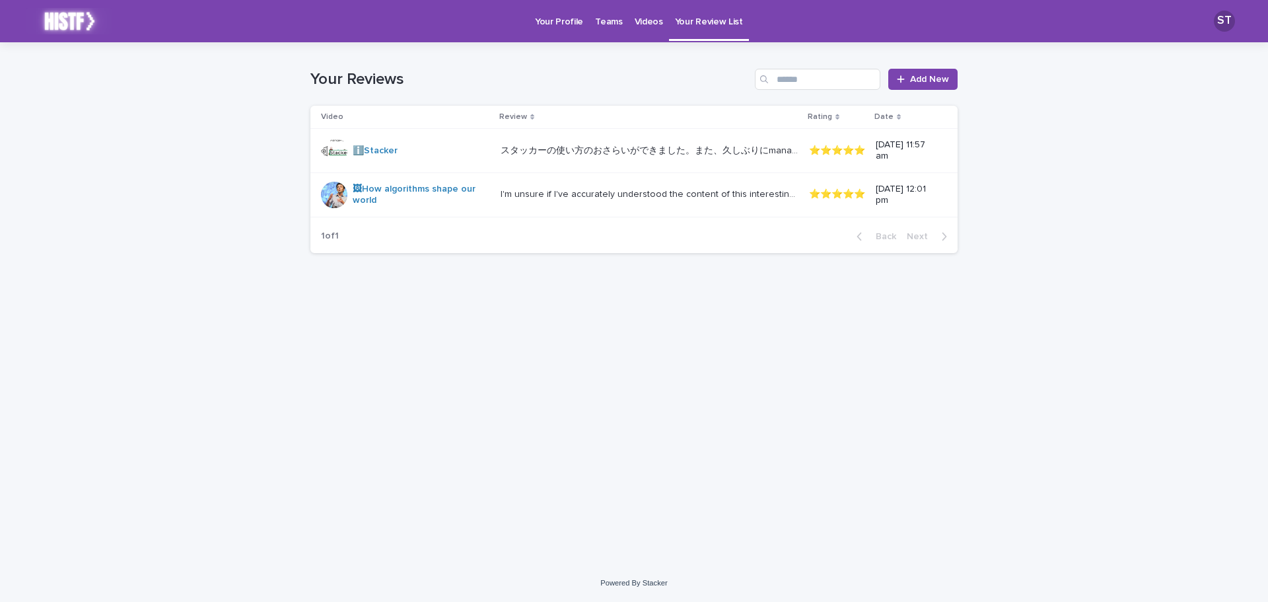
click at [556, 19] on p "Your Profile" at bounding box center [559, 14] width 48 height 28
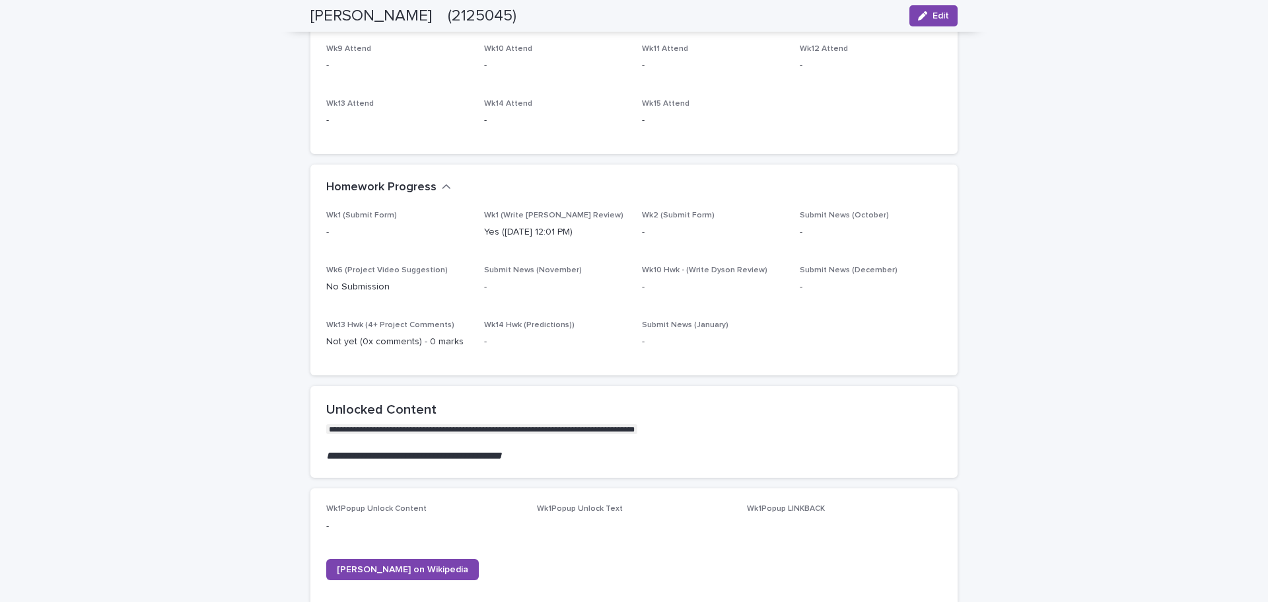
scroll to position [721, 0]
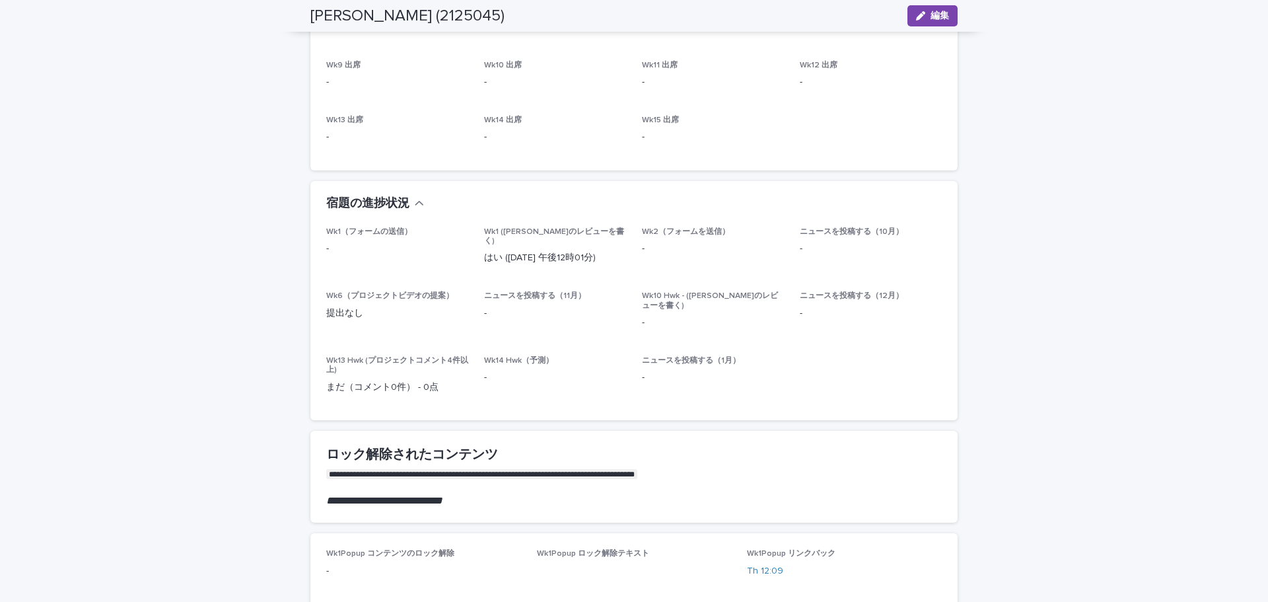
scroll to position [705, 0]
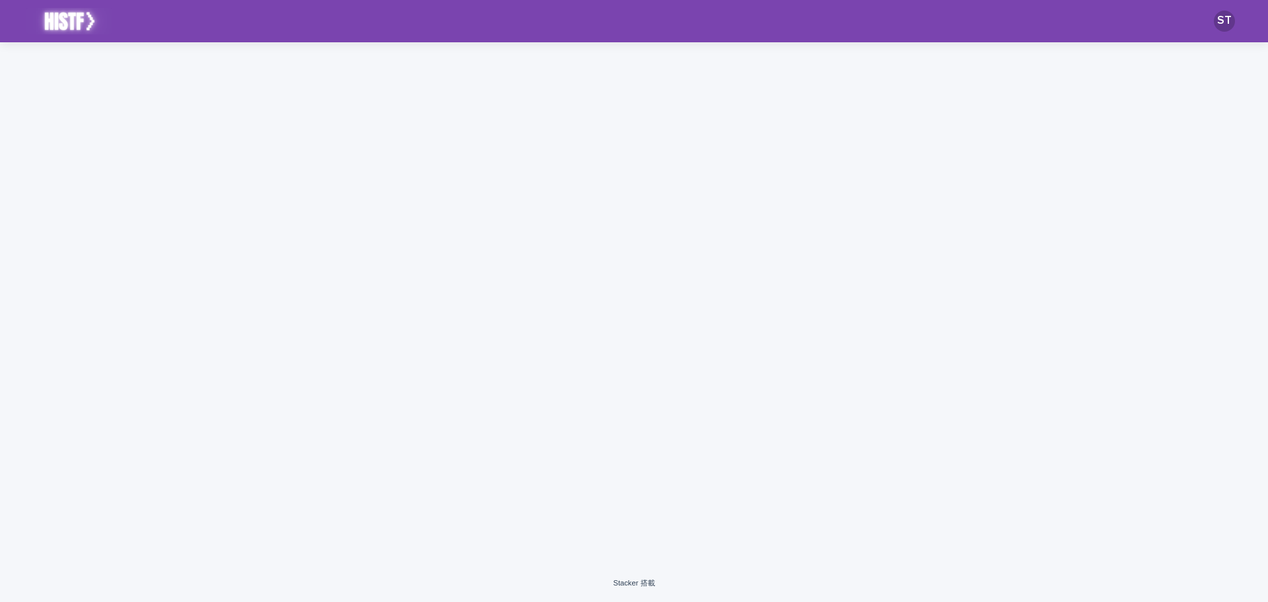
drag, startPoint x: 0, startPoint y: 0, endPoint x: 468, endPoint y: 183, distance: 502.7
click at [468, 183] on div at bounding box center [634, 286] width 660 height 489
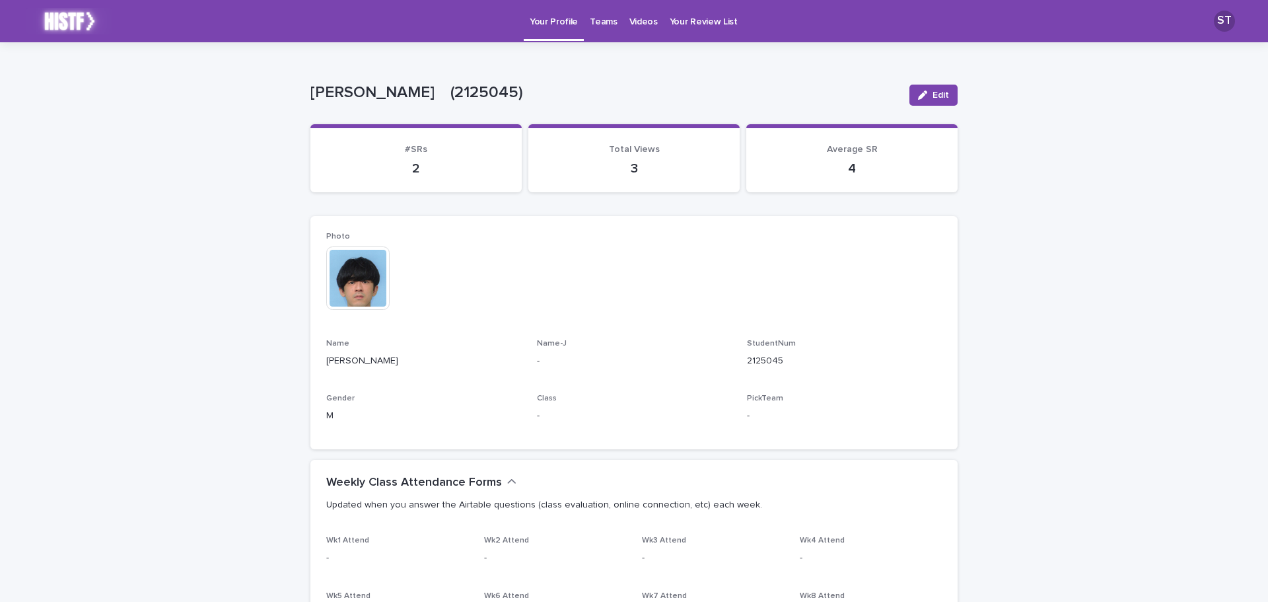
click at [590, 25] on p "Teams" at bounding box center [603, 14] width 27 height 28
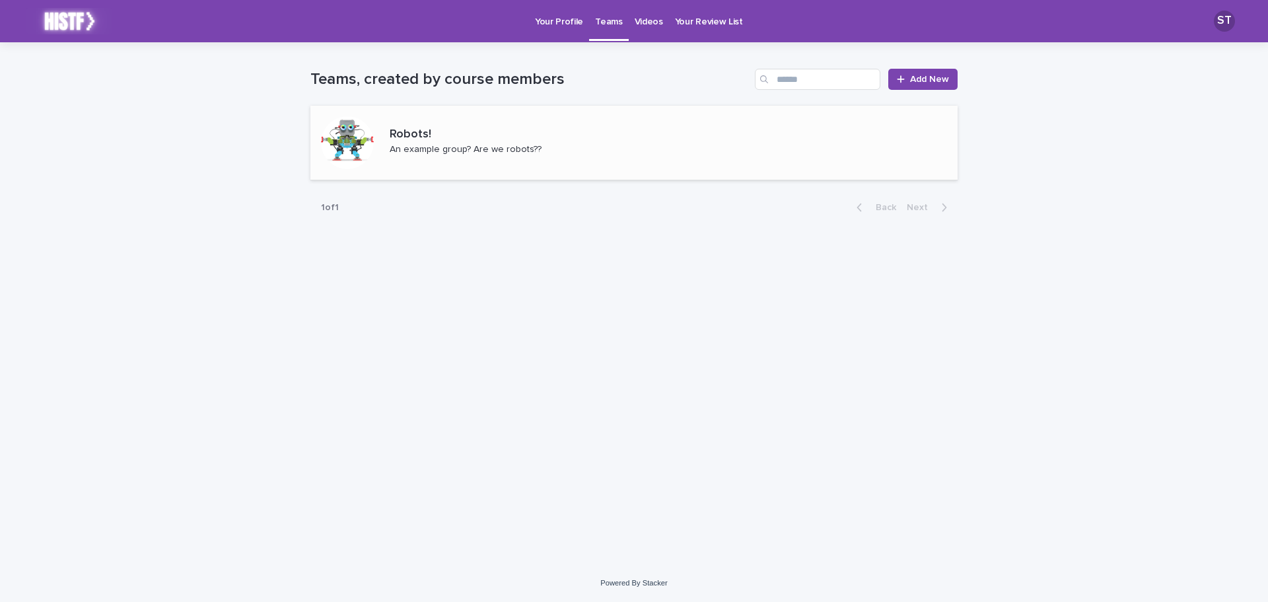
click at [462, 137] on p "Robots!" at bounding box center [487, 134] width 194 height 15
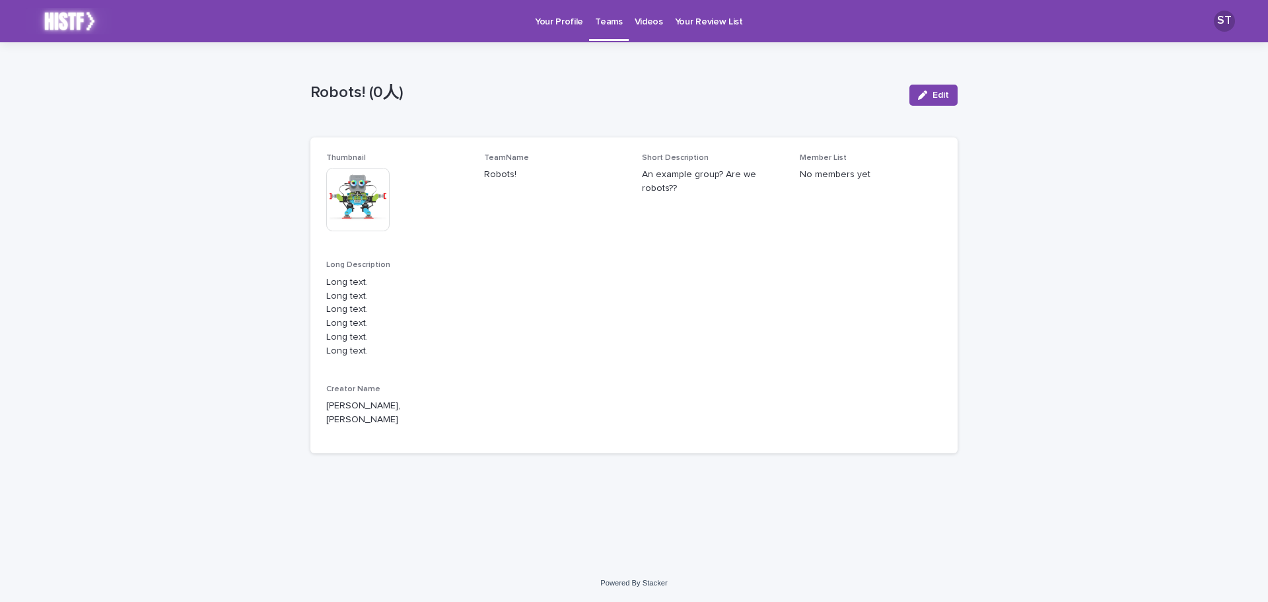
click at [643, 20] on p "Videos" at bounding box center [649, 14] width 28 height 28
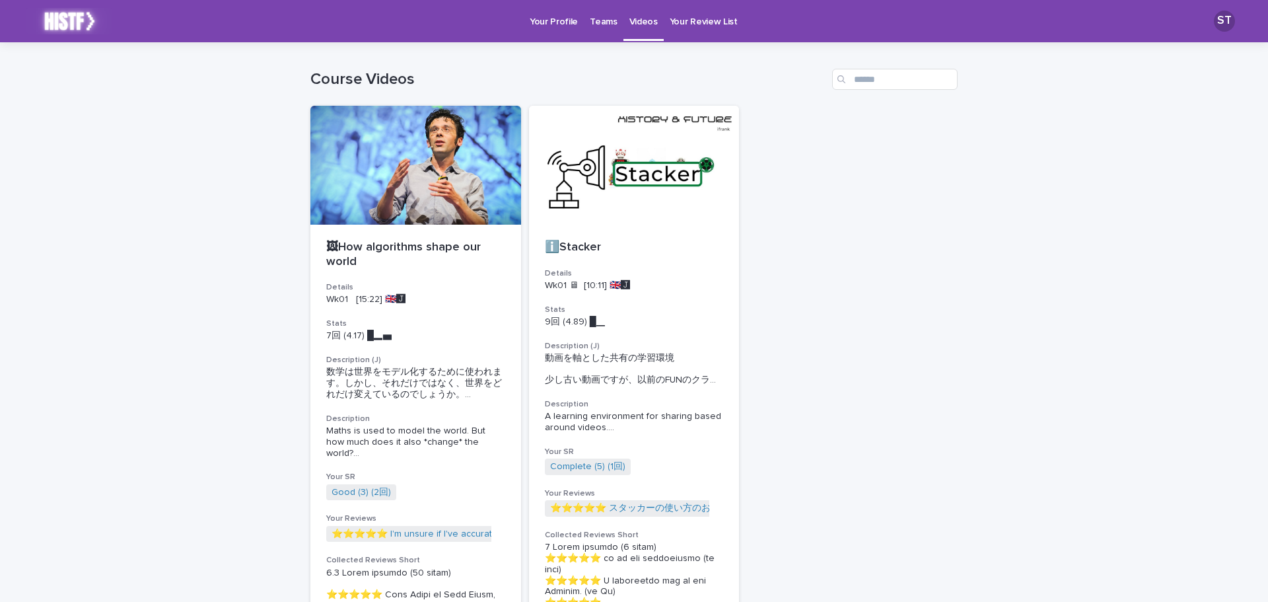
click at [676, 20] on p "Your Review List" at bounding box center [704, 14] width 68 height 28
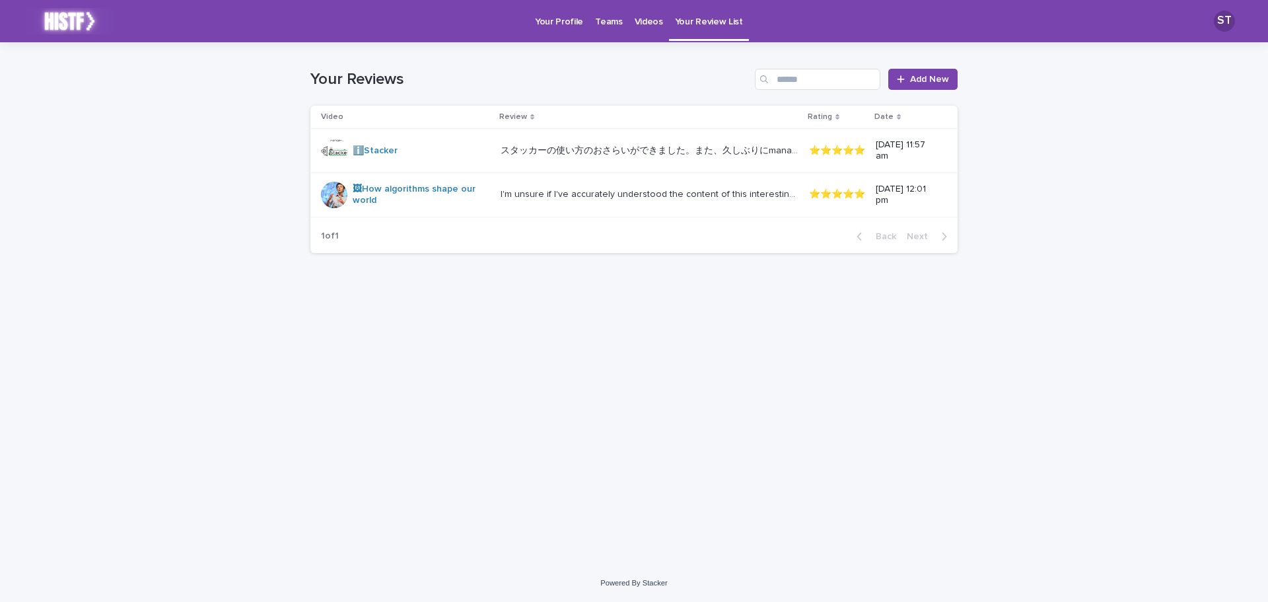
click at [606, 30] on link "Teams" at bounding box center [608, 20] width 39 height 41
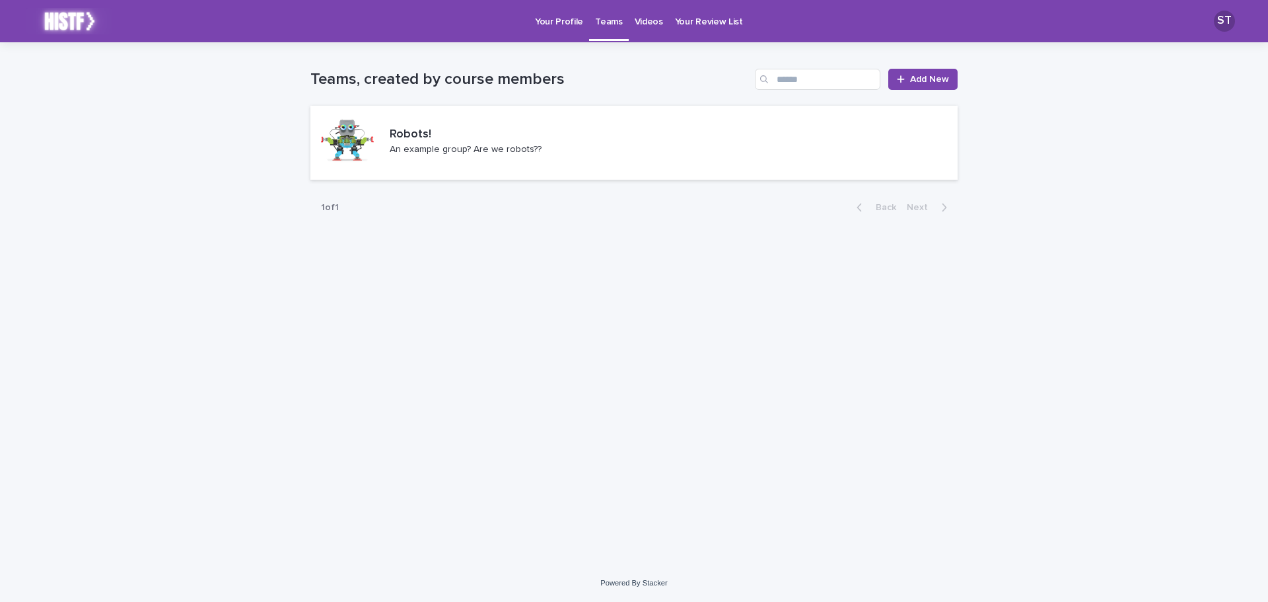
click at [579, 31] on link "Your Profile" at bounding box center [559, 20] width 60 height 41
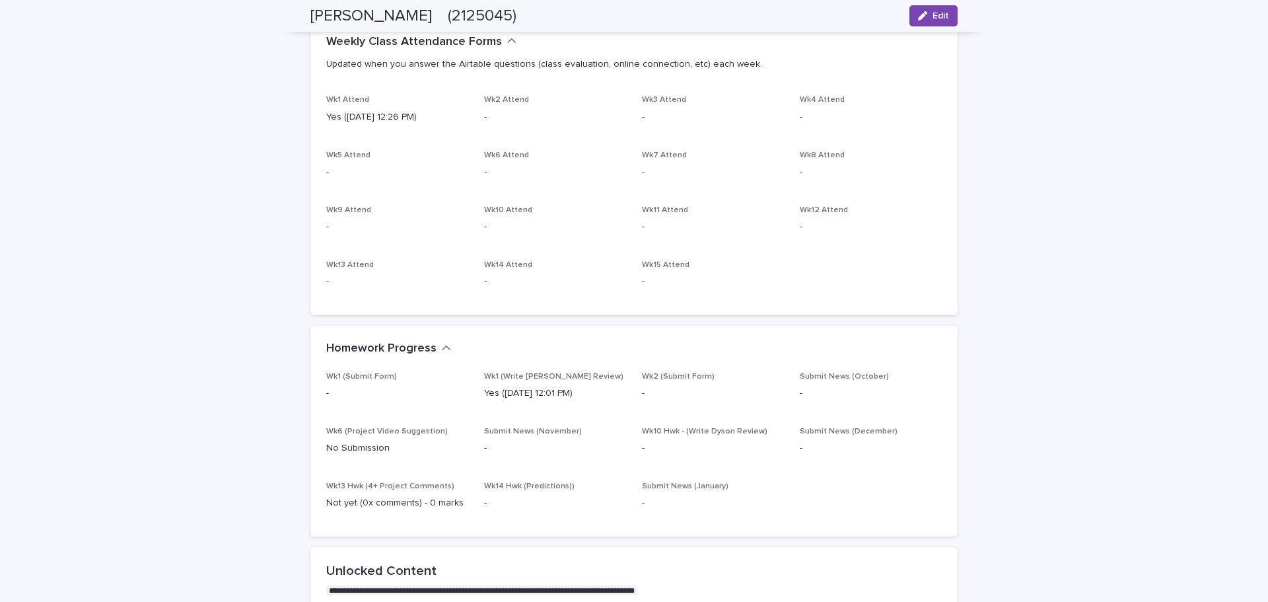
scroll to position [475, 0]
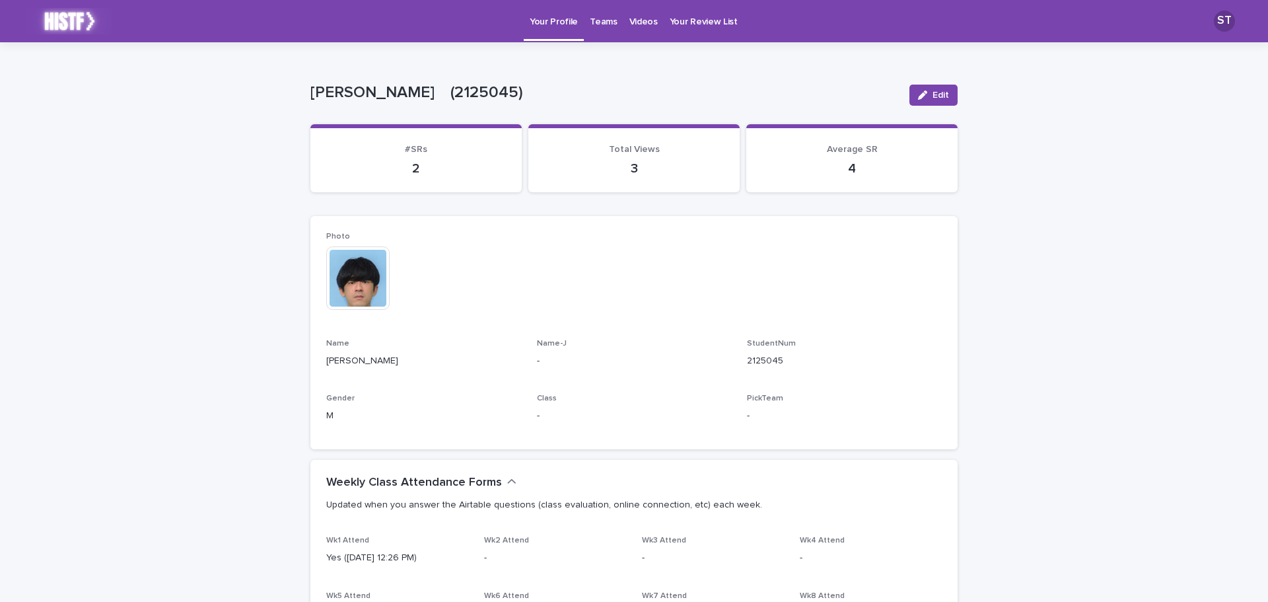
scroll to position [352, 0]
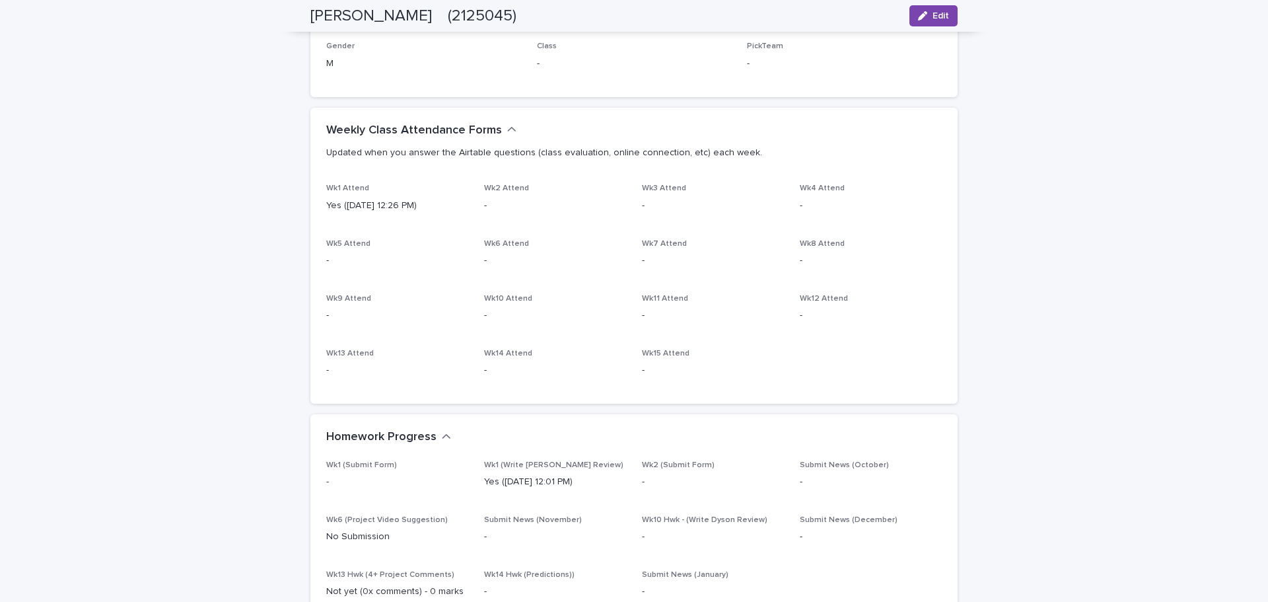
click at [920, 244] on p "Wk8 Attend" at bounding box center [871, 243] width 142 height 9
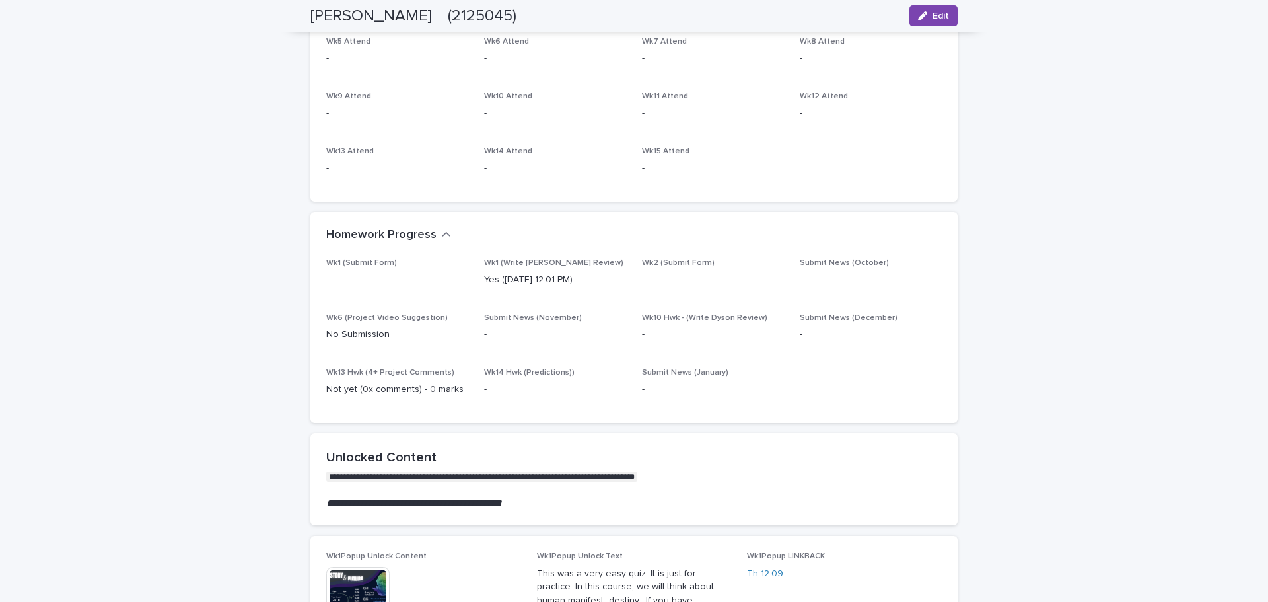
scroll to position [616, 0]
